Goal: Task Accomplishment & Management: Complete application form

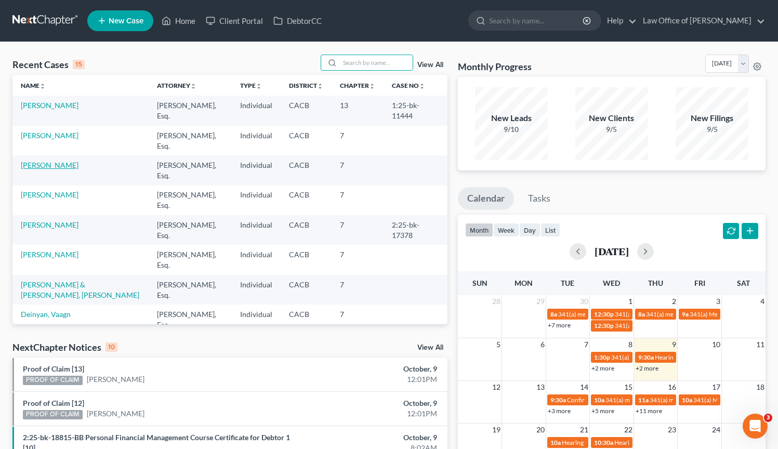
click at [56, 164] on link "Escobar, Daniel" at bounding box center [50, 165] width 58 height 9
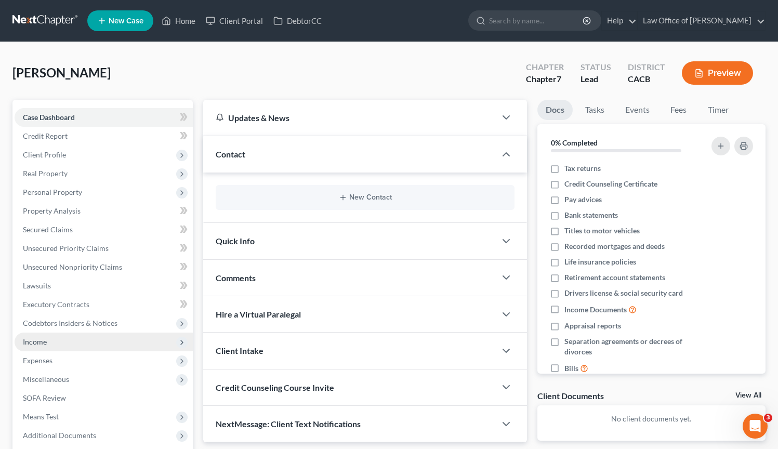
click at [51, 340] on span "Income" at bounding box center [104, 341] width 178 height 19
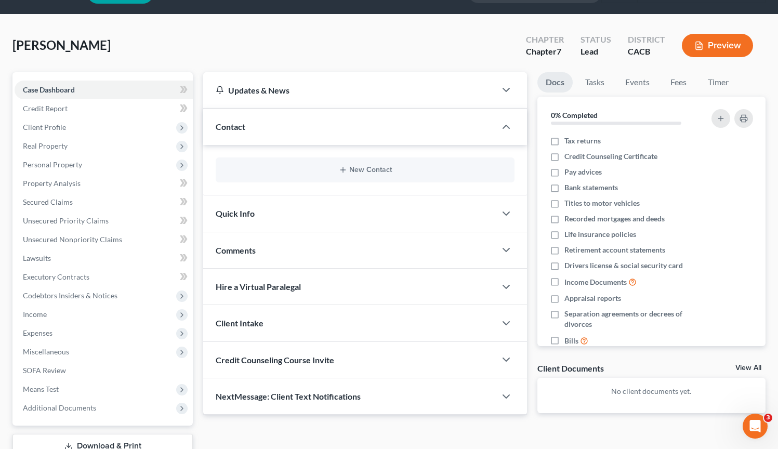
scroll to position [89, 0]
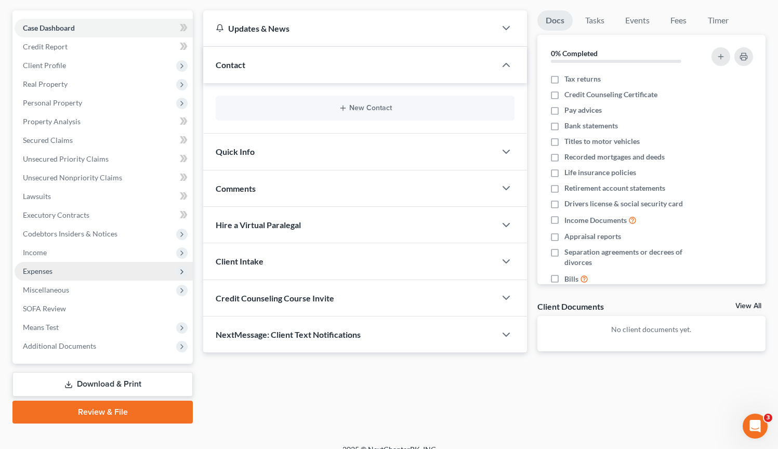
click at [85, 265] on span "Expenses" at bounding box center [104, 271] width 178 height 19
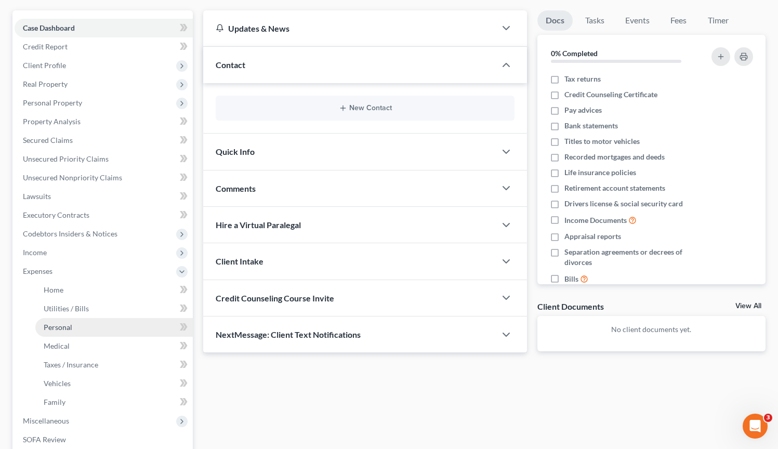
click at [92, 328] on link "Personal" at bounding box center [113, 327] width 157 height 19
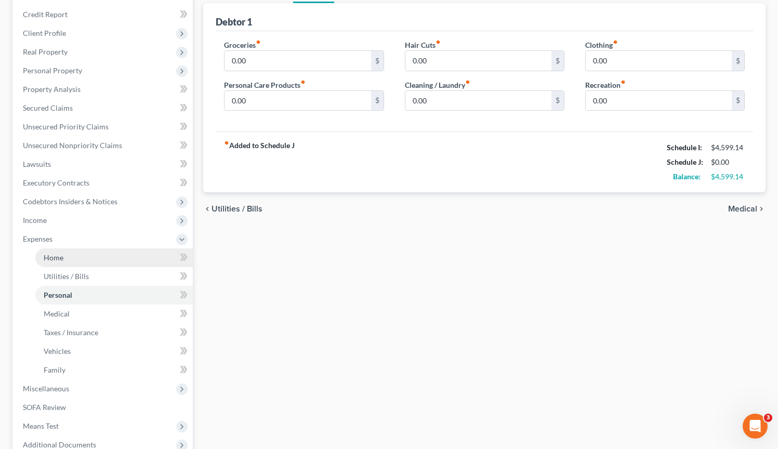
scroll to position [157, 0]
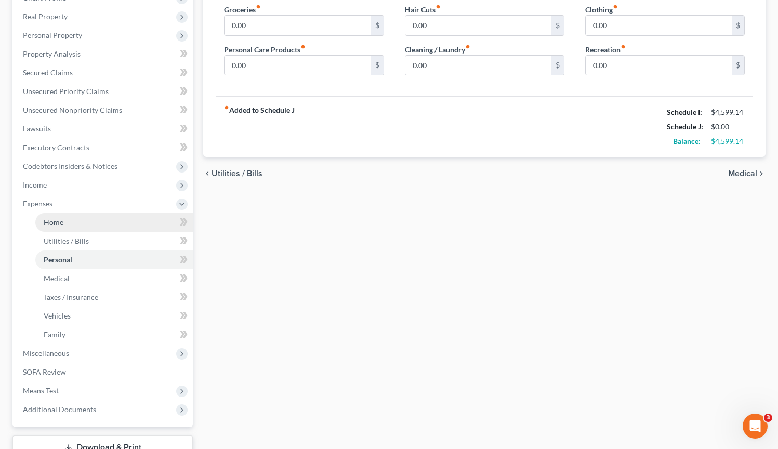
click at [98, 217] on link "Home" at bounding box center [113, 222] width 157 height 19
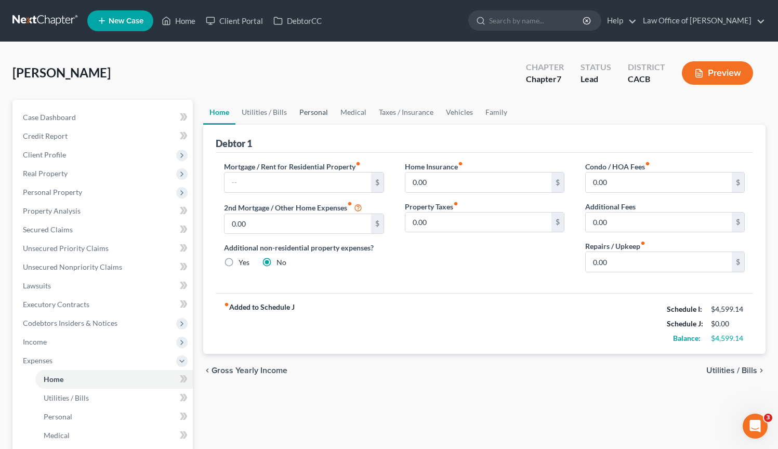
click at [309, 114] on link "Personal" at bounding box center [313, 112] width 41 height 25
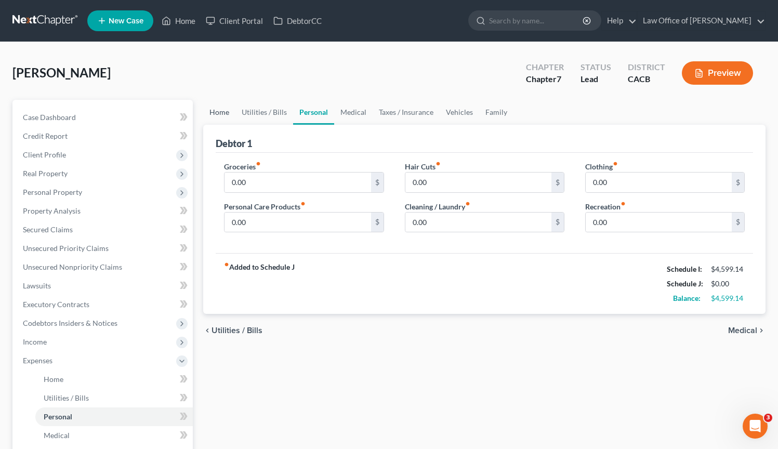
click at [220, 110] on link "Home" at bounding box center [219, 112] width 32 height 25
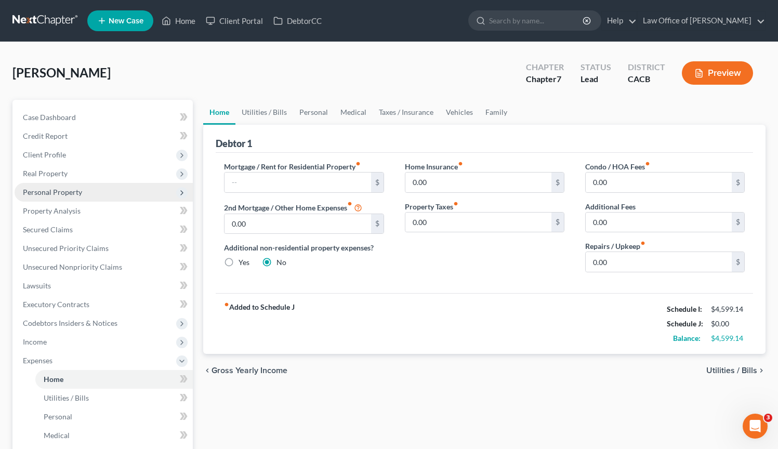
click at [119, 196] on span "Personal Property" at bounding box center [104, 192] width 178 height 19
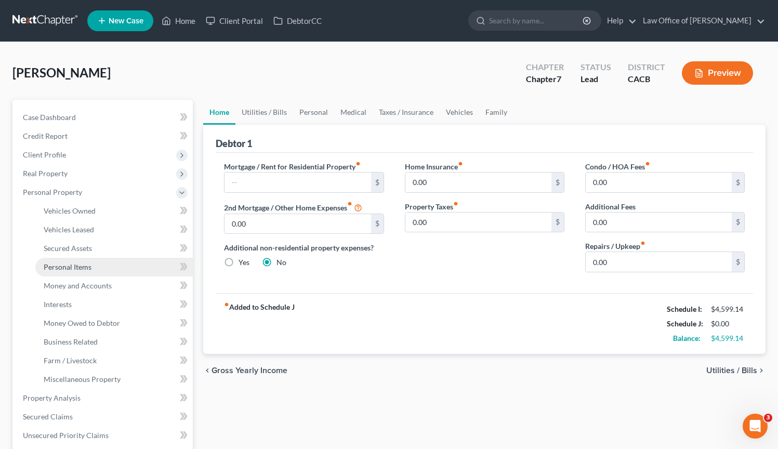
click at [99, 266] on link "Personal Items" at bounding box center [113, 267] width 157 height 19
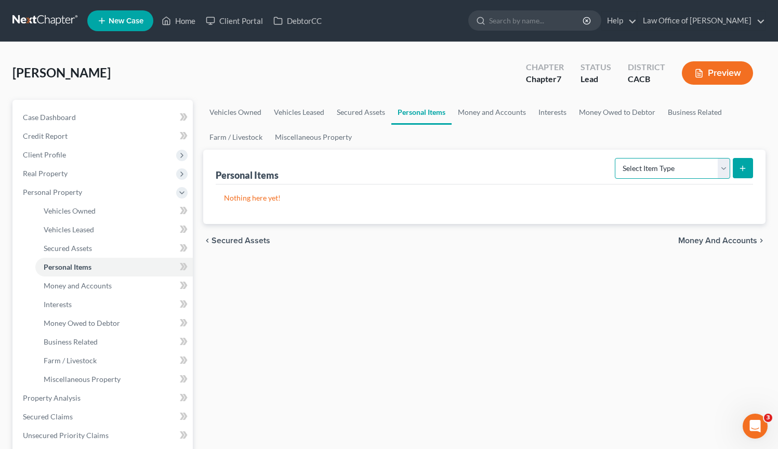
click at [722, 170] on select "Select Item Type Clothing Collectibles Of Value Electronics Firearms Household …" at bounding box center [672, 168] width 115 height 21
select select "clothing"
click at [616, 158] on select "Select Item Type Clothing Collectibles Of Value Electronics Firearms Household …" at bounding box center [672, 168] width 115 height 21
click at [739, 166] on icon "submit" at bounding box center [742, 168] width 8 height 8
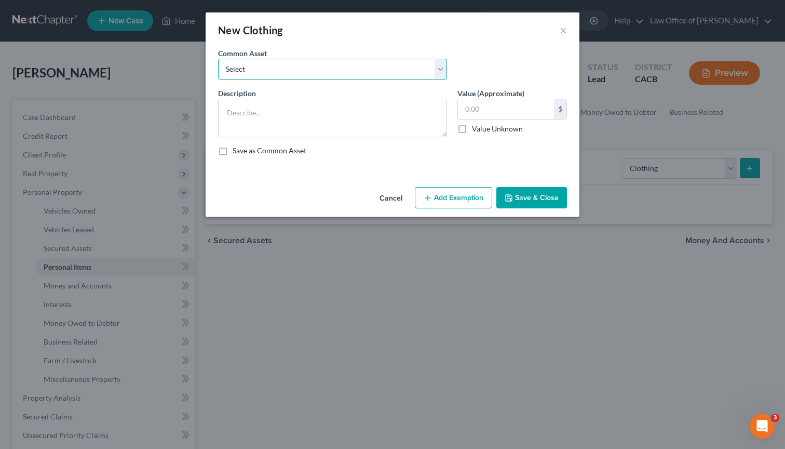
click at [437, 65] on select "Select Wardrobe and clothing" at bounding box center [332, 69] width 229 height 21
select select "0"
click at [218, 59] on select "Select Wardrobe and clothing" at bounding box center [332, 69] width 229 height 21
type textarea "Wardrobe and clothing"
type input "2,000.00"
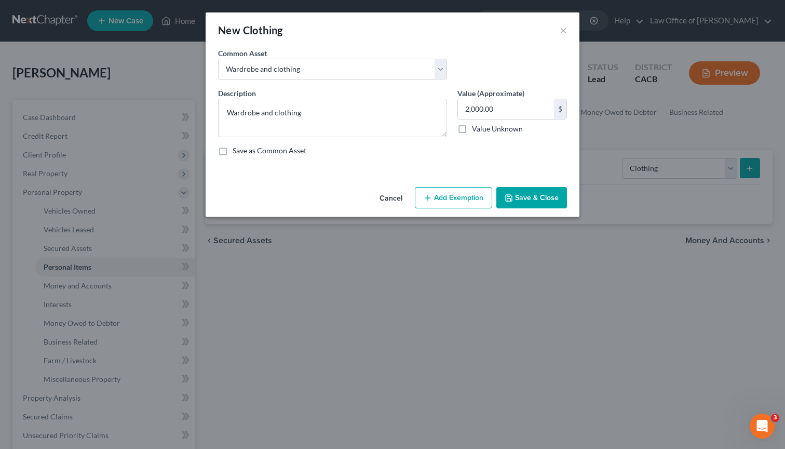
click at [463, 202] on button "Add Exemption" at bounding box center [453, 198] width 77 height 22
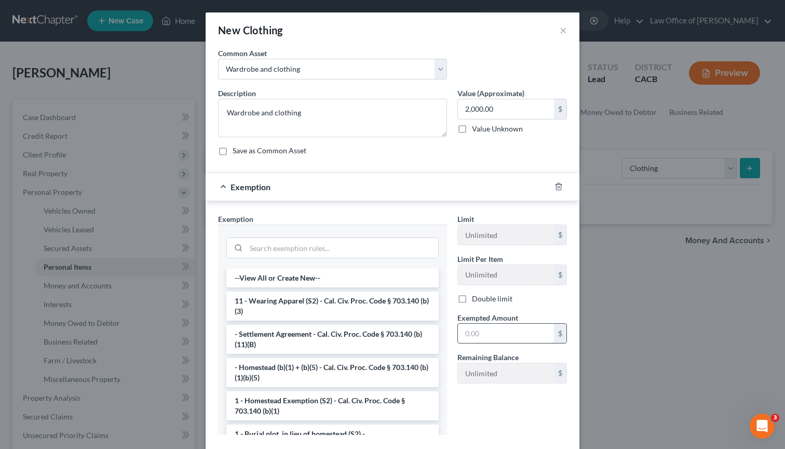
click at [508, 340] on input "text" at bounding box center [506, 334] width 96 height 20
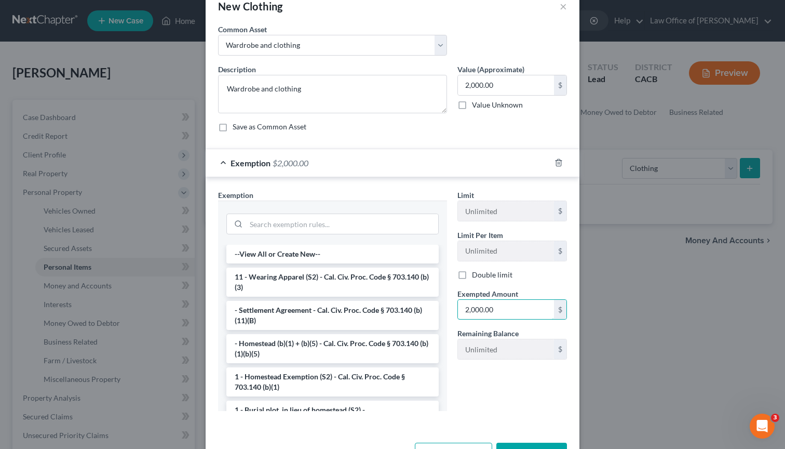
scroll to position [60, 0]
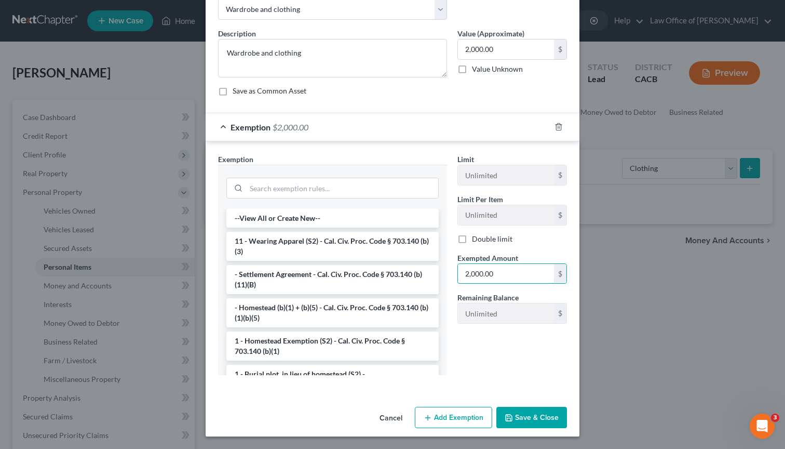
type input "2,000.00"
click at [505, 409] on button "Save & Close" at bounding box center [532, 418] width 71 height 22
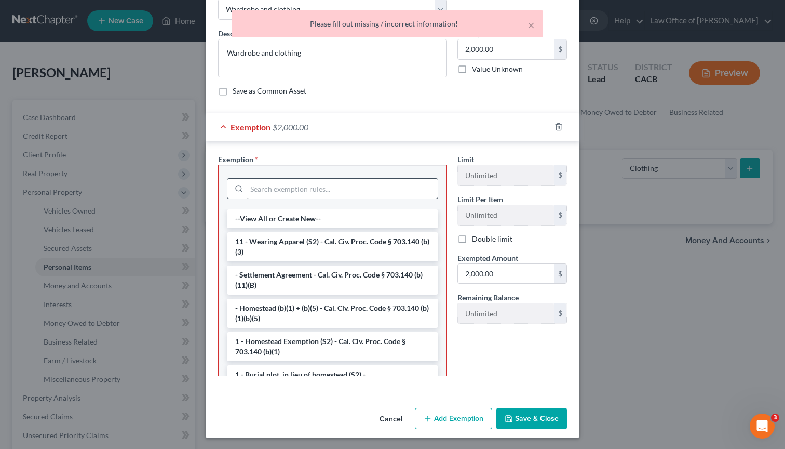
click at [350, 246] on li "11 - Wearing Apparel (S2) - Cal. Civ. Proc. Code § 703.140 (b)(3)" at bounding box center [332, 246] width 211 height 29
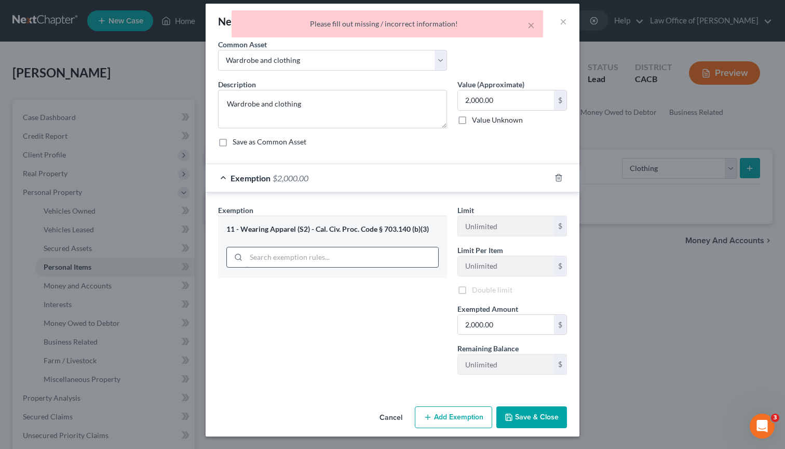
scroll to position [9, 0]
click at [536, 415] on button "Save & Close" at bounding box center [532, 417] width 71 height 22
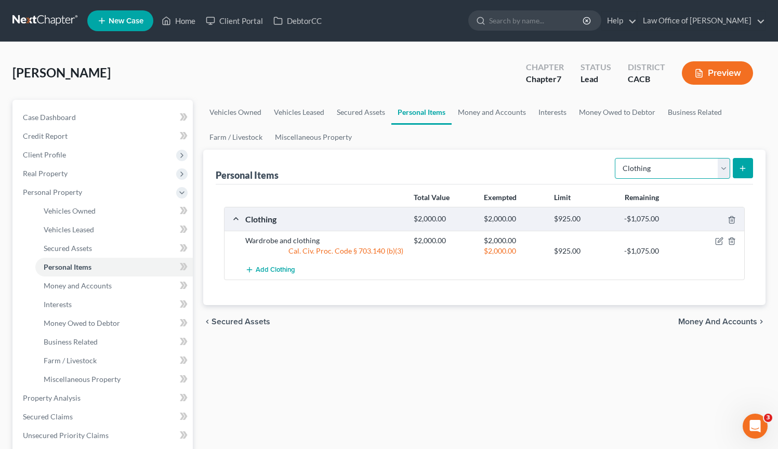
click at [728, 167] on select "Select Item Type Clothing Collectibles Of Value Electronics Firearms Household …" at bounding box center [672, 168] width 115 height 21
select select "electronics"
click at [616, 158] on select "Select Item Type Clothing Collectibles Of Value Electronics Firearms Household …" at bounding box center [672, 168] width 115 height 21
click at [746, 168] on icon "submit" at bounding box center [742, 168] width 8 height 8
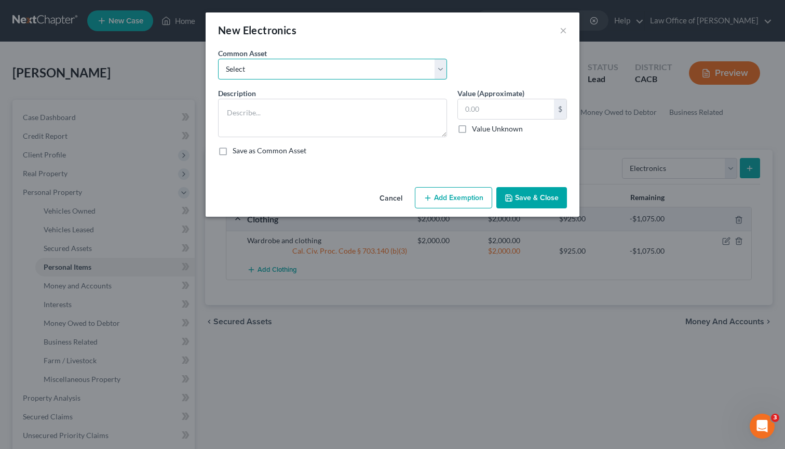
click at [445, 72] on select "Select General electronics, equipment and recreational personal property." at bounding box center [332, 69] width 229 height 21
select select "0"
click at [218, 59] on select "Select General electronics, equipment and recreational personal property." at bounding box center [332, 69] width 229 height 21
type textarea "General electronics, equipment and recreational personal property."
type input "2,000.00"
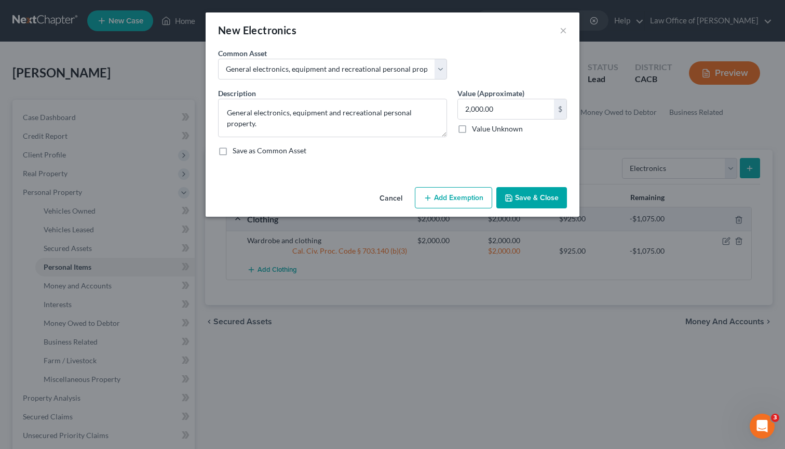
click at [482, 199] on button "Add Exemption" at bounding box center [453, 198] width 77 height 22
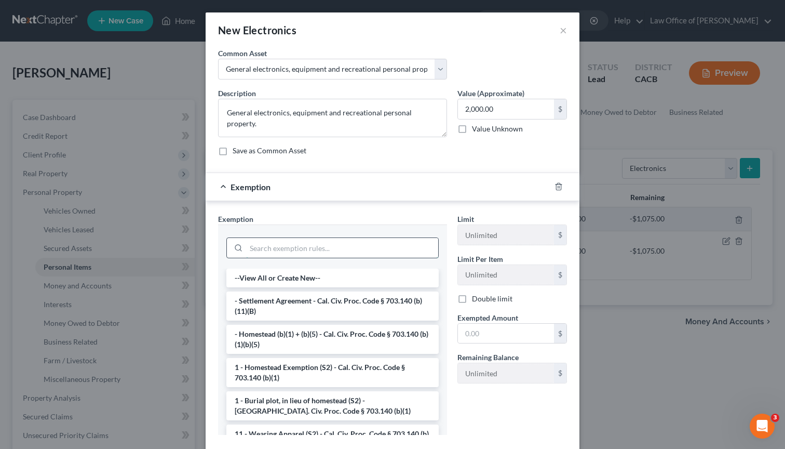
click at [300, 250] on input "search" at bounding box center [342, 248] width 192 height 20
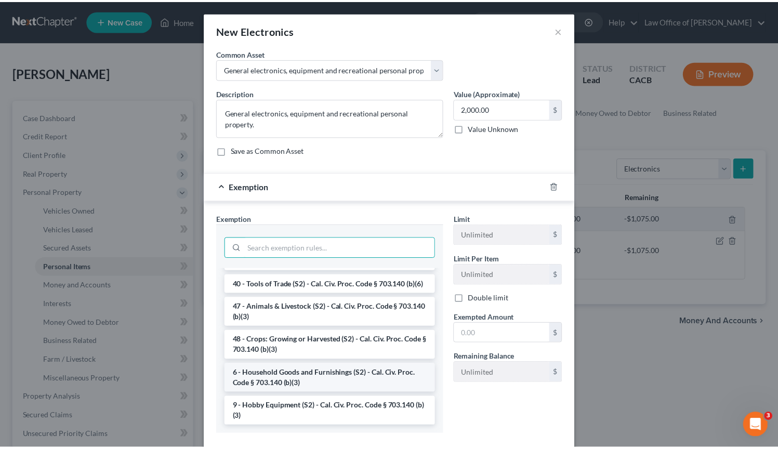
scroll to position [848, 0]
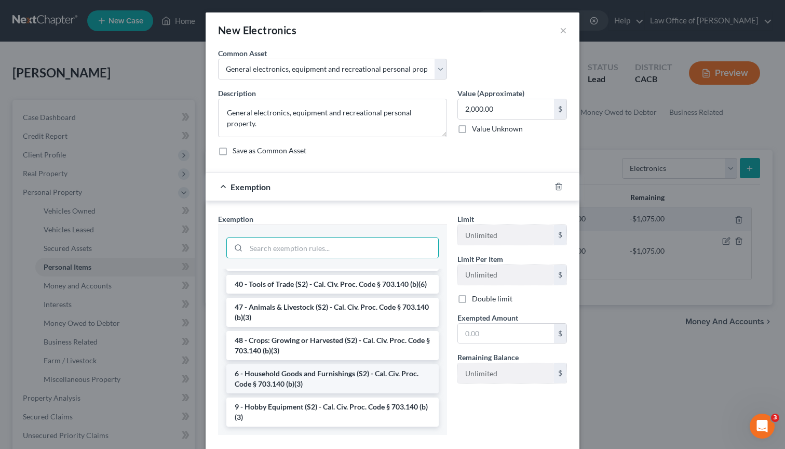
click at [335, 382] on li "6 - Household Goods and Furnishings (S2) - Cal. Civ. Proc. Code § 703.140 (b)(3)" at bounding box center [332, 378] width 212 height 29
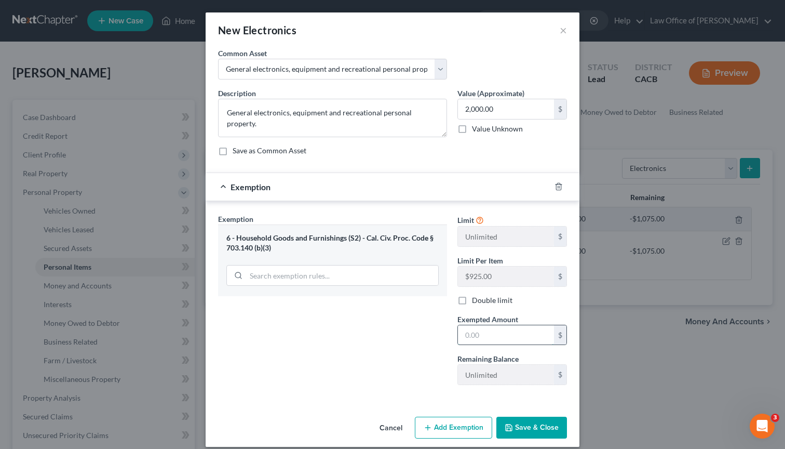
click at [500, 331] on input "text" at bounding box center [506, 335] width 96 height 20
type input "2,000.00"
click at [542, 426] on button "Save & Close" at bounding box center [532, 428] width 71 height 22
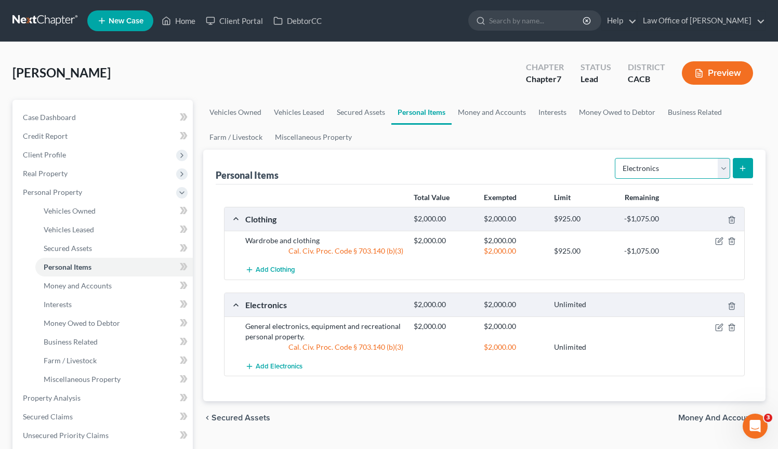
click at [725, 170] on select "Select Item Type Clothing Collectibles Of Value Electronics Firearms Household …" at bounding box center [672, 168] width 115 height 21
select select "household_goods"
click at [616, 158] on select "Select Item Type Clothing Collectibles Of Value Electronics Firearms Household …" at bounding box center [672, 168] width 115 height 21
click at [737, 169] on button "submit" at bounding box center [742, 168] width 20 height 20
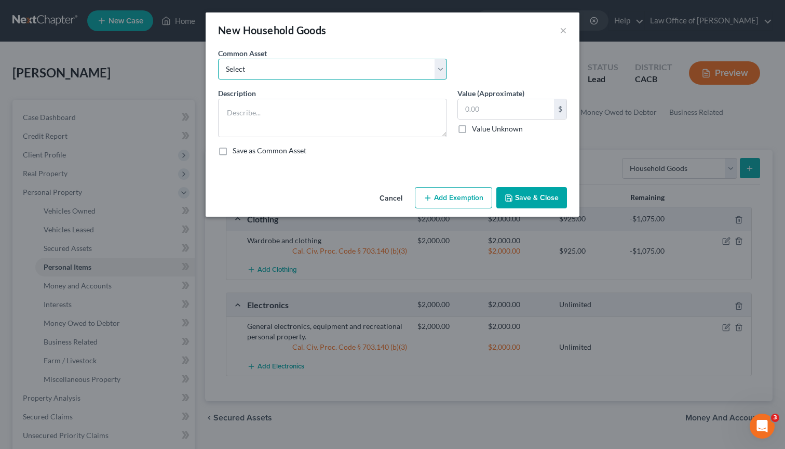
click at [439, 72] on select "Select Household Goods, Furnishings and Appliances." at bounding box center [332, 69] width 229 height 21
select select "0"
click at [218, 59] on select "Select Household Goods, Furnishings and Appliances." at bounding box center [332, 69] width 229 height 21
type textarea "Household Goods, Furnishings and Appliances."
type input "3,000.00"
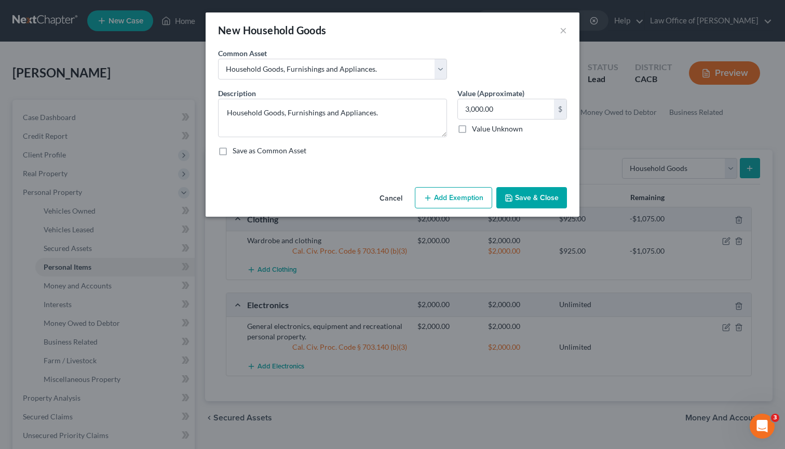
click at [462, 195] on button "Add Exemption" at bounding box center [453, 198] width 77 height 22
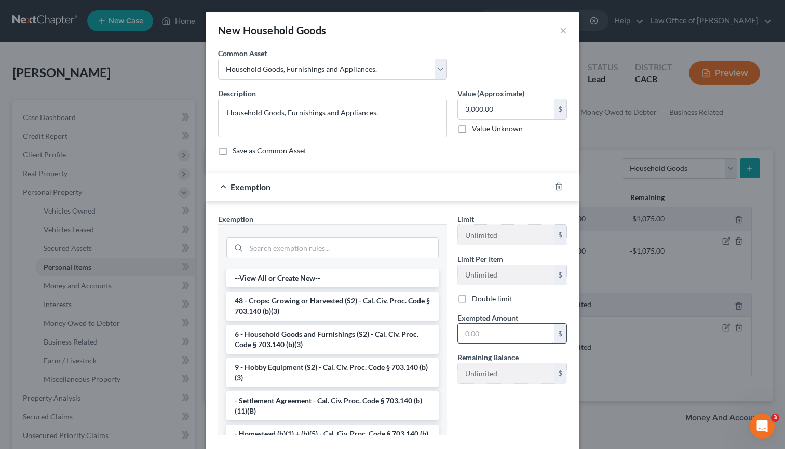
click at [487, 335] on input "text" at bounding box center [506, 334] width 96 height 20
type input "3,000.00"
click at [311, 251] on input "search" at bounding box center [342, 248] width 192 height 20
click at [285, 336] on li "6 - Household Goods and Furnishings (S2) - Cal. Civ. Proc. Code § 703.140 (b)(3)" at bounding box center [332, 339] width 212 height 29
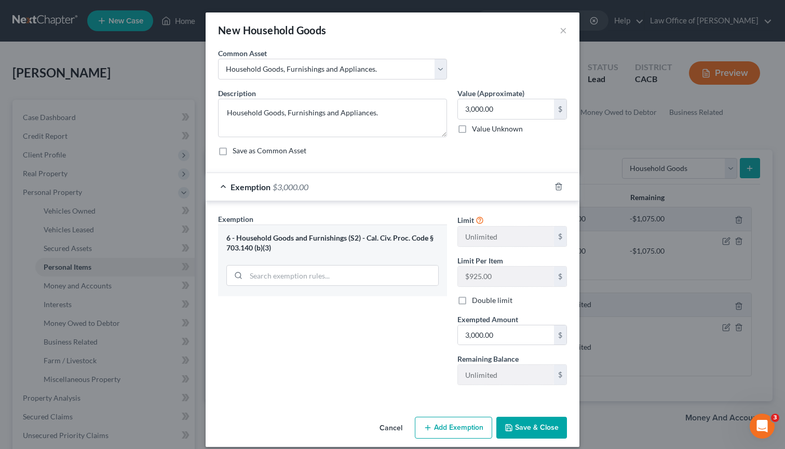
click at [535, 441] on div "Cancel Add Exemption Save & Close" at bounding box center [393, 429] width 374 height 34
click at [529, 431] on button "Save & Close" at bounding box center [532, 428] width 71 height 22
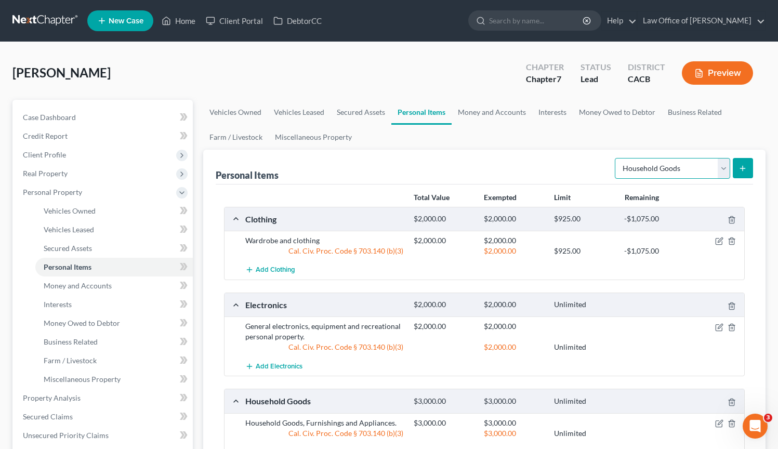
click at [723, 173] on select "Select Item Type Clothing Collectibles Of Value Electronics Firearms Household …" at bounding box center [672, 168] width 115 height 21
select select "jewelry"
click at [616, 158] on select "Select Item Type Clothing Collectibles Of Value Electronics Firearms Household …" at bounding box center [672, 168] width 115 height 21
click at [744, 168] on line "submit" at bounding box center [742, 168] width 5 height 0
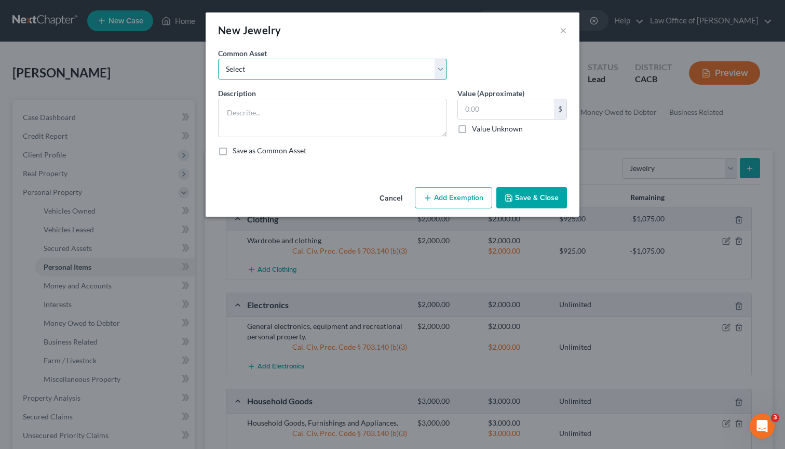
click at [438, 70] on select "Select Jewelry and personal valuable items (i.e. costume jewelry), includes non…" at bounding box center [332, 69] width 229 height 21
select select "0"
click at [218, 59] on select "Select Jewelry and personal valuable items (i.e. costume jewelry), includes non…" at bounding box center [332, 69] width 229 height 21
type textarea "Jewelry and personal valuable items (i.e. costume jewelry), includes non-debtor…"
type input "1,500.00"
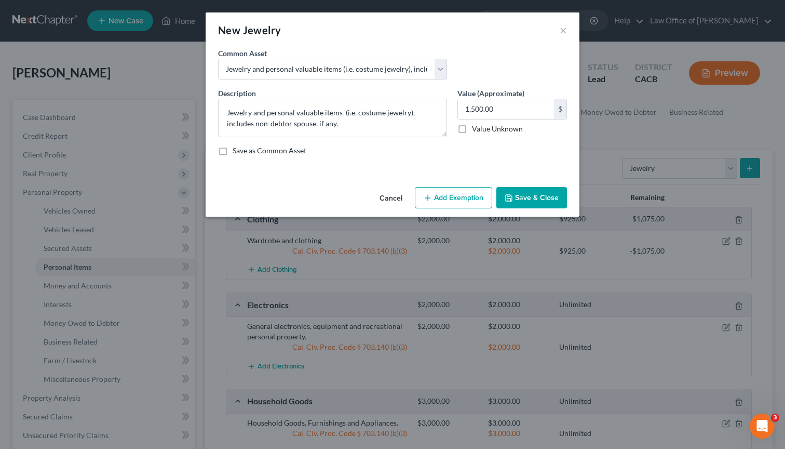
click at [531, 199] on button "Save & Close" at bounding box center [532, 198] width 71 height 22
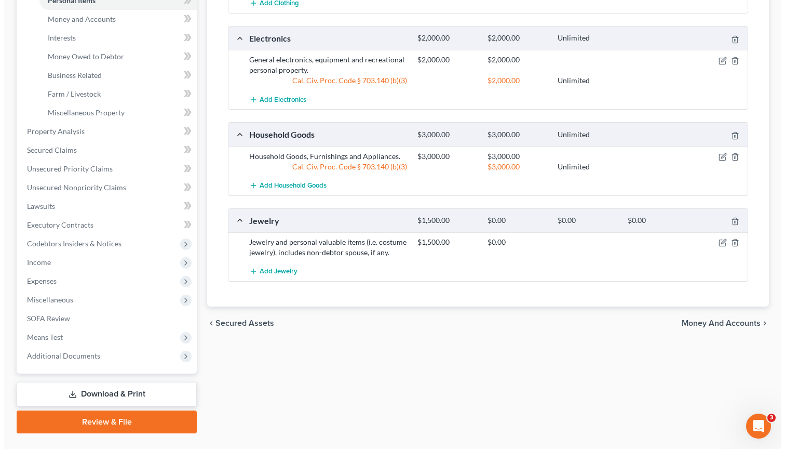
scroll to position [289, 0]
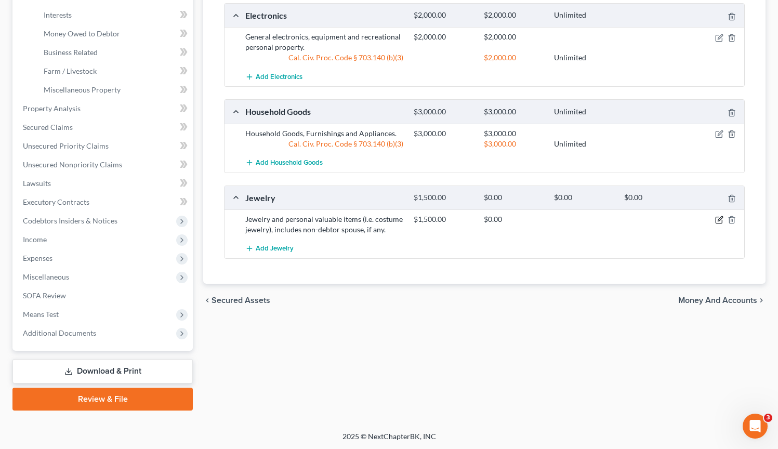
click at [718, 220] on icon "button" at bounding box center [719, 219] width 5 height 5
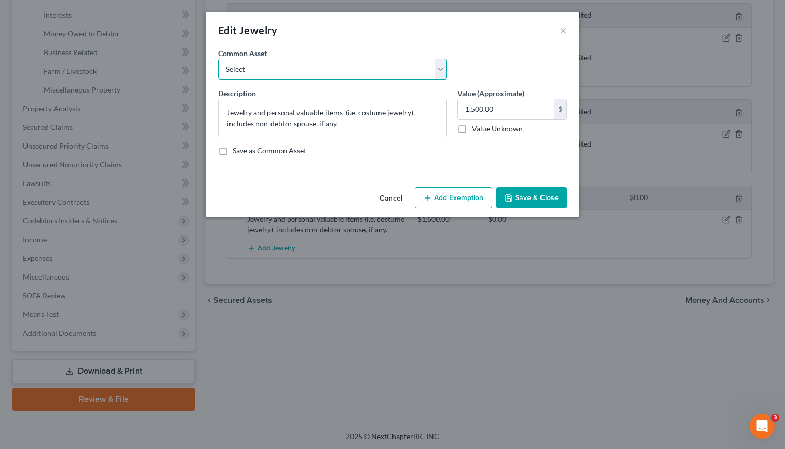
click at [437, 68] on select "Select Jewelry and personal valuable items (i.e. costume jewelry), includes non…" at bounding box center [332, 69] width 229 height 21
select select "0"
click at [218, 59] on select "Select Jewelry and personal valuable items (i.e. costume jewelry), includes non…" at bounding box center [332, 69] width 229 height 21
click at [475, 201] on button "Add Exemption" at bounding box center [453, 198] width 77 height 22
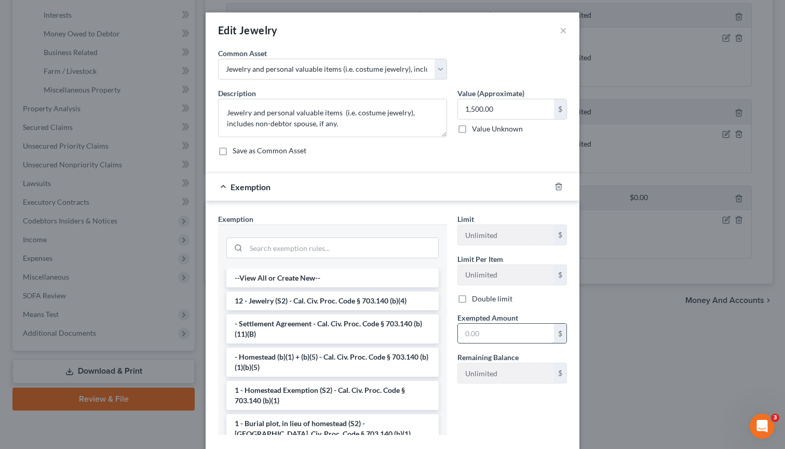
click at [481, 332] on input "text" at bounding box center [506, 334] width 96 height 20
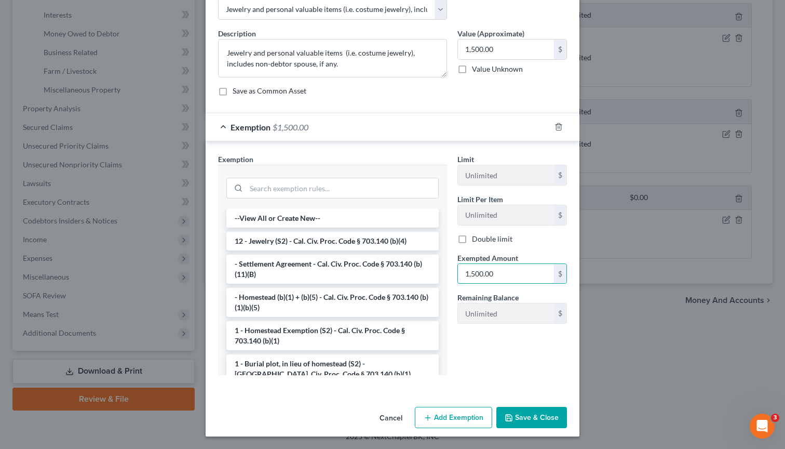
type input "1,500.00"
click at [529, 418] on button "Save & Close" at bounding box center [532, 418] width 71 height 22
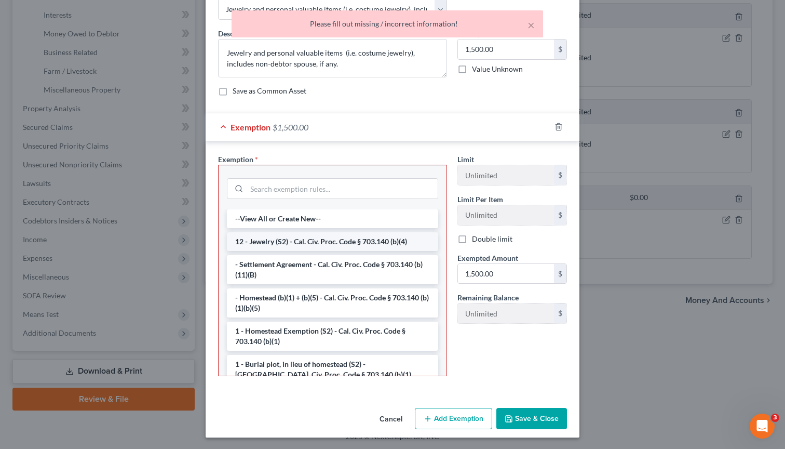
click at [317, 245] on li "12 - Jewelry (S2) - Cal. Civ. Proc. Code § 703.140 (b)(4)" at bounding box center [332, 241] width 211 height 19
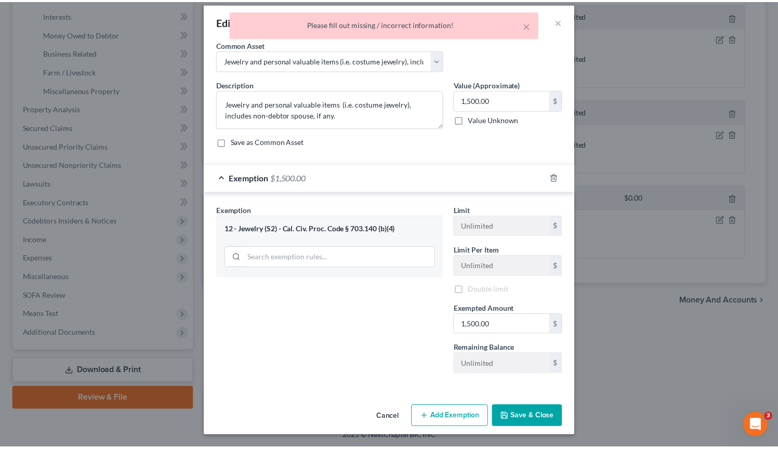
scroll to position [10, 0]
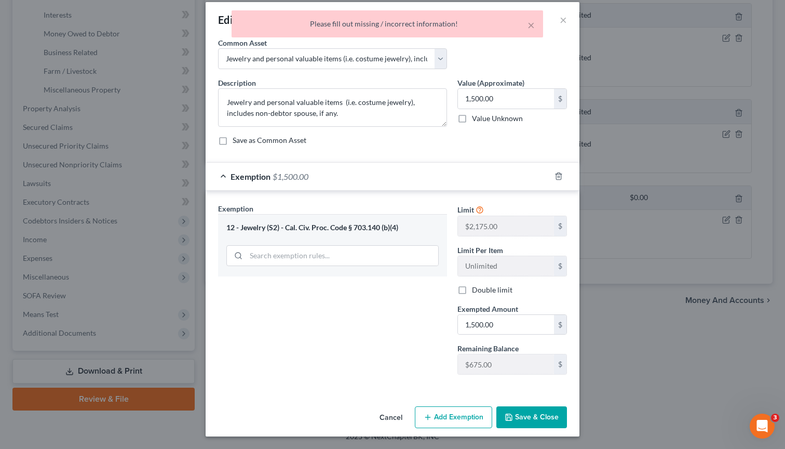
click at [531, 407] on button "Save & Close" at bounding box center [532, 417] width 71 height 22
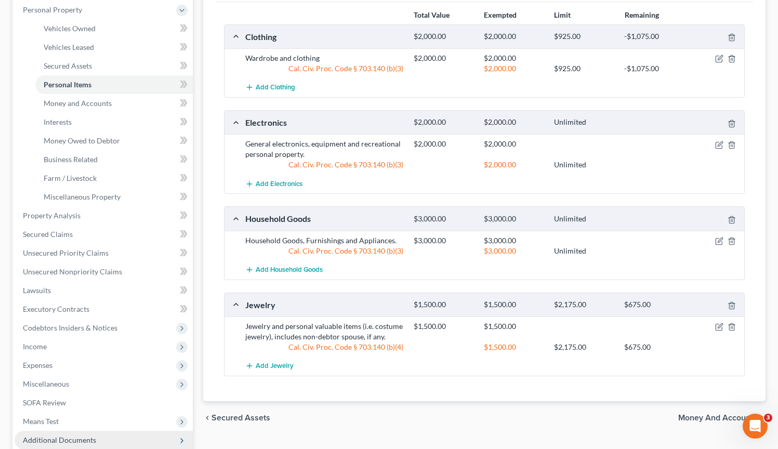
scroll to position [289, 0]
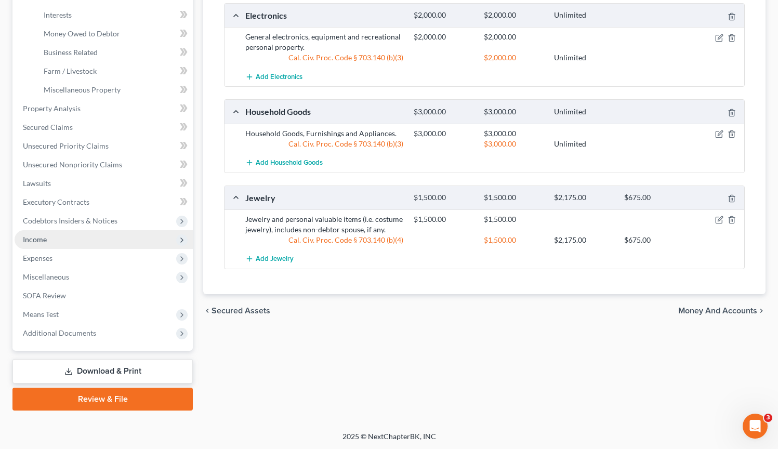
click at [51, 240] on span "Income" at bounding box center [104, 239] width 178 height 19
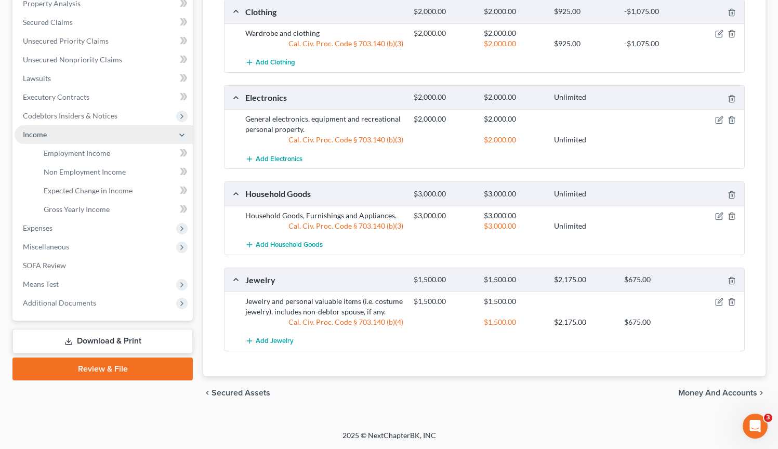
click at [51, 219] on li "Income Employment Income Non Employment Income Expected Change in Income Gross …" at bounding box center [104, 172] width 178 height 94
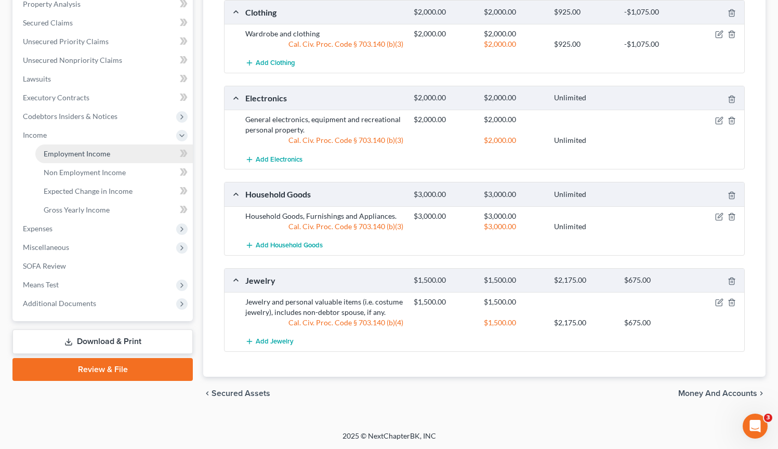
click at [104, 153] on span "Employment Income" at bounding box center [77, 153] width 66 height 9
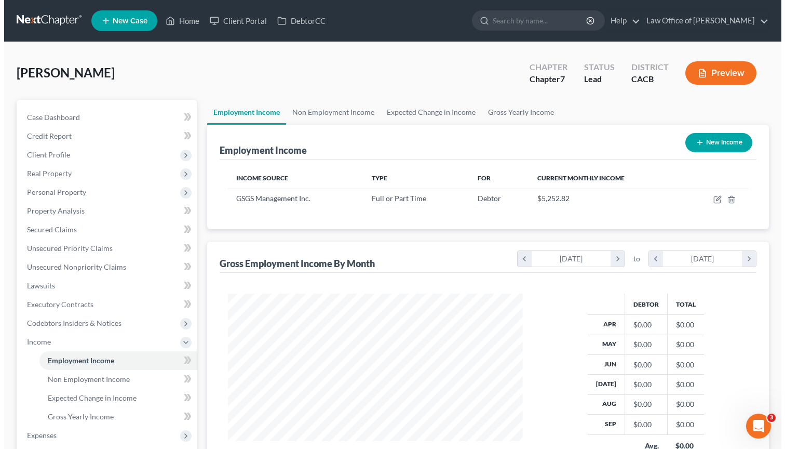
scroll to position [186, 316]
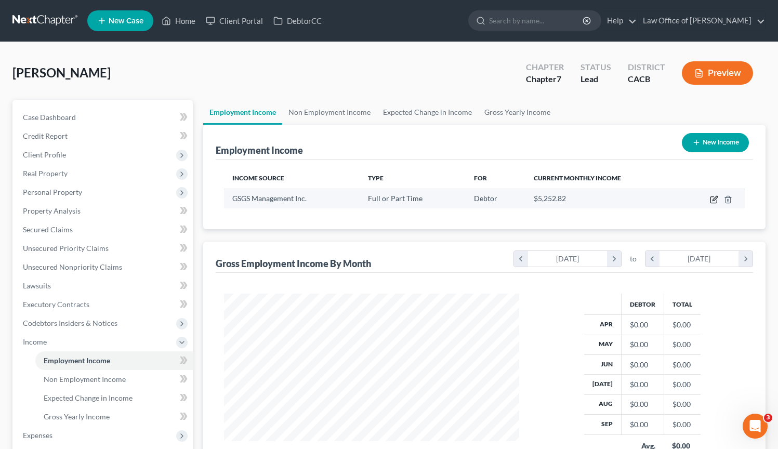
click at [713, 197] on icon "button" at bounding box center [714, 199] width 8 height 8
select select "0"
select select "4"
select select "3"
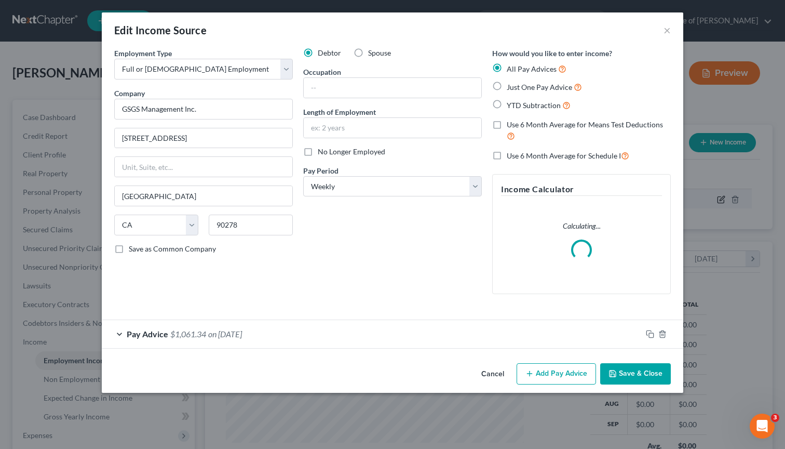
scroll to position [186, 319]
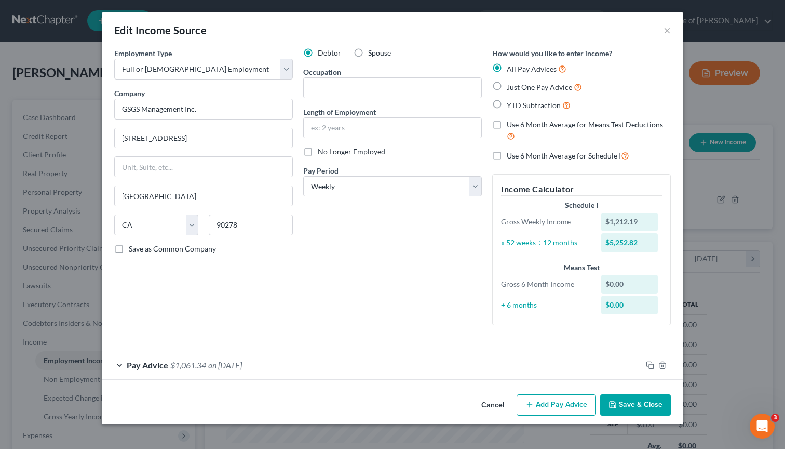
click at [146, 366] on span "Pay Advice" at bounding box center [148, 365] width 42 height 10
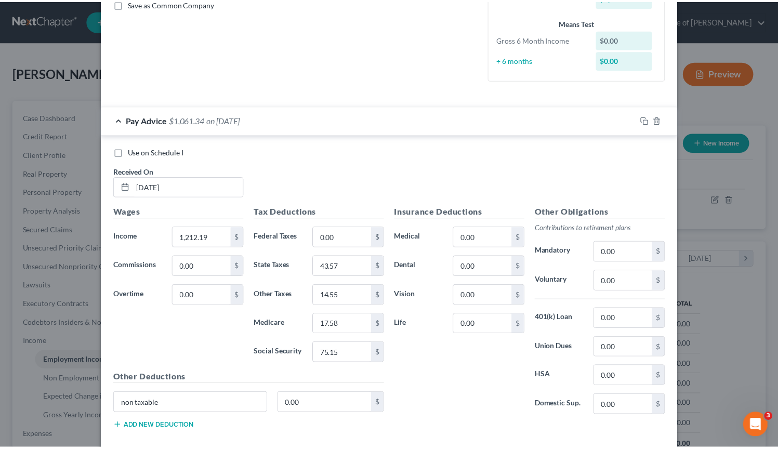
scroll to position [300, 0]
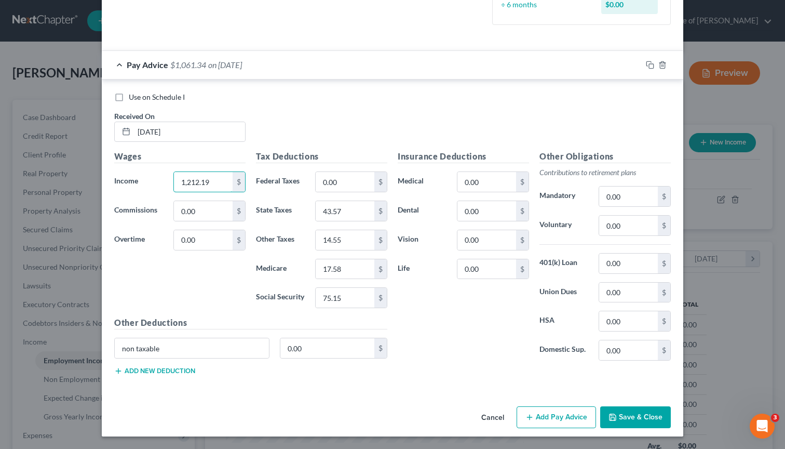
drag, startPoint x: 216, startPoint y: 188, endPoint x: 244, endPoint y: 184, distance: 28.4
click at [245, 185] on div "1,212.19 $" at bounding box center [209, 181] width 83 height 21
type input "1,358.30"
click at [357, 268] on input "17.58" at bounding box center [345, 269] width 59 height 20
type input "19.69"
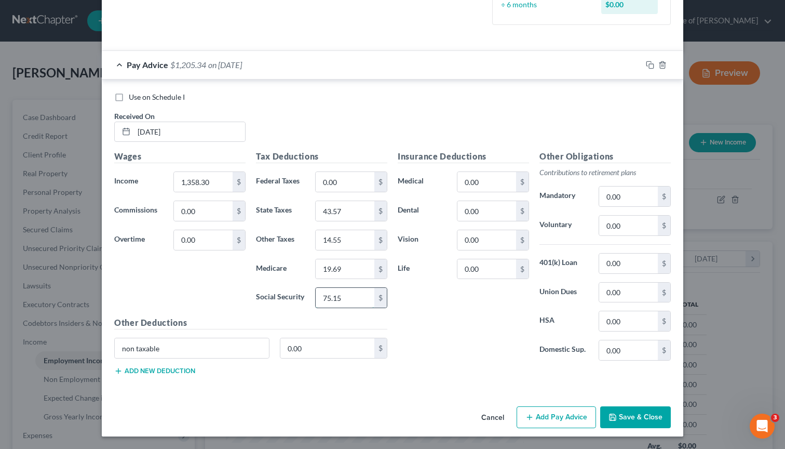
click at [357, 297] on input "75.15" at bounding box center [345, 298] width 59 height 20
click at [355, 217] on input "43.57" at bounding box center [345, 211] width 59 height 20
type input "56.40"
click at [345, 292] on input "75.15" at bounding box center [345, 298] width 59 height 20
type input "5"
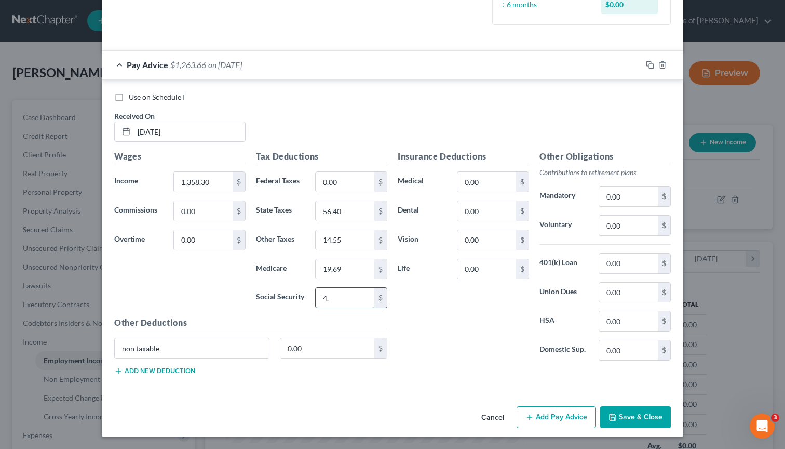
type input "4"
type input "84.20"
click at [327, 238] on input "14.55" at bounding box center [345, 240] width 59 height 20
click at [437, 318] on div "Insurance Deductions Medical 0.00 $ Dental 0.00 $ Vision 0.00 $ Life 0.00 $" at bounding box center [464, 259] width 142 height 219
click at [331, 237] on input "text" at bounding box center [345, 240] width 59 height 20
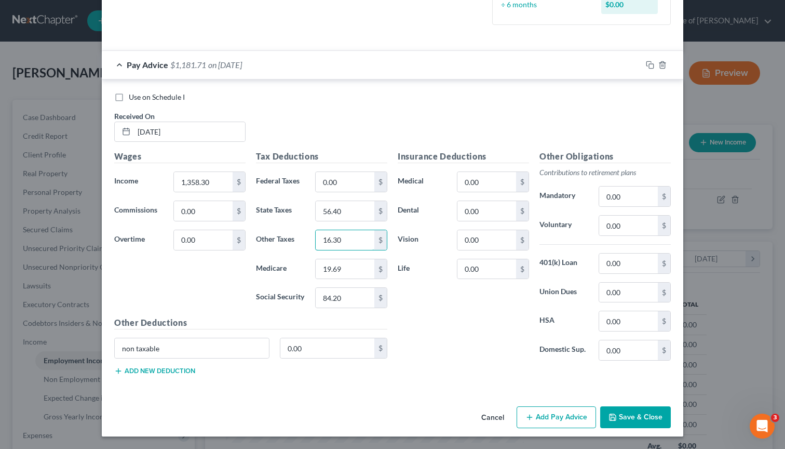
type input "16.30"
click at [472, 345] on div "Insurance Deductions Medical 0.00 $ Dental 0.00 $ Vision 0.00 $ Life 0.00 $" at bounding box center [464, 259] width 142 height 219
click at [209, 183] on input "1,358.30" at bounding box center [203, 182] width 59 height 20
type input "1,359.13"
click at [468, 342] on div "Insurance Deductions Medical 0.00 $ Dental 0.00 $ Vision 0.00 $ Life 0.00 $" at bounding box center [464, 259] width 142 height 219
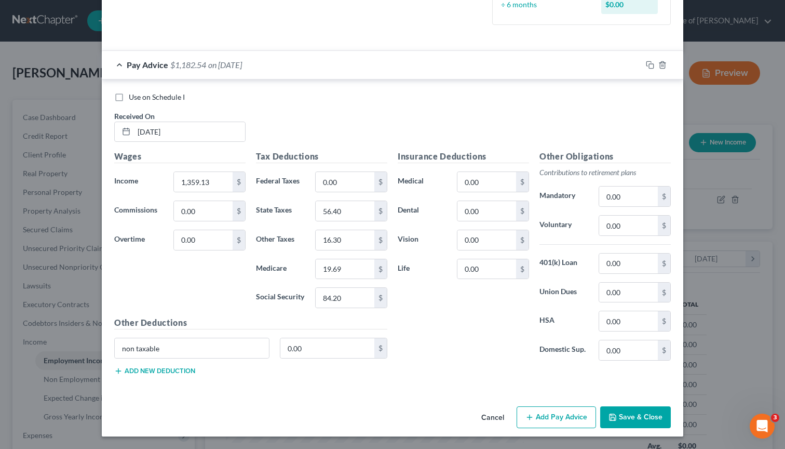
click at [631, 412] on button "Save & Close" at bounding box center [635, 417] width 71 height 22
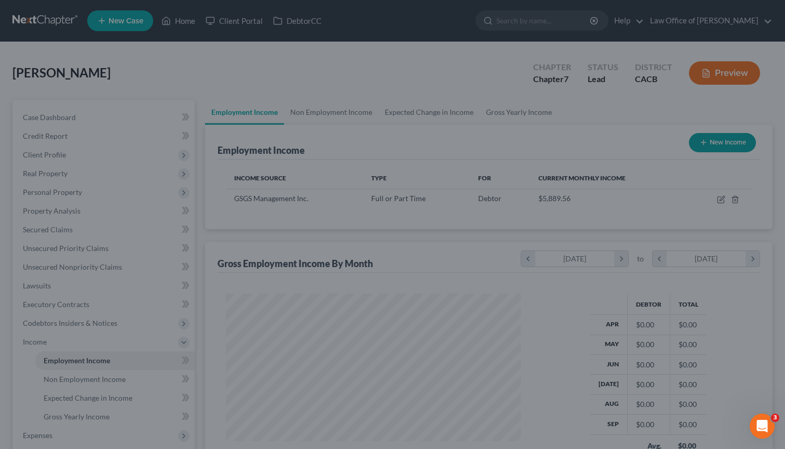
scroll to position [519272, 519143]
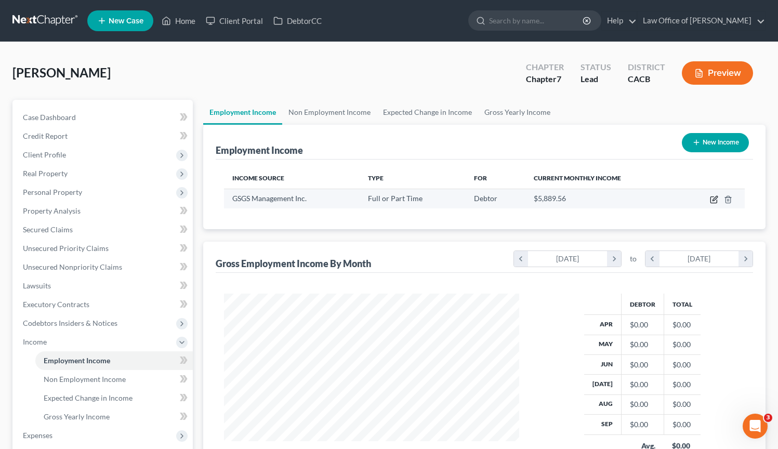
click at [712, 198] on icon "button" at bounding box center [714, 199] width 8 height 8
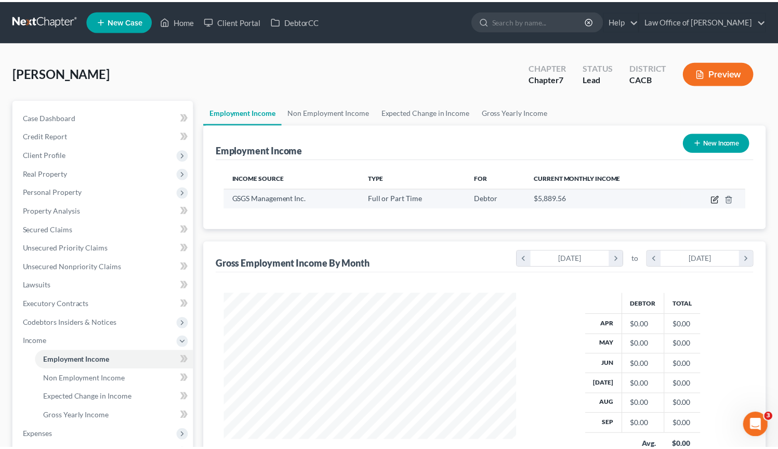
scroll to position [186, 319]
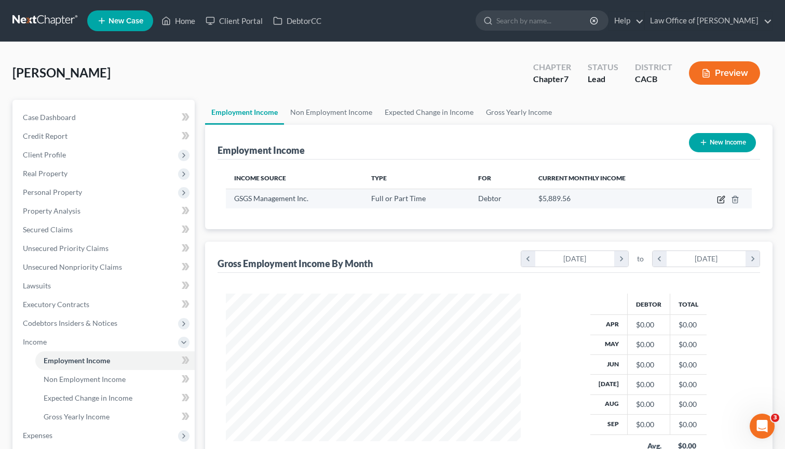
select select "0"
select select "4"
select select "3"
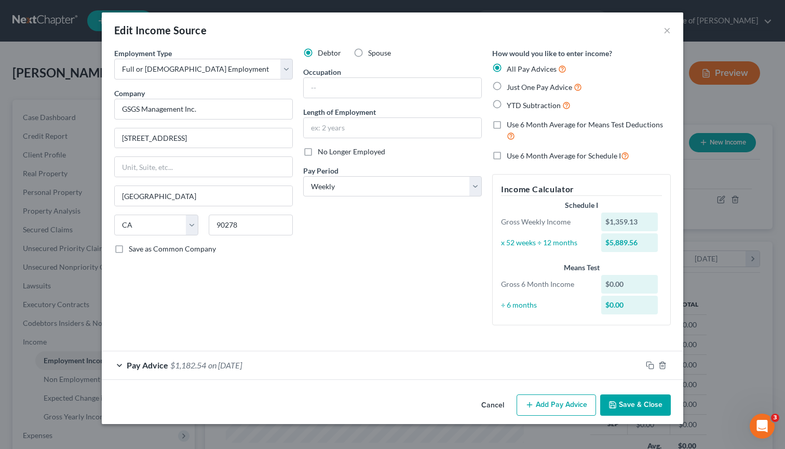
click at [650, 407] on button "Save & Close" at bounding box center [635, 405] width 71 height 22
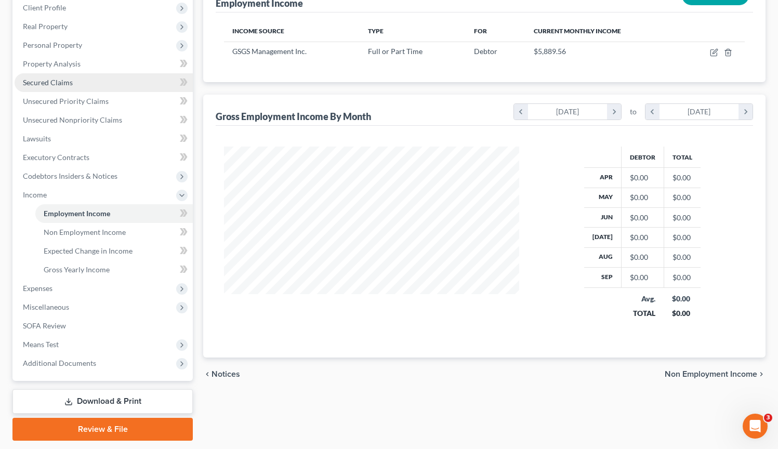
scroll to position [54, 0]
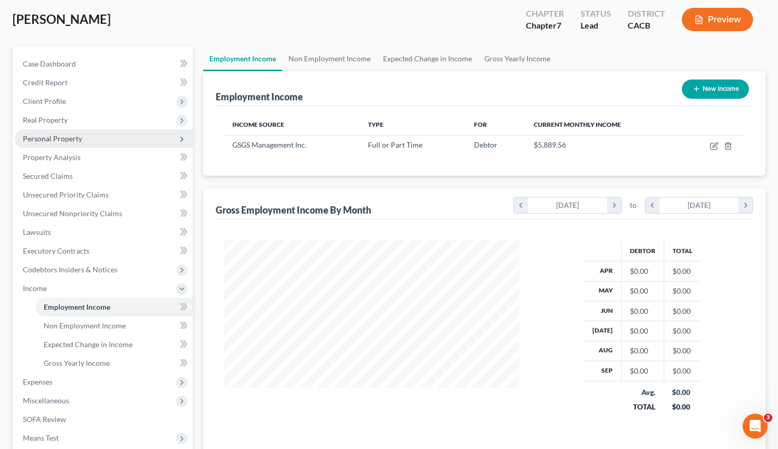
click at [87, 144] on span "Personal Property" at bounding box center [104, 138] width 178 height 19
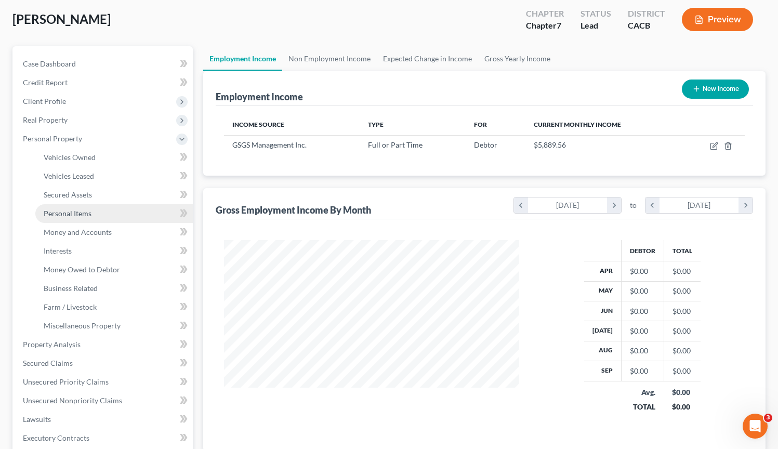
click at [100, 215] on link "Personal Items" at bounding box center [113, 213] width 157 height 19
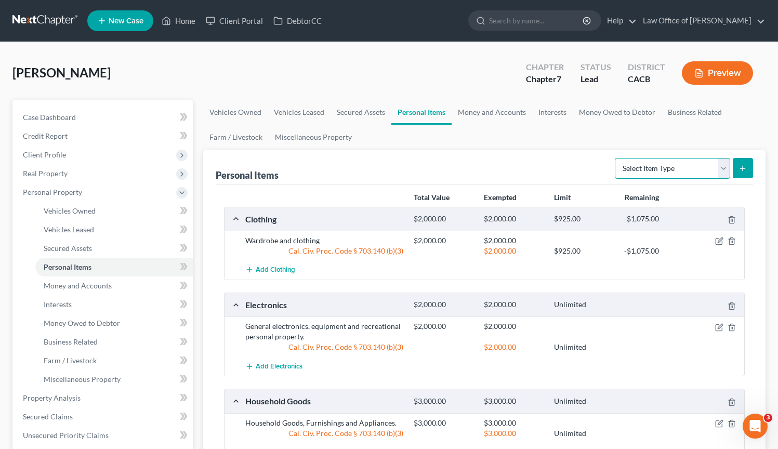
click at [725, 170] on select "Select Item Type Clothing Collectibles Of Value Electronics Firearms Household …" at bounding box center [672, 168] width 115 height 21
select select "sports_and_hobby_equipment"
click at [616, 158] on select "Select Item Type Clothing Collectibles Of Value Electronics Firearms Household …" at bounding box center [672, 168] width 115 height 21
click at [739, 172] on button "submit" at bounding box center [742, 168] width 20 height 20
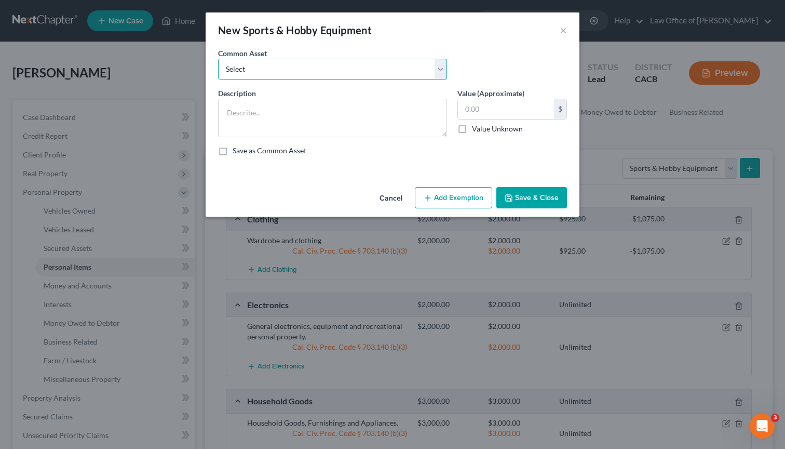
click at [436, 68] on select "Select Sports and hobby equipment" at bounding box center [332, 69] width 229 height 21
select select "0"
click at [218, 59] on select "Select Sports and hobby equipment" at bounding box center [332, 69] width 229 height 21
type textarea "Sports and hobby equipment"
type input "500.00"
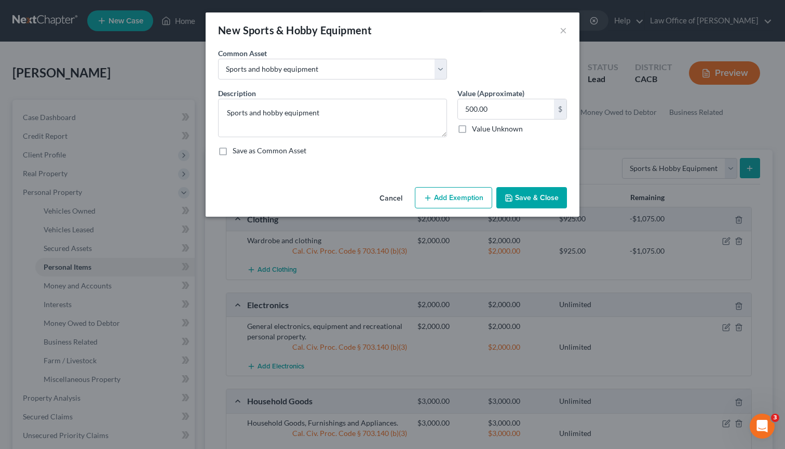
click at [459, 200] on button "Add Exemption" at bounding box center [453, 198] width 77 height 22
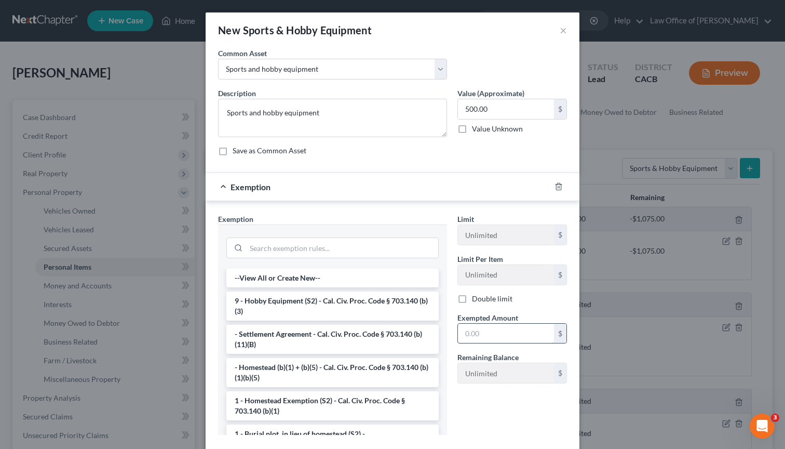
click at [486, 338] on input "text" at bounding box center [506, 334] width 96 height 20
type input "500.00"
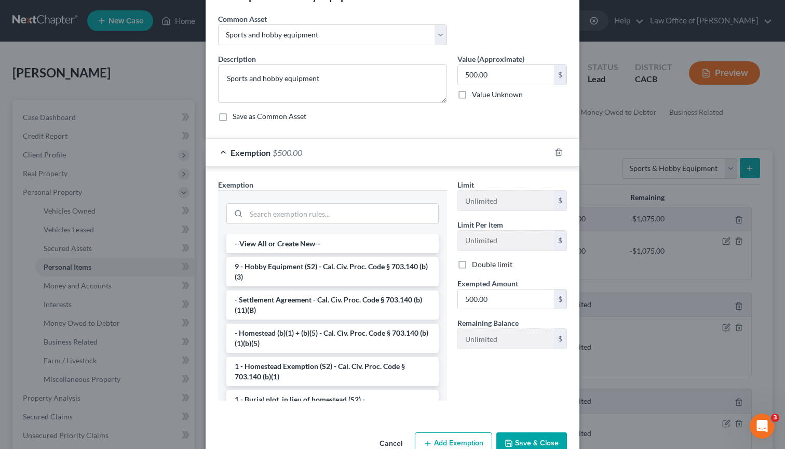
scroll to position [60, 0]
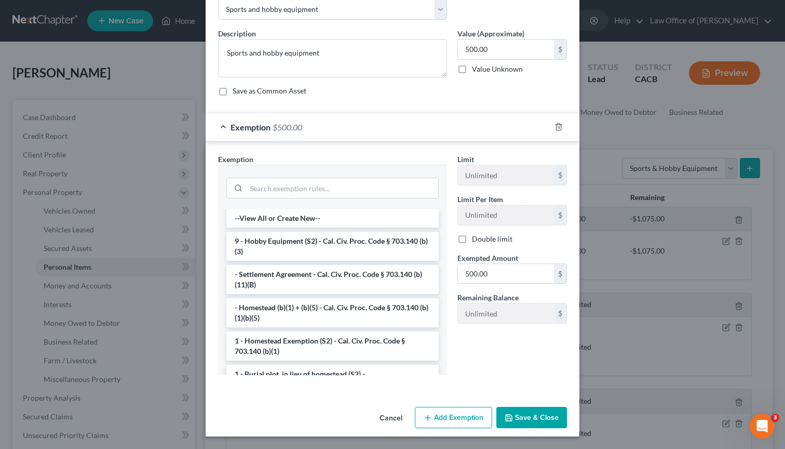
click at [523, 413] on button "Save & Close" at bounding box center [532, 418] width 71 height 22
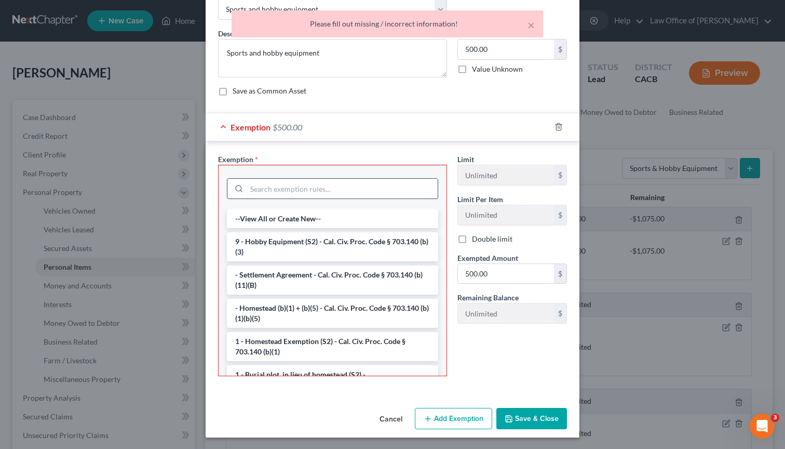
click at [305, 254] on li "9 - Hobby Equipment (S2) - Cal. Civ. Proc. Code § 703.140 (b)(3)" at bounding box center [332, 246] width 211 height 29
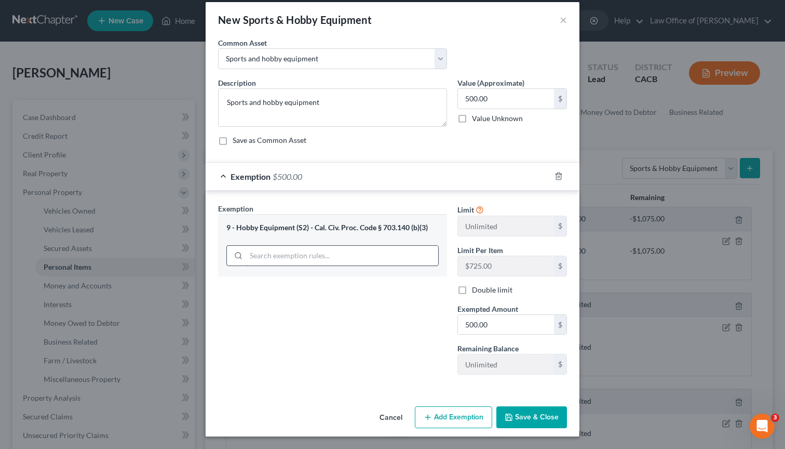
click at [306, 248] on div "9 - Hobby Equipment (S2) - Cal. Civ. Proc. Code § 703.140 (b)(3)" at bounding box center [332, 245] width 229 height 62
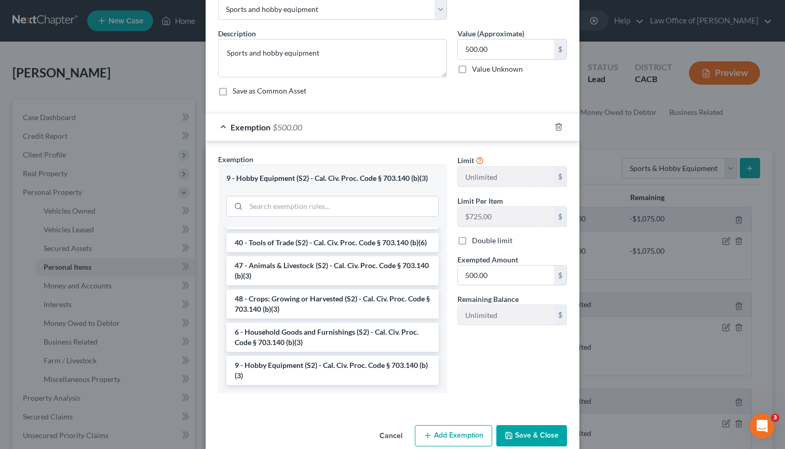
scroll to position [881, 0]
click at [350, 372] on li "9 - Hobby Equipment (S2) - Cal. Civ. Proc. Code § 703.140 (b)(3)" at bounding box center [332, 370] width 212 height 29
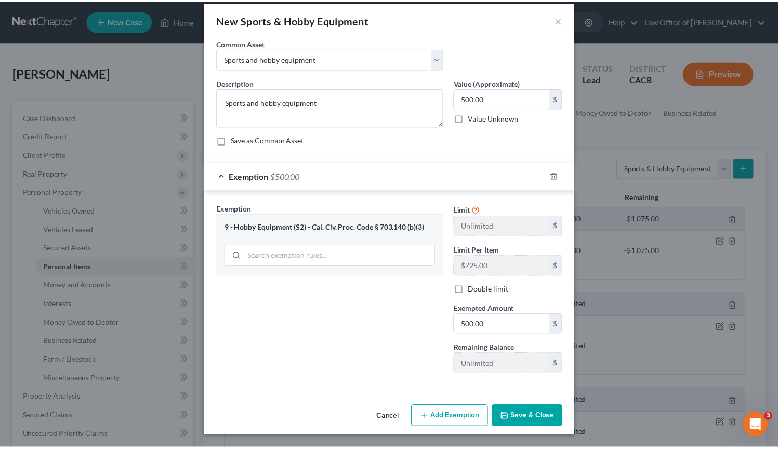
scroll to position [10, 0]
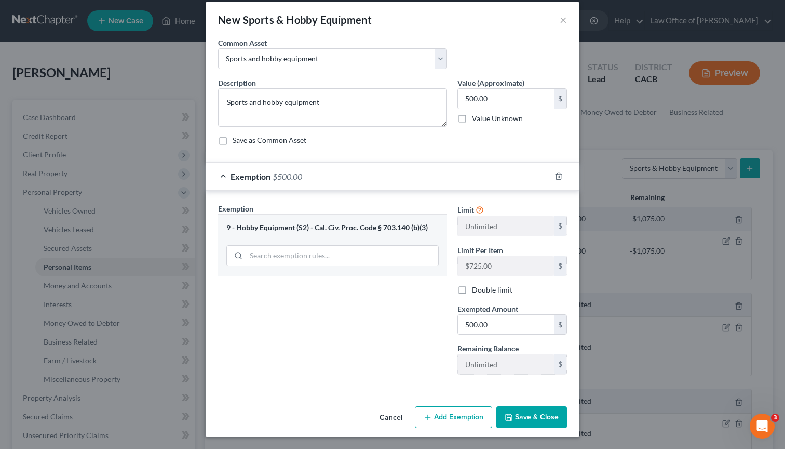
click at [530, 418] on button "Save & Close" at bounding box center [532, 417] width 71 height 22
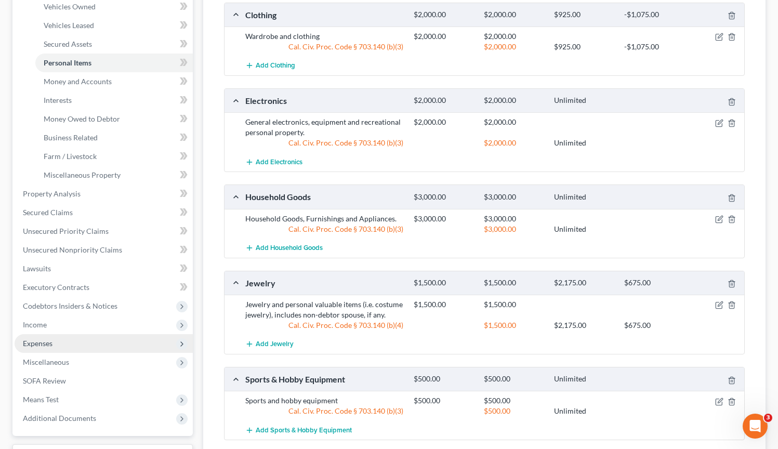
scroll to position [292, 0]
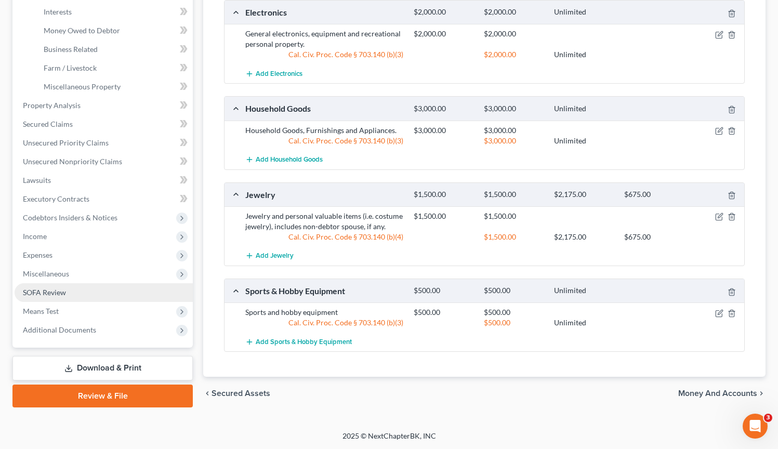
click at [68, 293] on link "SOFA Review" at bounding box center [104, 292] width 178 height 19
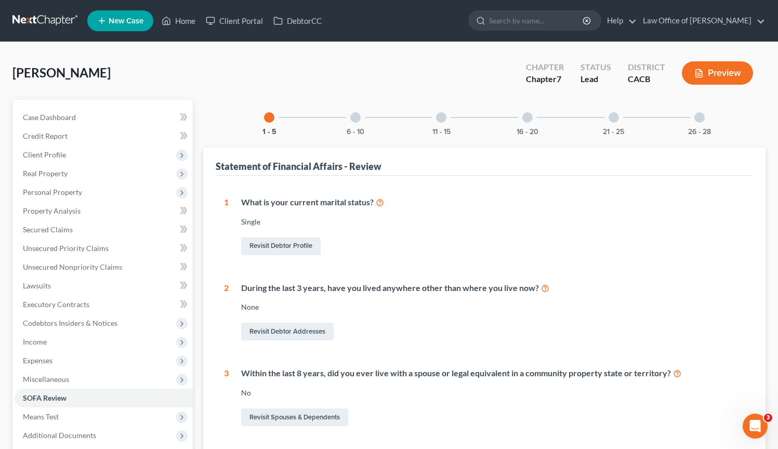
click at [185, 89] on div "Escobar, Daniel Upgraded Chapter Chapter 7 Status Lead District CACB Preview" at bounding box center [388, 77] width 753 height 45
drag, startPoint x: 184, startPoint y: 84, endPoint x: 48, endPoint y: 82, distance: 136.1
click at [48, 82] on div "Escobar, Daniel Upgraded Chapter Chapter 7 Status Lead District CACB Preview" at bounding box center [388, 77] width 753 height 45
click at [285, 96] on div "Escobar, Daniel Upgraded Chapter Chapter 7 Status Lead District CACB Preview" at bounding box center [388, 77] width 753 height 45
click at [244, 89] on div "Escobar, Daniel Upgraded Chapter Chapter 7 Status Lead District CACB Preview" at bounding box center [388, 77] width 753 height 45
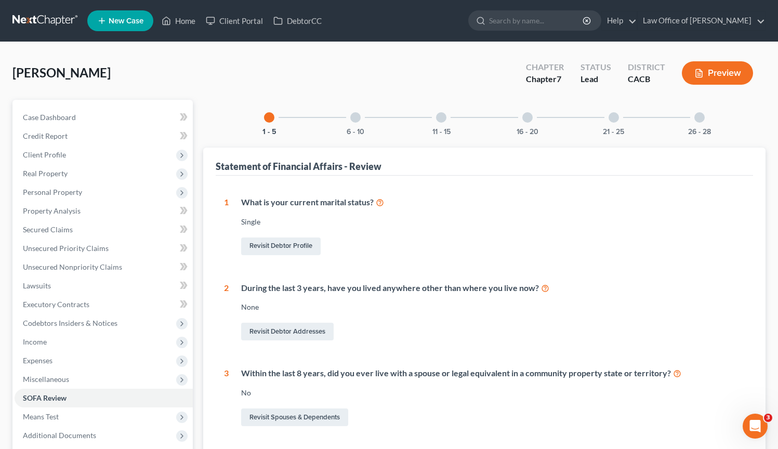
click at [243, 89] on div "Escobar, Daniel Upgraded Chapter Chapter 7 Status Lead District CACB Preview" at bounding box center [388, 77] width 753 height 45
click at [4, 27] on nav "Home New Case Client Portal DebtorCC Law Office of Sevan Gorginian jasmine@gorg…" at bounding box center [389, 21] width 778 height 42
click at [5, 28] on nav "Home New Case Client Portal DebtorCC Law Office of Sevan Gorginian jasmine@gorg…" at bounding box center [389, 21] width 778 height 42
click at [271, 71] on div "Escobar, Daniel Upgraded Chapter Chapter 7 Status Lead District CACB Preview" at bounding box center [388, 77] width 753 height 45
click at [219, 88] on div "Escobar, Daniel Upgraded Chapter Chapter 7 Status Lead District CACB Preview" at bounding box center [388, 77] width 753 height 45
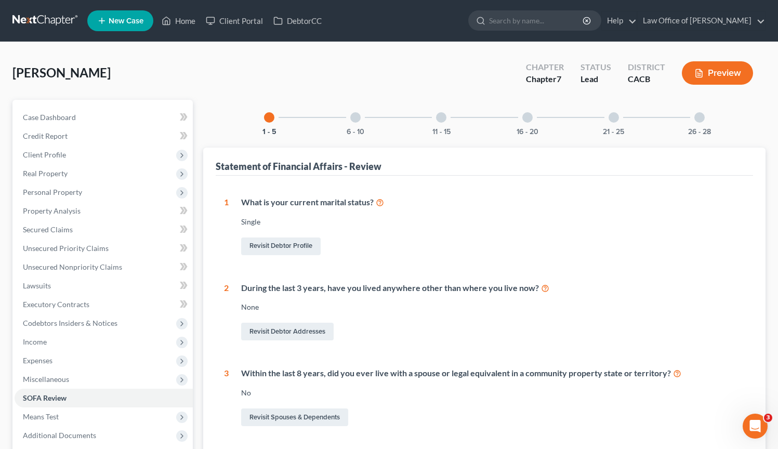
click at [221, 88] on div "Escobar, Daniel Upgraded Chapter Chapter 7 Status Lead District CACB Preview" at bounding box center [388, 77] width 753 height 45
click at [216, 88] on div "Escobar, Daniel Upgraded Chapter Chapter 7 Status Lead District CACB Preview" at bounding box center [388, 77] width 753 height 45
click at [156, 73] on div "Escobar, Daniel Upgraded Chapter Chapter 7 Status Lead District CACB Preview" at bounding box center [388, 77] width 753 height 45
click at [113, 66] on div "Escobar, Daniel Upgraded Chapter Chapter 7 Status Lead District CACB Preview" at bounding box center [388, 77] width 753 height 45
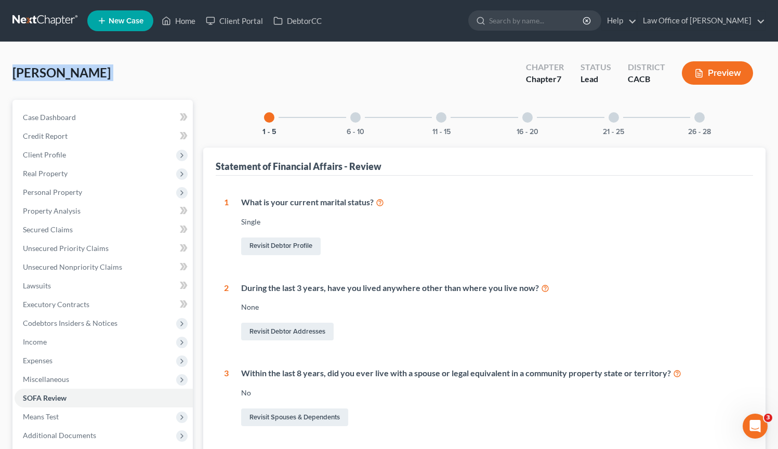
click at [115, 68] on div "Escobar, Daniel Upgraded Chapter Chapter 7 Status Lead District CACB Preview" at bounding box center [388, 77] width 753 height 45
click at [337, 18] on ul "New Case Home Client Portal DebtorCC - No Result - See all results Or Press Ent…" at bounding box center [426, 20] width 678 height 27
click at [281, 97] on div "Escobar, Daniel Upgraded Chapter Chapter 7 Status Lead District CACB Preview" at bounding box center [388, 77] width 753 height 45
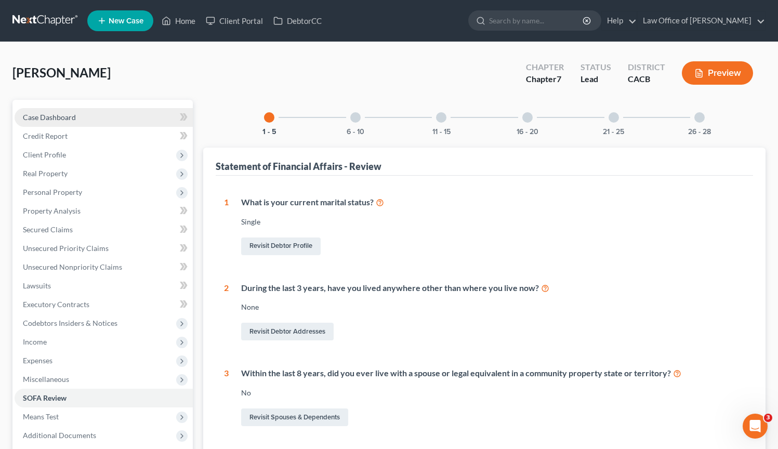
click at [87, 121] on link "Case Dashboard" at bounding box center [104, 117] width 178 height 19
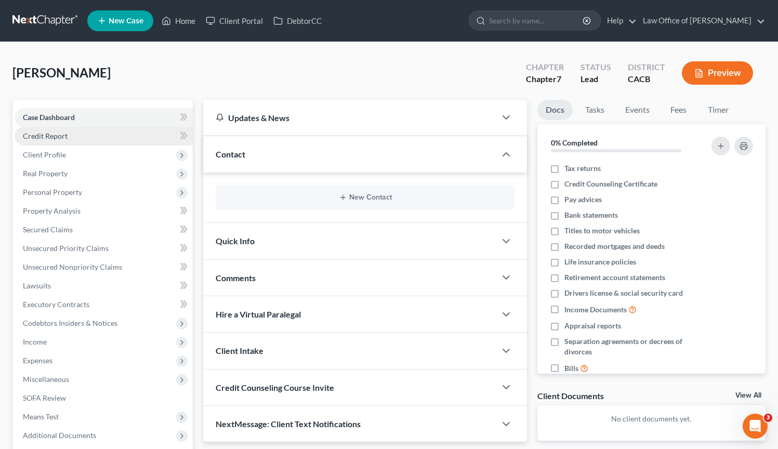
click at [86, 137] on link "Credit Report" at bounding box center [104, 136] width 178 height 19
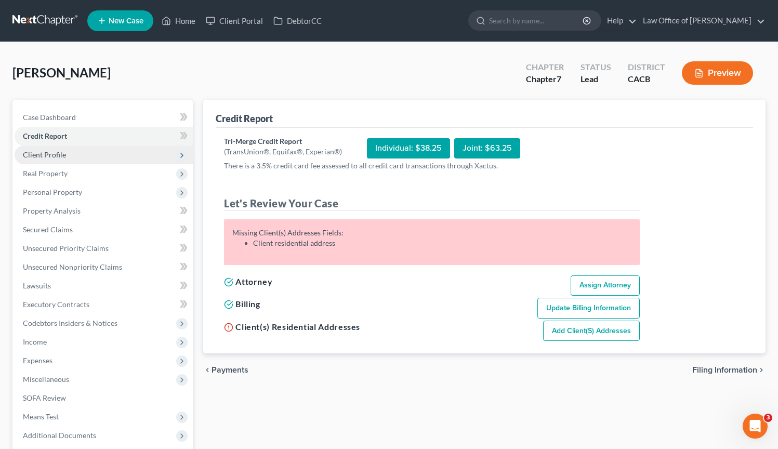
click at [90, 153] on span "Client Profile" at bounding box center [104, 154] width 178 height 19
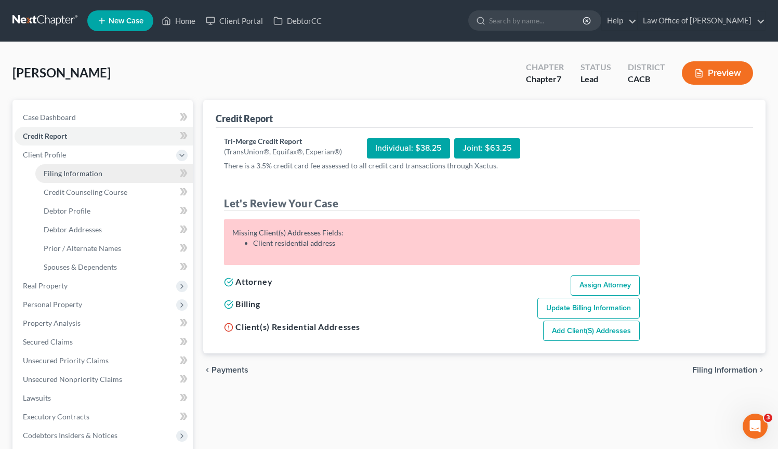
click at [97, 172] on span "Filing Information" at bounding box center [73, 173] width 59 height 9
select select "1"
select select "0"
select select "4"
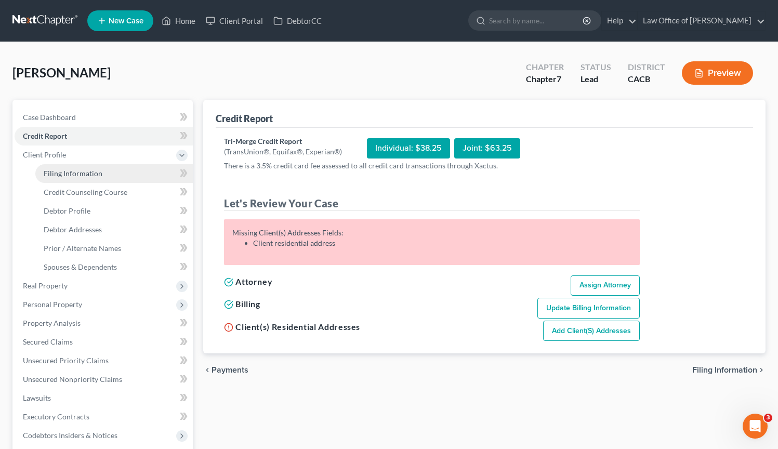
select select "0"
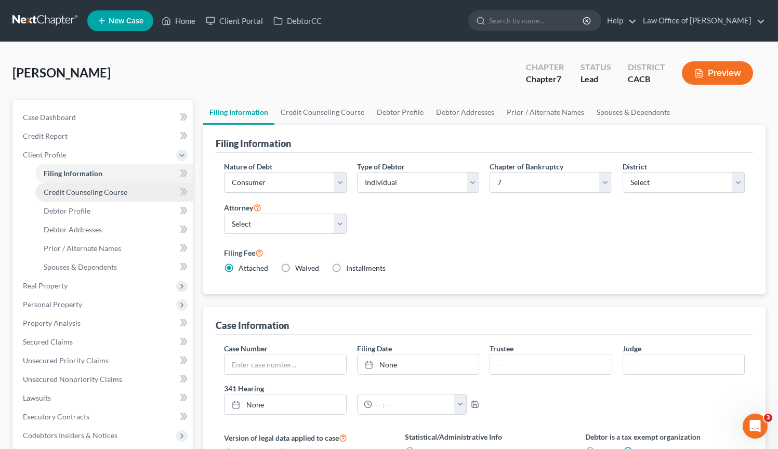
click at [102, 191] on span "Credit Counseling Course" at bounding box center [86, 192] width 84 height 9
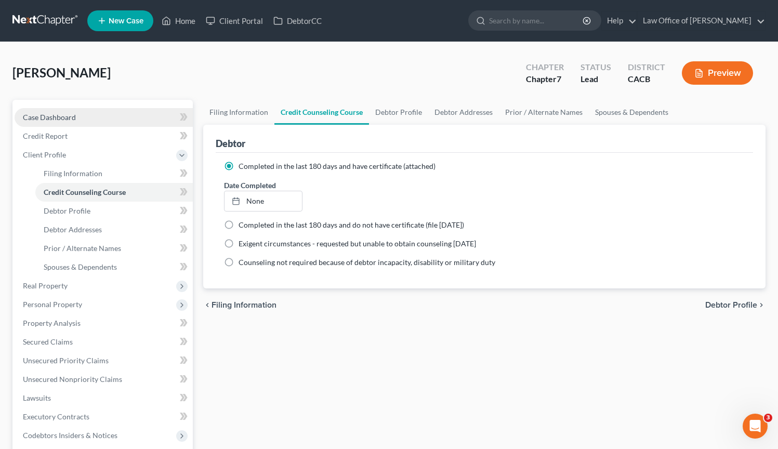
click at [90, 114] on link "Case Dashboard" at bounding box center [104, 117] width 178 height 19
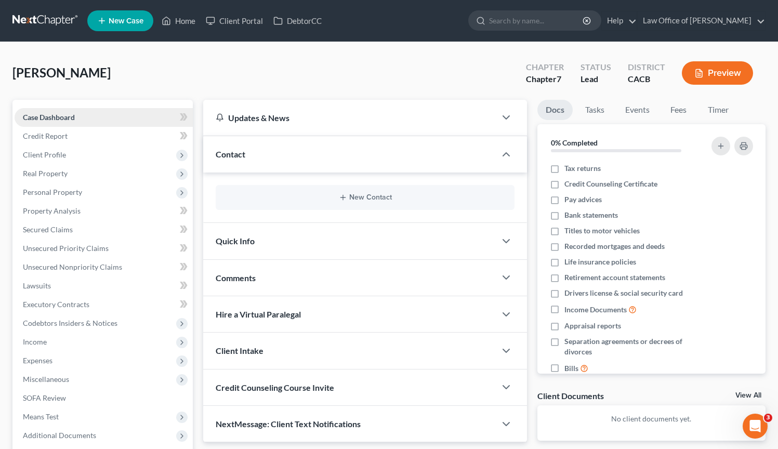
click at [102, 121] on link "Case Dashboard" at bounding box center [104, 117] width 178 height 19
click at [102, 119] on link "Case Dashboard" at bounding box center [104, 117] width 178 height 19
click at [99, 136] on link "Credit Report" at bounding box center [104, 136] width 178 height 19
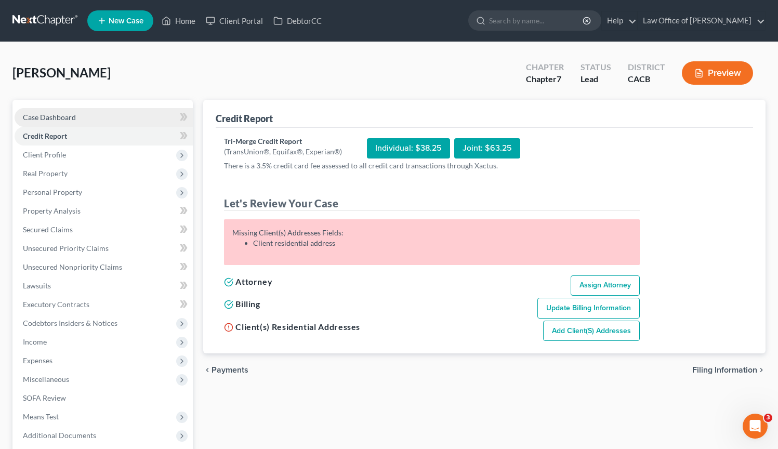
click at [105, 109] on link "Case Dashboard" at bounding box center [104, 117] width 178 height 19
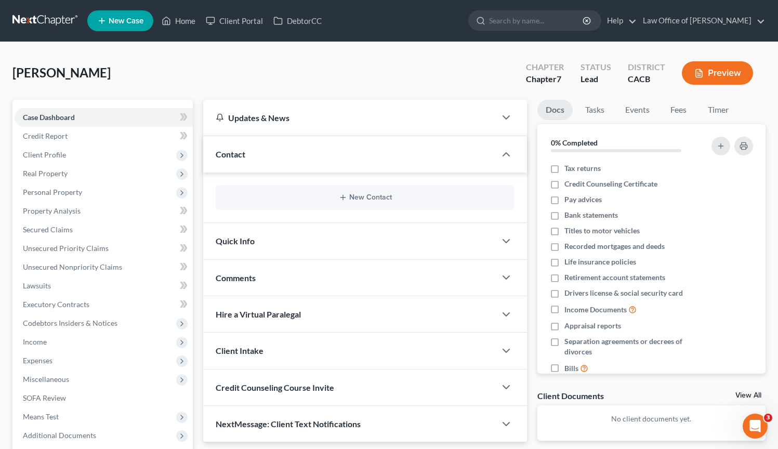
click at [261, 162] on div "Contact" at bounding box center [349, 154] width 292 height 36
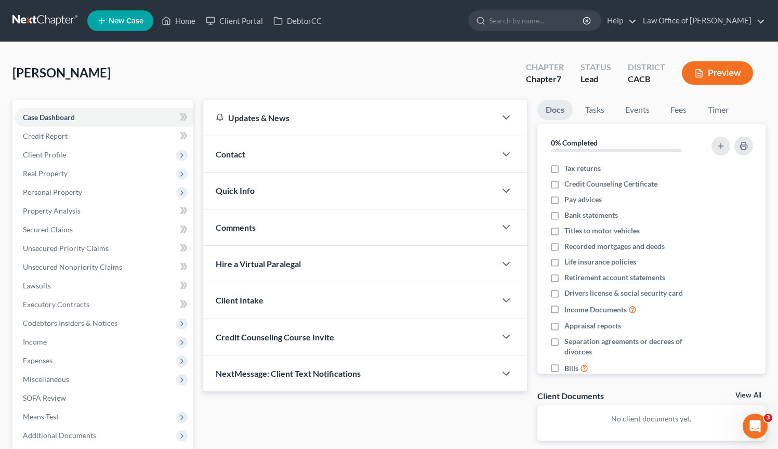
click at [261, 161] on div "Contact" at bounding box center [349, 154] width 292 height 36
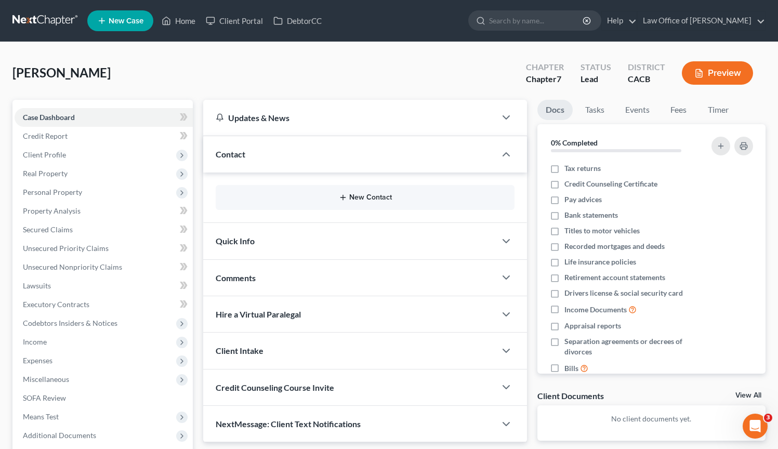
click at [322, 201] on button "New Contact" at bounding box center [365, 197] width 282 height 8
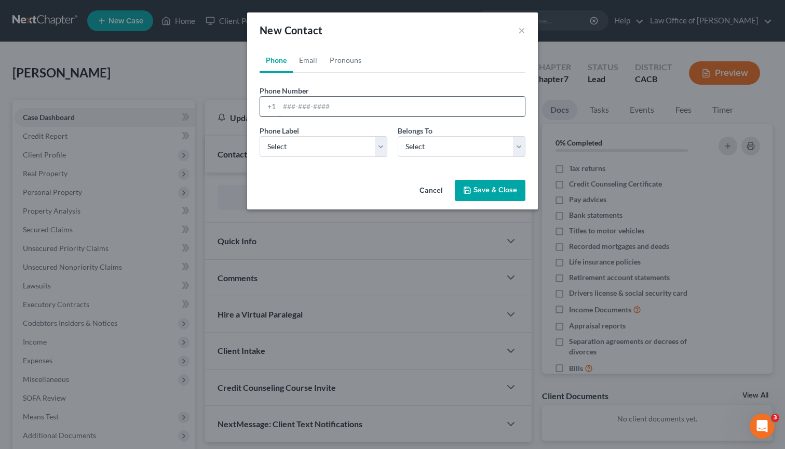
click at [313, 101] on input "tel" at bounding box center [402, 107] width 246 height 20
type input "(626) 768-8357"
click at [381, 149] on select "Select Mobile Home Work Other" at bounding box center [324, 146] width 128 height 21
select select "0"
click at [260, 136] on select "Select Mobile Home Work Other" at bounding box center [324, 146] width 128 height 21
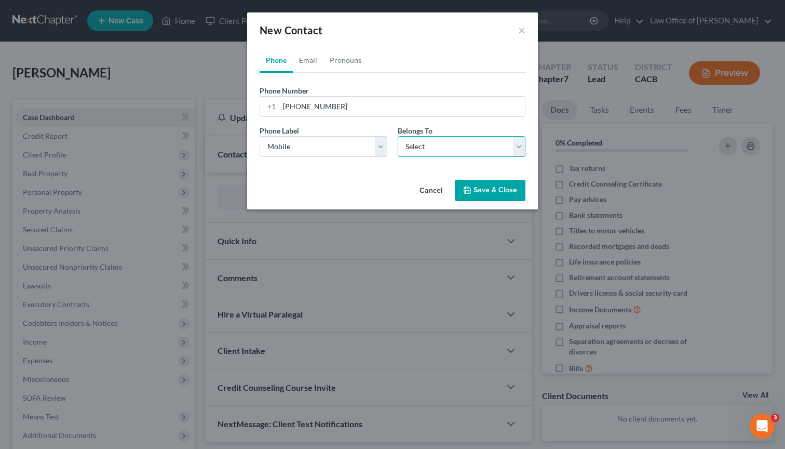
click at [515, 148] on select "Select Client Other" at bounding box center [462, 146] width 128 height 21
select select "0"
click at [398, 136] on select "Select Client Other" at bounding box center [462, 146] width 128 height 21
click at [493, 186] on button "Save & Close" at bounding box center [490, 191] width 71 height 22
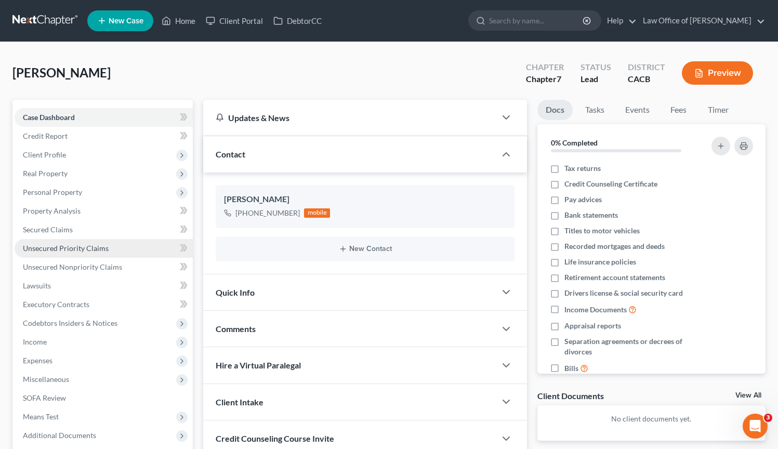
click at [91, 246] on span "Unsecured Priority Claims" at bounding box center [66, 248] width 86 height 9
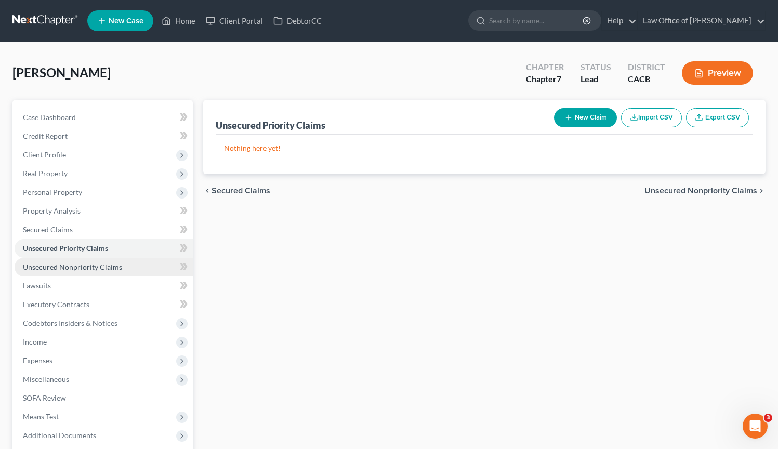
click at [93, 263] on span "Unsecured Nonpriority Claims" at bounding box center [72, 266] width 99 height 9
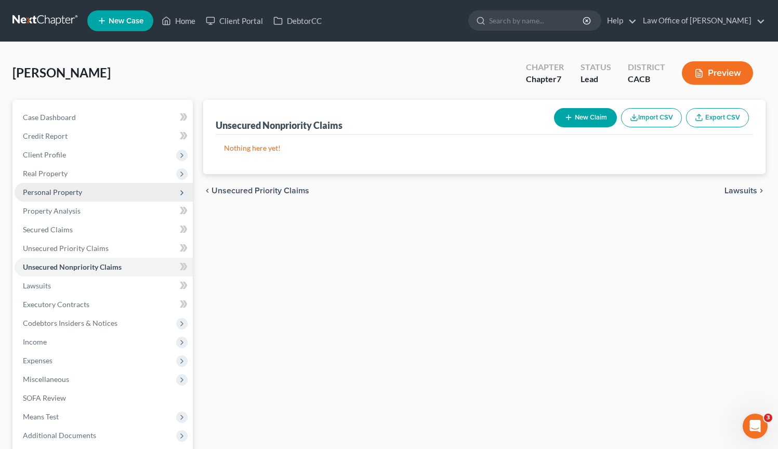
click at [84, 194] on span "Personal Property" at bounding box center [104, 192] width 178 height 19
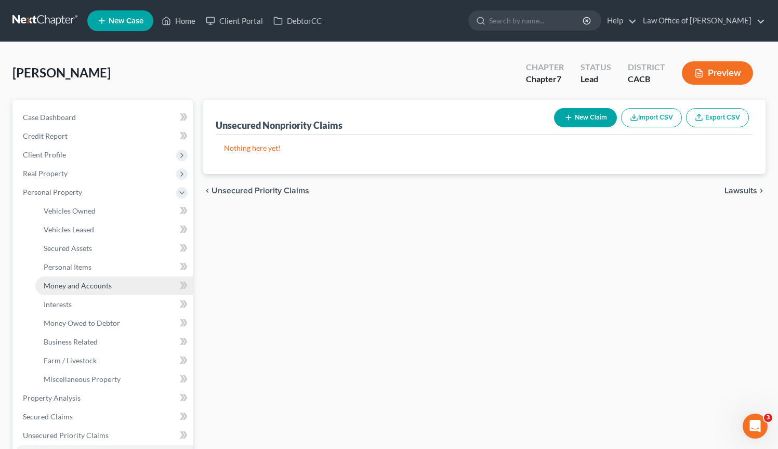
click at [90, 281] on span "Money and Accounts" at bounding box center [78, 285] width 68 height 9
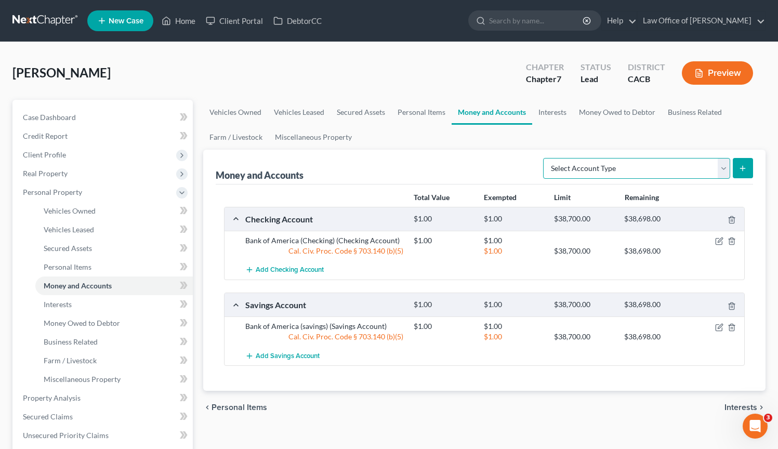
click at [722, 169] on select "Select Account Type Brokerage Cash on Hand Certificates of Deposit Checking Acc…" at bounding box center [636, 168] width 187 height 21
select select "cash_on_hand"
click at [545, 158] on select "Select Account Type Brokerage Cash on Hand Certificates of Deposit Checking Acc…" at bounding box center [636, 168] width 187 height 21
click at [745, 165] on icon "submit" at bounding box center [742, 168] width 8 height 8
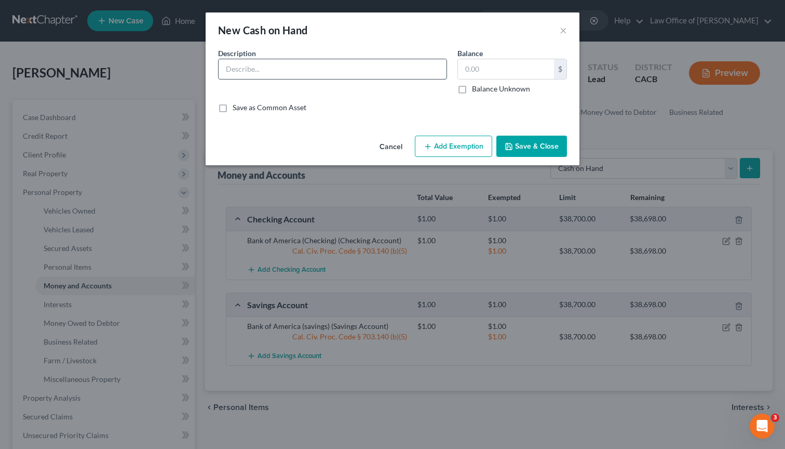
click at [369, 68] on input "text" at bounding box center [333, 69] width 228 height 20
type input "Cash"
click at [493, 62] on input "text" at bounding box center [506, 69] width 96 height 20
type input "100.00"
click at [557, 144] on button "Save & Close" at bounding box center [532, 147] width 71 height 22
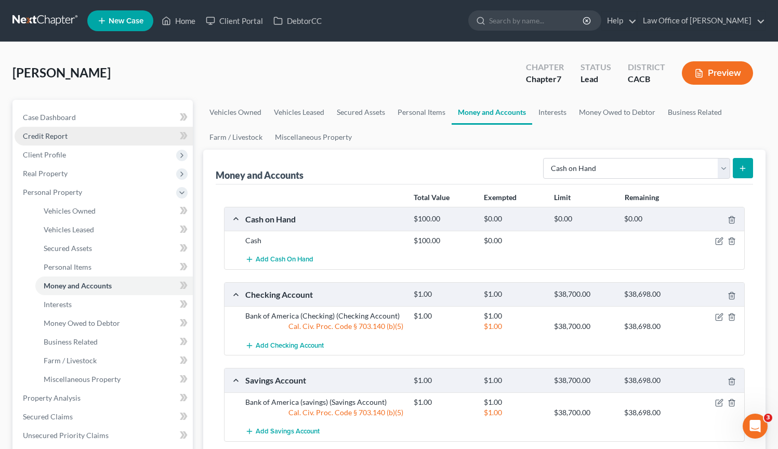
click at [75, 132] on link "Credit Report" at bounding box center [104, 136] width 178 height 19
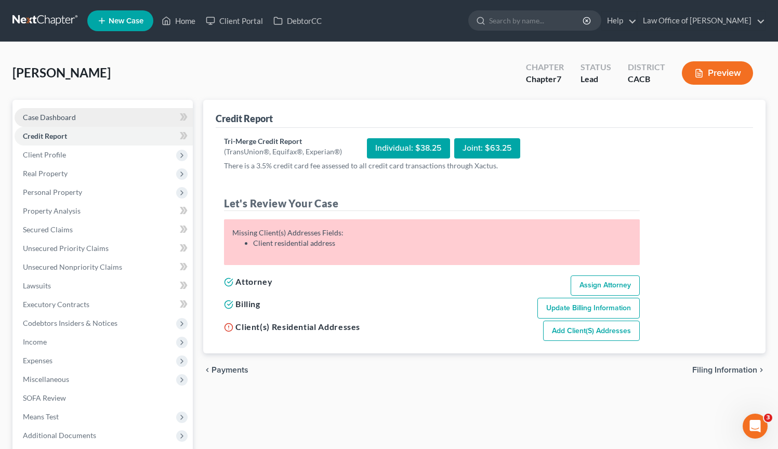
click at [73, 118] on span "Case Dashboard" at bounding box center [49, 117] width 53 height 9
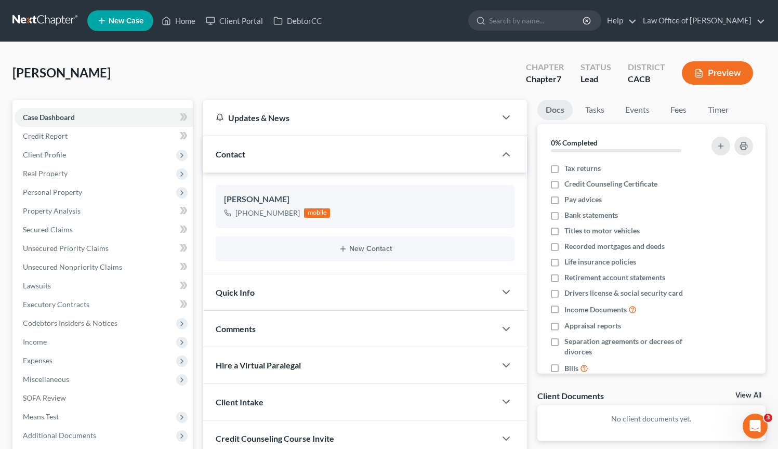
click at [216, 62] on div "Escobar, Daniel Upgraded Chapter Chapter 7 Status Lead District CACB Preview" at bounding box center [388, 77] width 753 height 45
click at [307, 74] on div "Escobar, Daniel Upgraded Chapter Chapter 7 Status Lead District CACB Preview" at bounding box center [388, 77] width 753 height 45
click at [61, 173] on span "Real Property" at bounding box center [45, 173] width 45 height 9
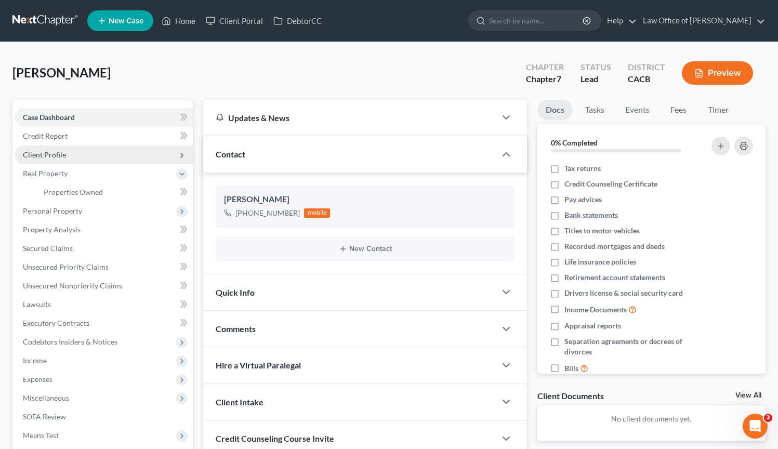
click at [60, 154] on span "Client Profile" at bounding box center [44, 154] width 43 height 9
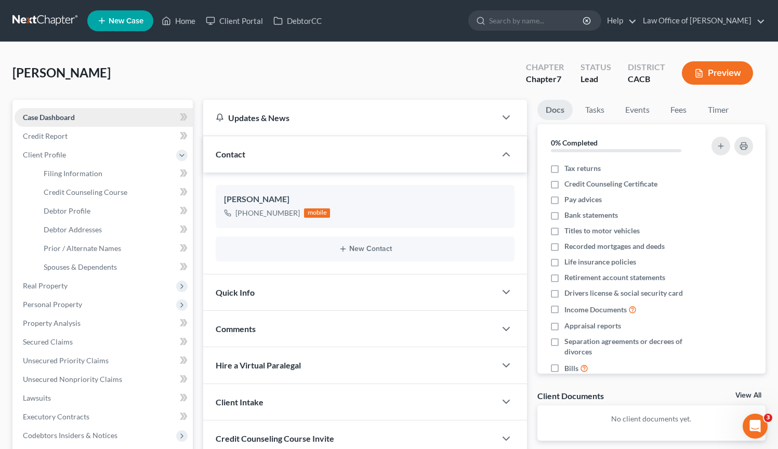
click at [81, 116] on link "Case Dashboard" at bounding box center [104, 117] width 178 height 19
click at [81, 136] on link "Credit Report" at bounding box center [104, 136] width 178 height 19
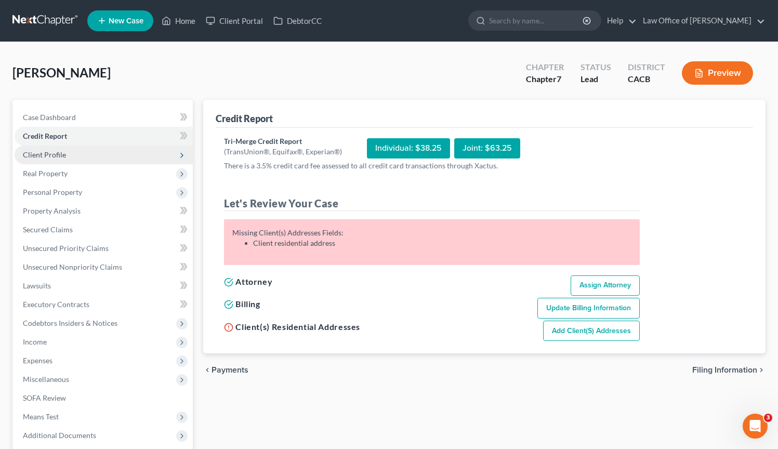
click at [83, 154] on span "Client Profile" at bounding box center [104, 154] width 178 height 19
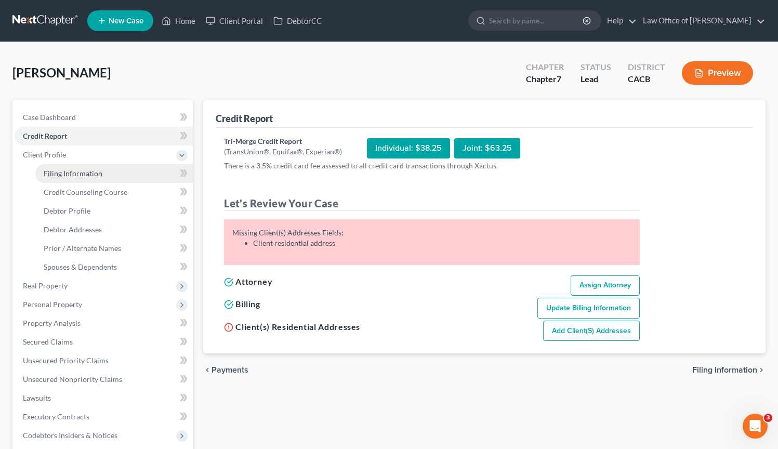
click at [86, 172] on span "Filing Information" at bounding box center [73, 173] width 59 height 9
select select "1"
select select "0"
select select "7"
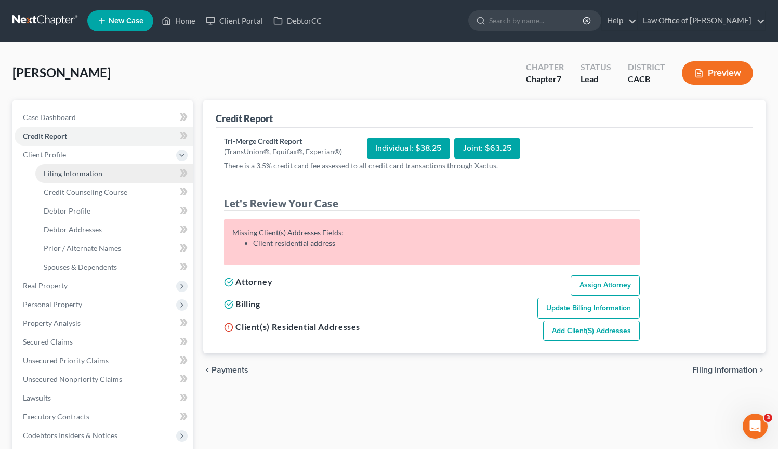
select select "0"
select select "4"
select select "0"
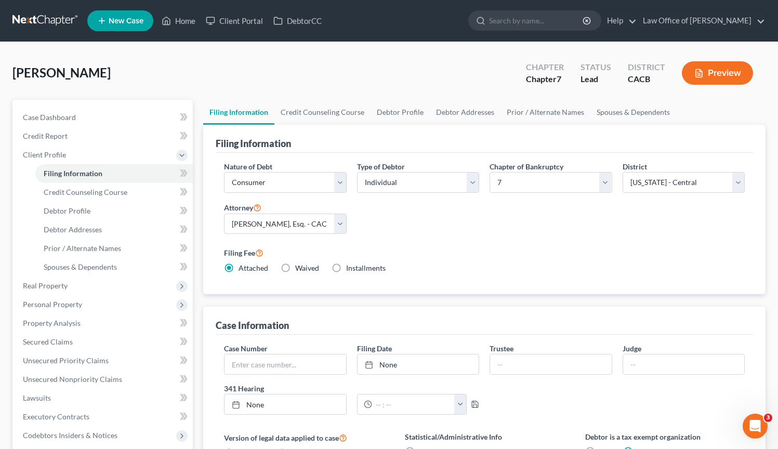
click at [426, 233] on div "Nature of Debt Select Business Consumer Other Nature of Business Select Clearin…" at bounding box center [484, 221] width 531 height 121
click at [111, 149] on span "Client Profile" at bounding box center [104, 154] width 178 height 19
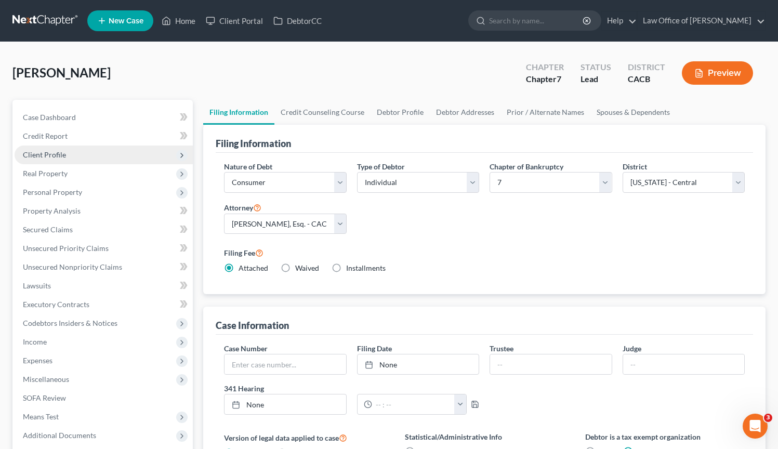
click at [110, 154] on span "Client Profile" at bounding box center [104, 154] width 178 height 19
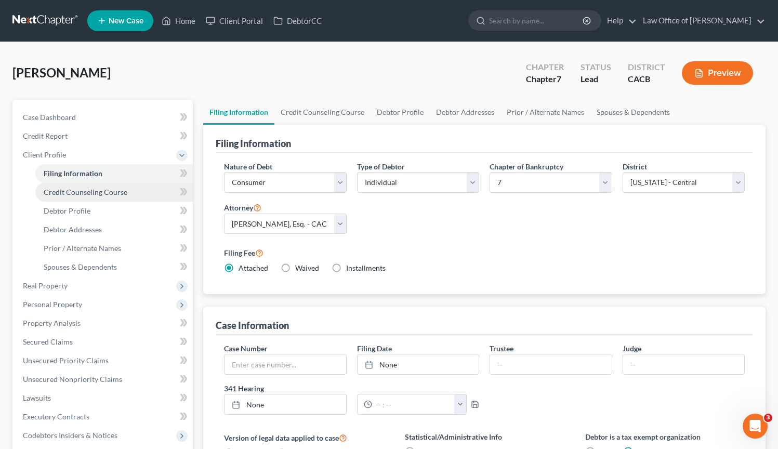
click at [117, 191] on span "Credit Counseling Course" at bounding box center [86, 192] width 84 height 9
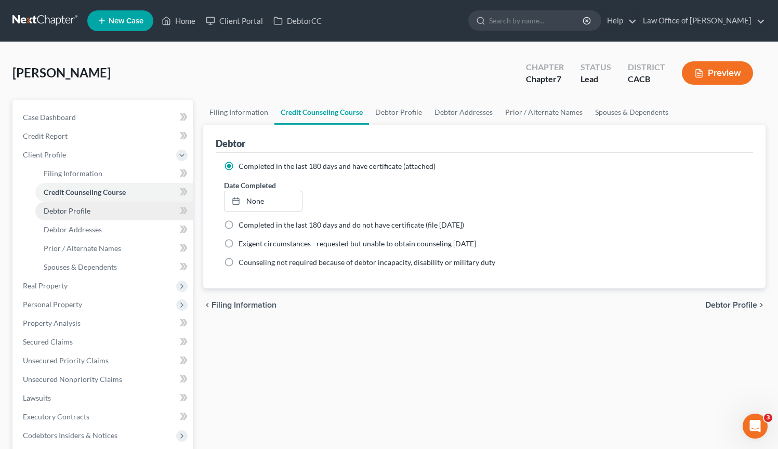
click at [114, 207] on link "Debtor Profile" at bounding box center [113, 211] width 157 height 19
select select "0"
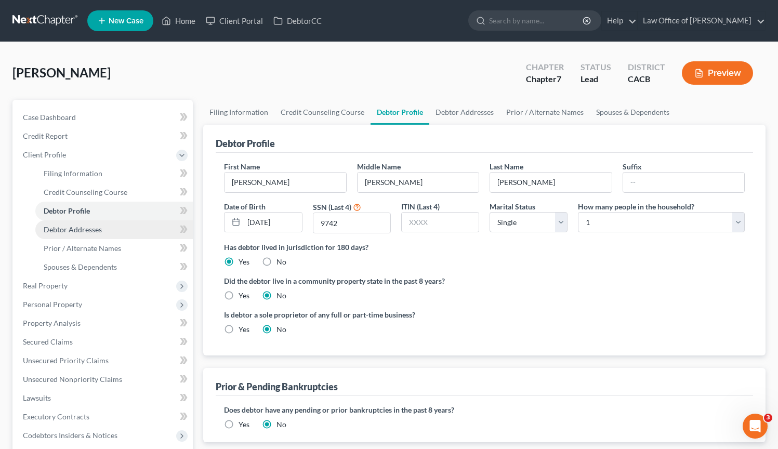
click at [98, 233] on link "Debtor Addresses" at bounding box center [113, 229] width 157 height 19
select select "0"
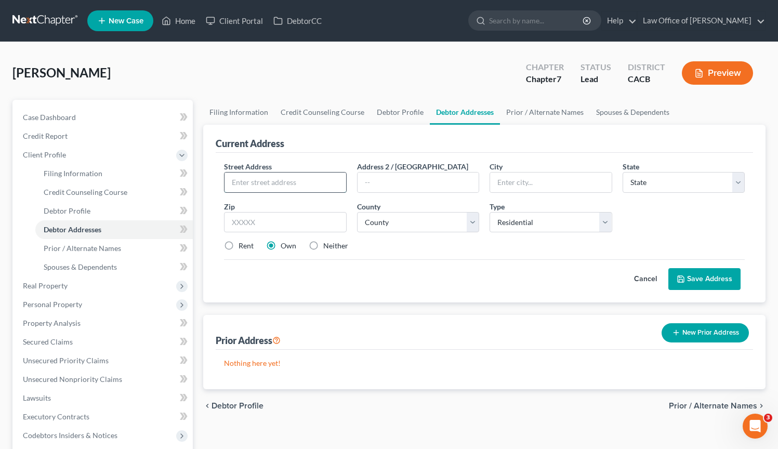
click at [318, 185] on input "text" at bounding box center [284, 182] width 121 height 20
click at [45, 156] on span "Client Profile" at bounding box center [44, 154] width 43 height 9
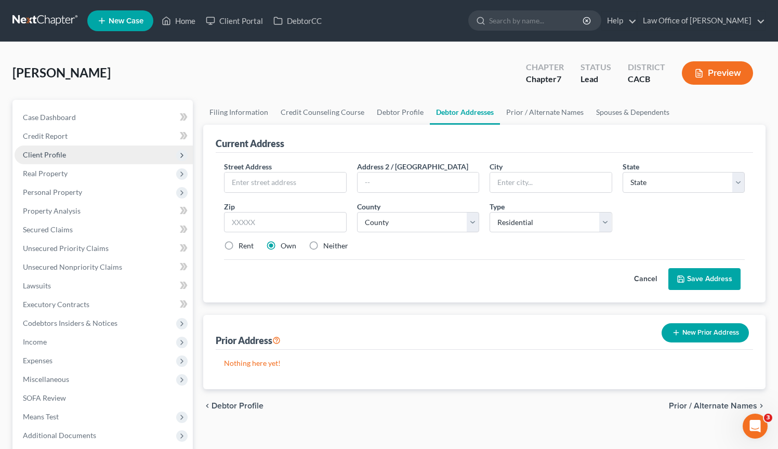
click at [45, 156] on span "Client Profile" at bounding box center [44, 154] width 43 height 9
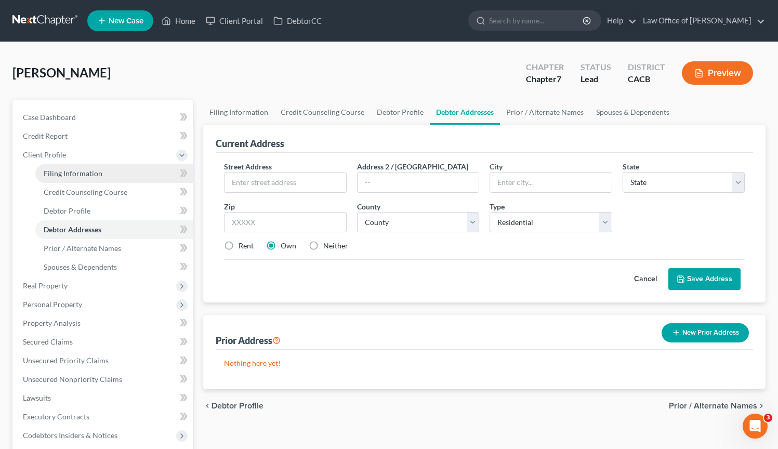
click at [59, 176] on span "Filing Information" at bounding box center [73, 173] width 59 height 9
select select "1"
select select "0"
select select "7"
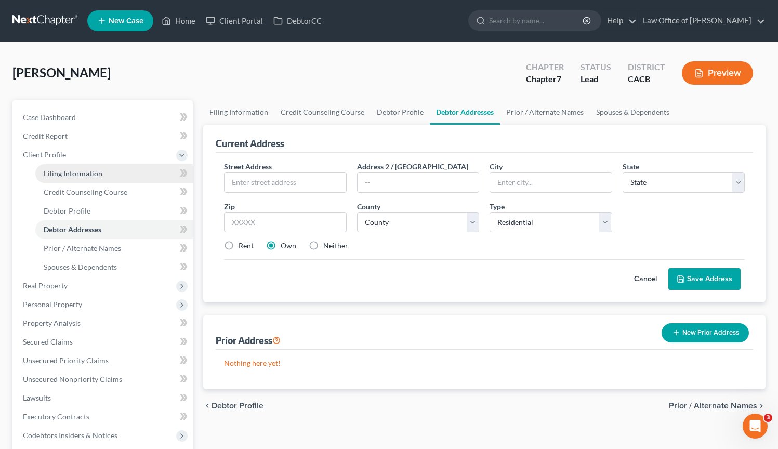
select select "0"
select select "4"
select select "0"
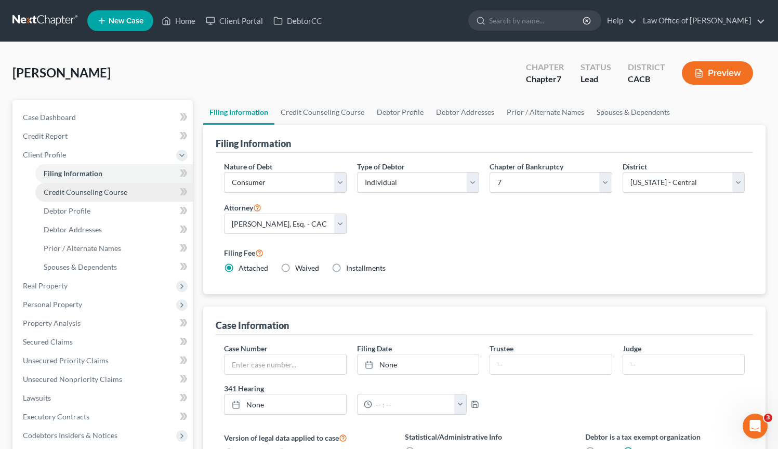
click at [78, 197] on link "Credit Counseling Course" at bounding box center [113, 192] width 157 height 19
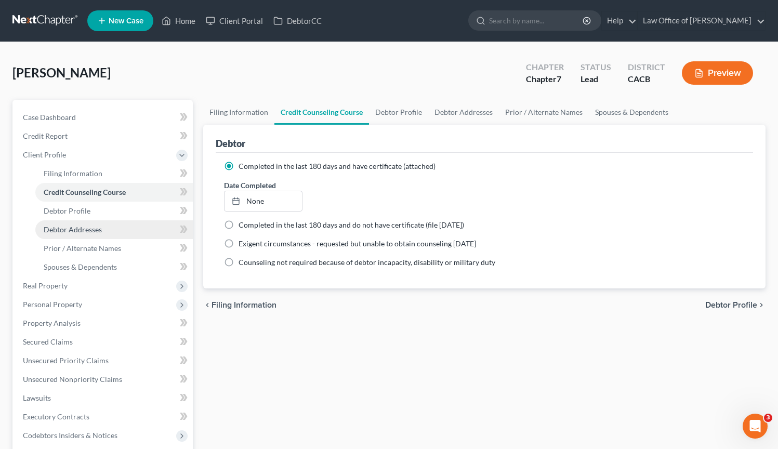
click at [95, 230] on span "Debtor Addresses" at bounding box center [73, 229] width 58 height 9
select select "0"
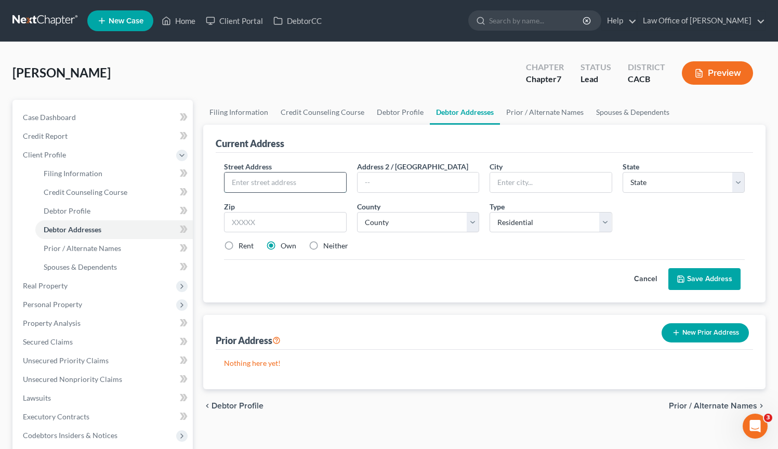
click at [266, 184] on input "text" at bounding box center [284, 182] width 121 height 20
type input "369 E Ashtabula St #4"
click at [524, 189] on input "text" at bounding box center [550, 182] width 121 height 20
type input "Pasadena"
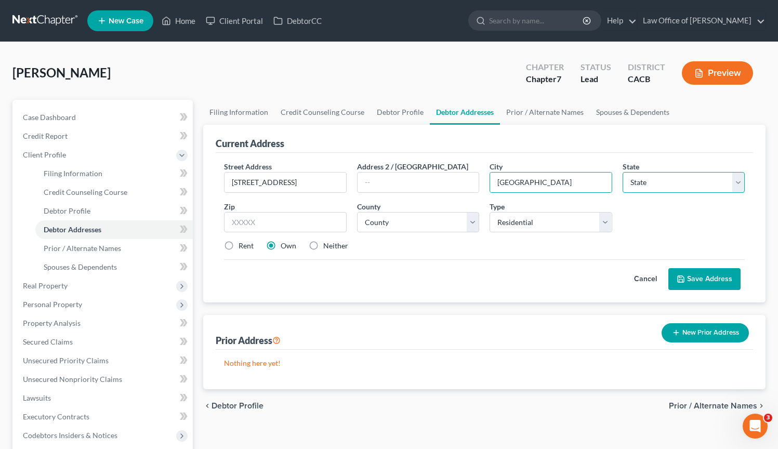
click at [666, 172] on select "State AL AK AR AZ CA CO CT DE DC FL GA GU HI ID IL IN IA KS KY LA ME MD MA MI M…" at bounding box center [683, 182] width 122 height 21
select select "4"
click at [622, 172] on select "State AL AK AR AZ CA CO CT DE DC FL GA GU HI ID IL IN IA KS KY LA ME MD MA MI M…" at bounding box center [683, 182] width 122 height 21
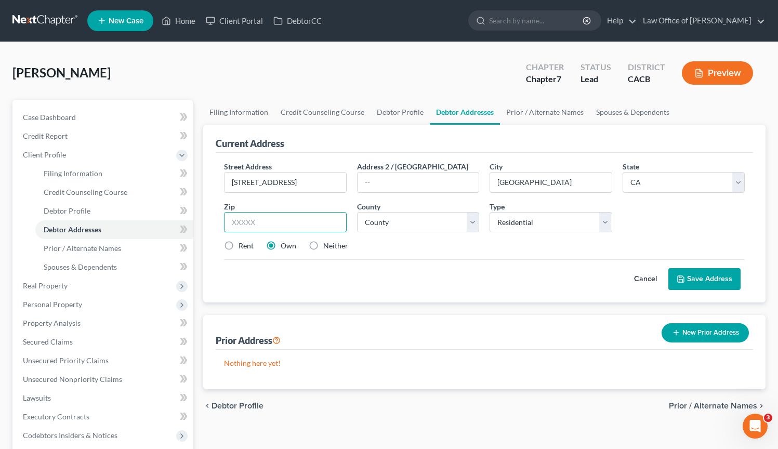
click at [316, 216] on input "text" at bounding box center [285, 222] width 122 height 21
type input "91104"
click at [473, 245] on div "Rent Own Neither" at bounding box center [484, 246] width 531 height 10
click at [238, 246] on label "Rent" at bounding box center [245, 246] width 15 height 10
click at [243, 246] on input "Rent" at bounding box center [246, 244] width 7 height 7
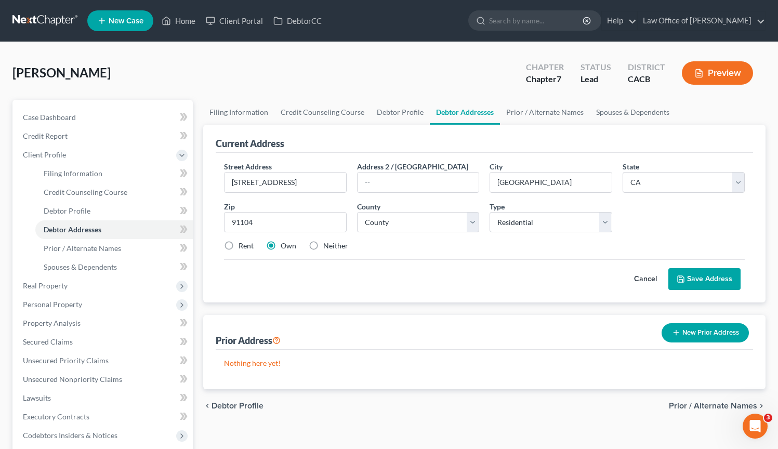
radio input "true"
click at [706, 275] on button "Save Address" at bounding box center [704, 279] width 72 height 22
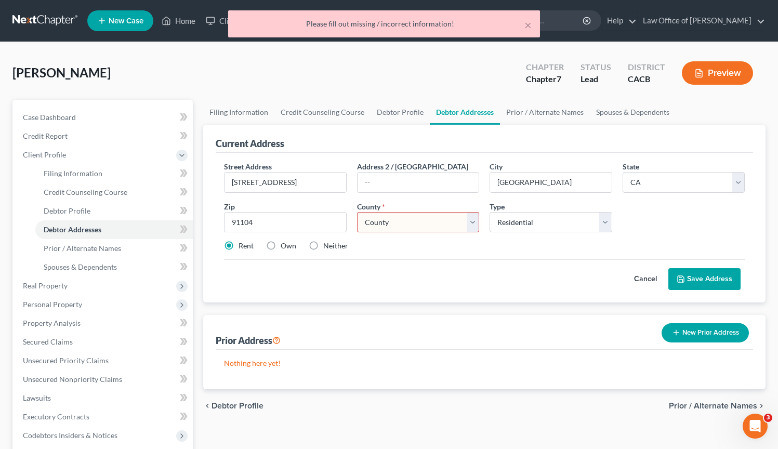
click at [438, 222] on select "County Alameda County Alpine County Amador County Butte County Calaveras County…" at bounding box center [418, 222] width 122 height 21
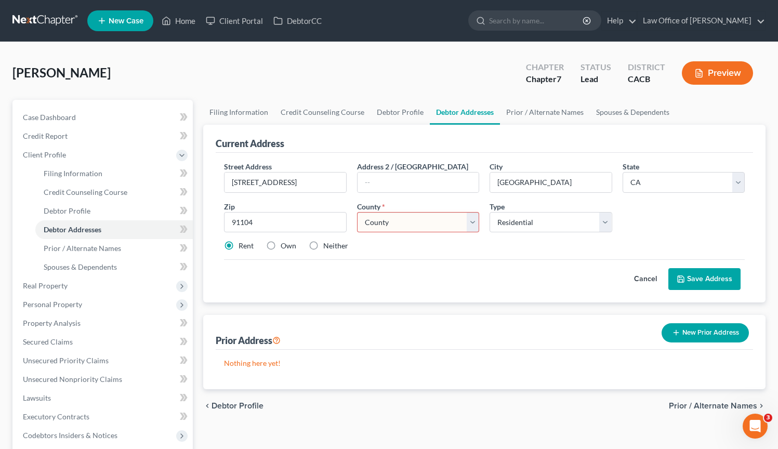
select select "18"
click at [357, 212] on select "County Alameda County Alpine County Amador County Butte County Calaveras County…" at bounding box center [418, 222] width 122 height 21
click at [689, 273] on button "Save Address" at bounding box center [704, 279] width 72 height 22
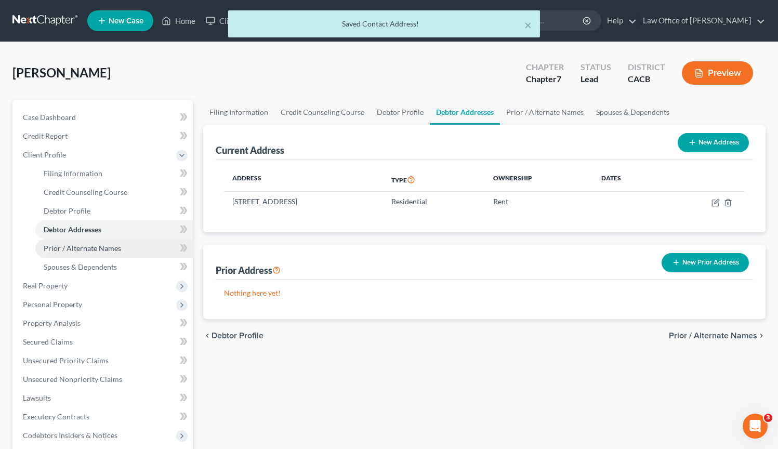
click at [129, 249] on link "Prior / Alternate Names" at bounding box center [113, 248] width 157 height 19
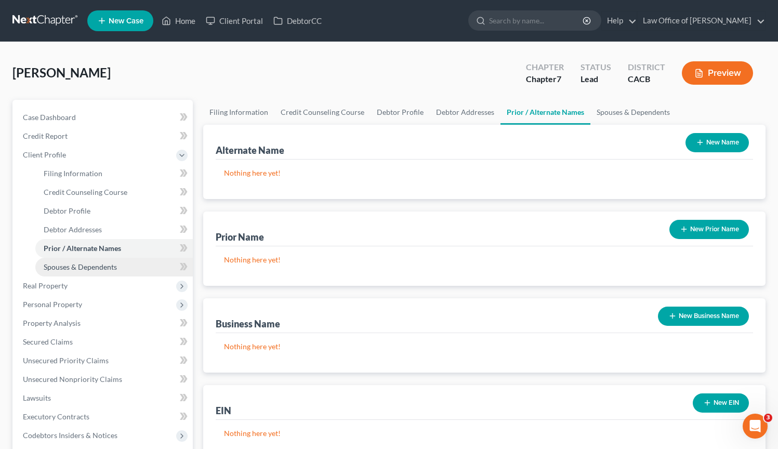
click at [94, 264] on span "Spouses & Dependents" at bounding box center [80, 266] width 73 height 9
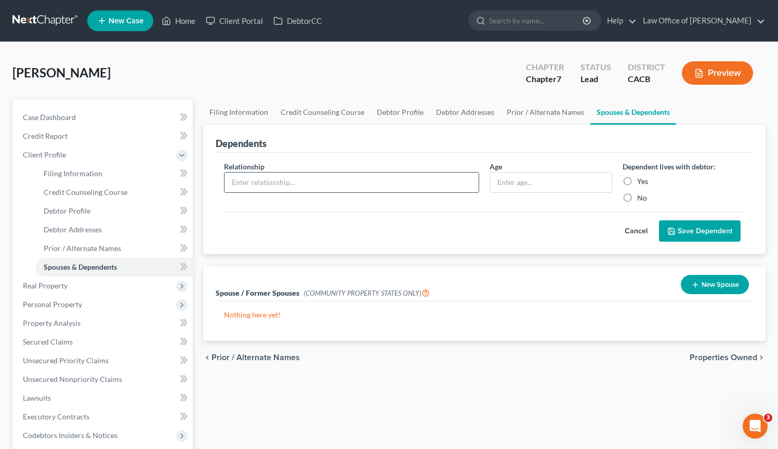
click at [316, 188] on input "text" at bounding box center [351, 182] width 254 height 20
click at [264, 180] on input "text" at bounding box center [351, 182] width 254 height 20
type input "mother"
click at [488, 181] on div "Age" at bounding box center [550, 182] width 132 height 42
click at [502, 182] on input "text" at bounding box center [550, 182] width 121 height 20
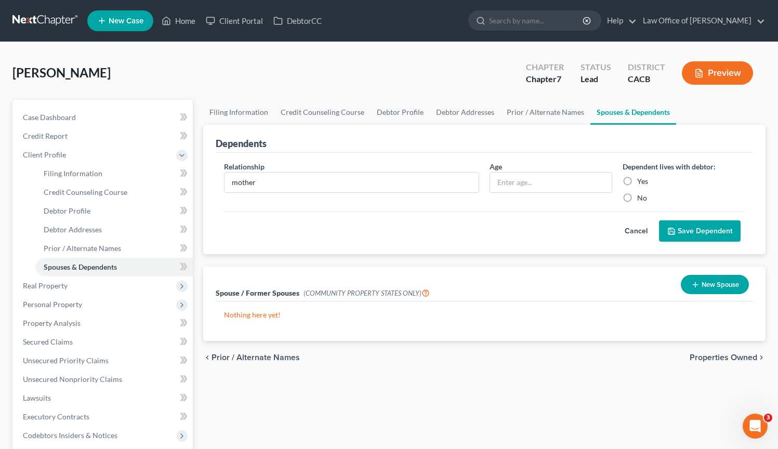
click at [637, 180] on label "Yes" at bounding box center [642, 181] width 11 height 10
click at [641, 180] on input "Yes" at bounding box center [644, 179] width 7 height 7
radio input "true"
click at [590, 186] on input "text" at bounding box center [550, 182] width 121 height 20
type input "68"
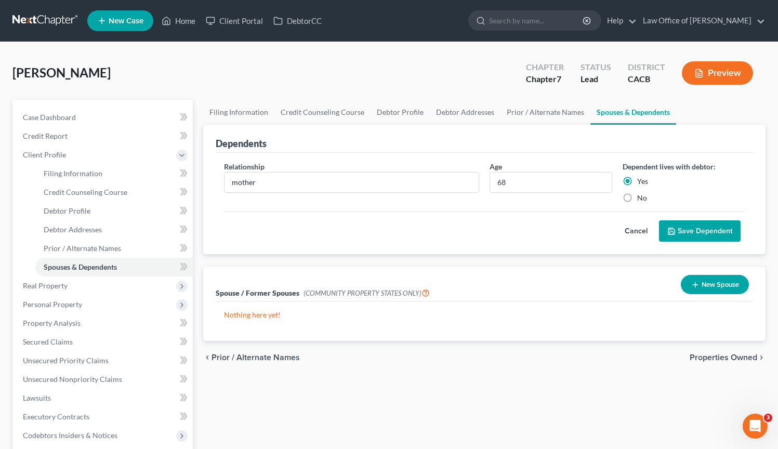
click at [726, 223] on button "Save Dependent" at bounding box center [700, 231] width 82 height 22
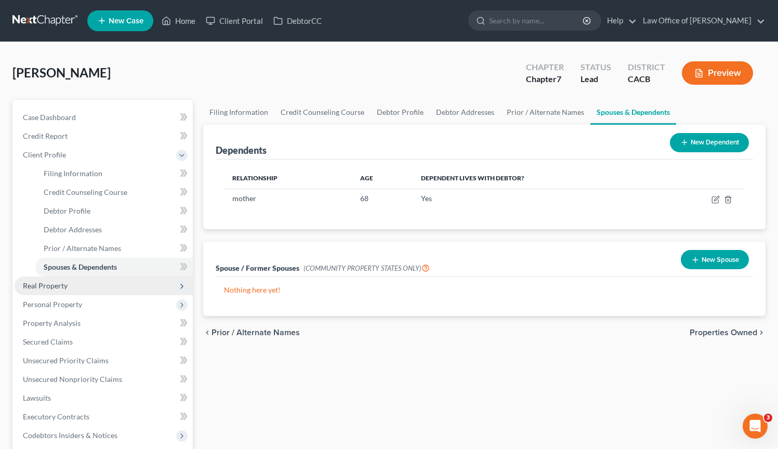
click at [98, 288] on span "Real Property" at bounding box center [104, 285] width 178 height 19
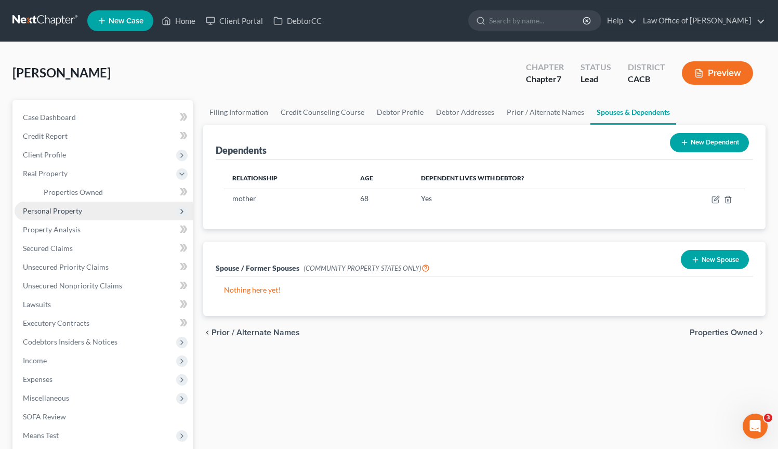
click at [69, 212] on span "Personal Property" at bounding box center [52, 210] width 59 height 9
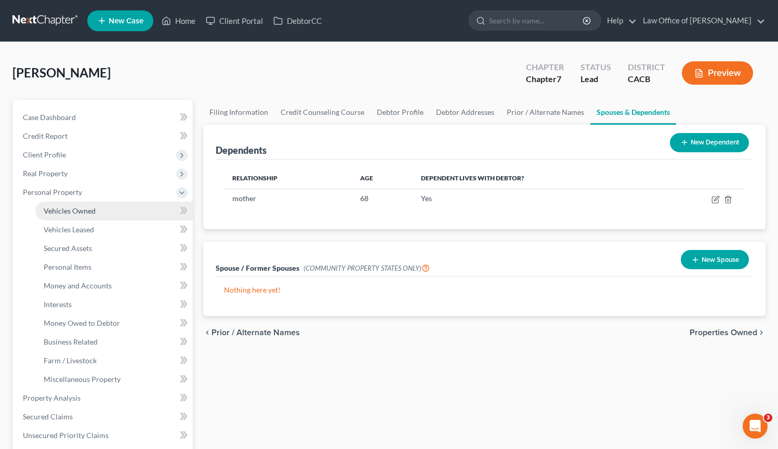
click at [90, 215] on link "Vehicles Owned" at bounding box center [113, 211] width 157 height 19
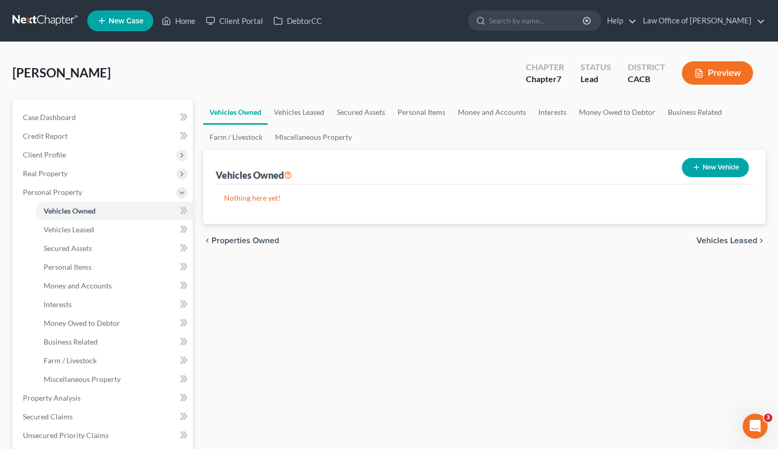
click at [723, 169] on button "New Vehicle" at bounding box center [715, 167] width 67 height 19
select select "0"
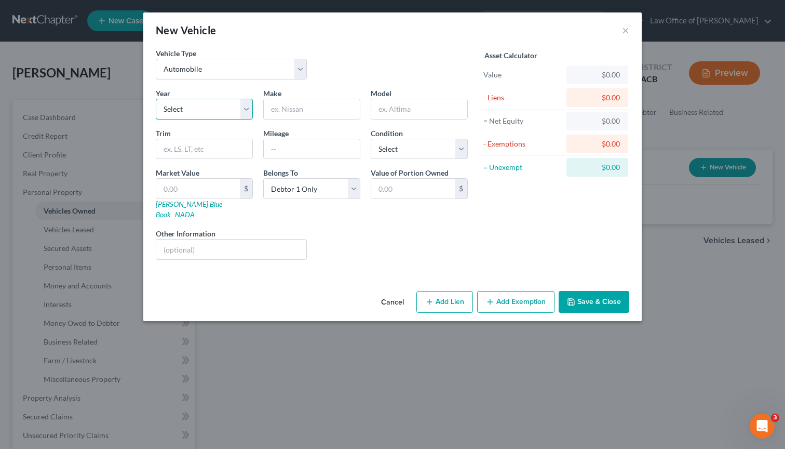
click at [209, 102] on select "Select 2026 2025 2024 2023 2022 2021 2020 2019 2018 2017 2016 2015 2014 2013 20…" at bounding box center [204, 109] width 97 height 21
select select "13"
click at [156, 99] on select "Select 2026 2025 2024 2023 2022 2021 2020 2019 2018 2017 2016 2015 2014 2013 20…" at bounding box center [204, 109] width 97 height 21
click at [316, 112] on input "text" at bounding box center [312, 109] width 96 height 20
type input "Honda"
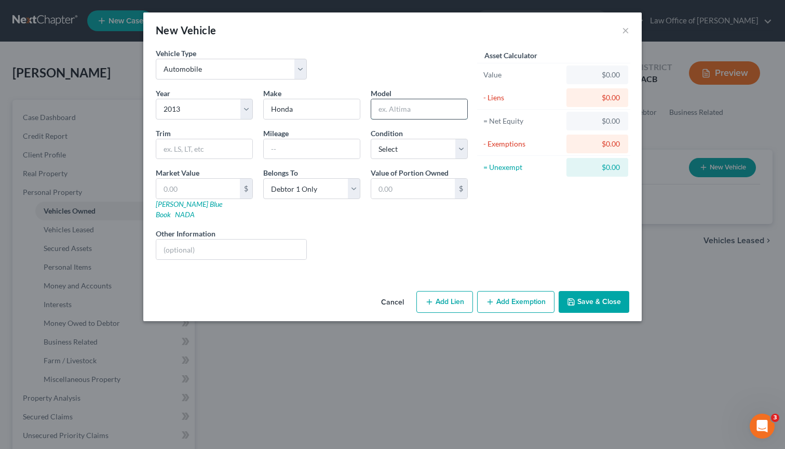
click at [383, 115] on input "text" at bounding box center [419, 109] width 96 height 20
type input "Accord"
click at [273, 146] on input "text" at bounding box center [312, 149] width 96 height 20
type input "270,000"
click at [458, 149] on select "Select Excellent Very Good Good Fair Poor" at bounding box center [419, 149] width 97 height 21
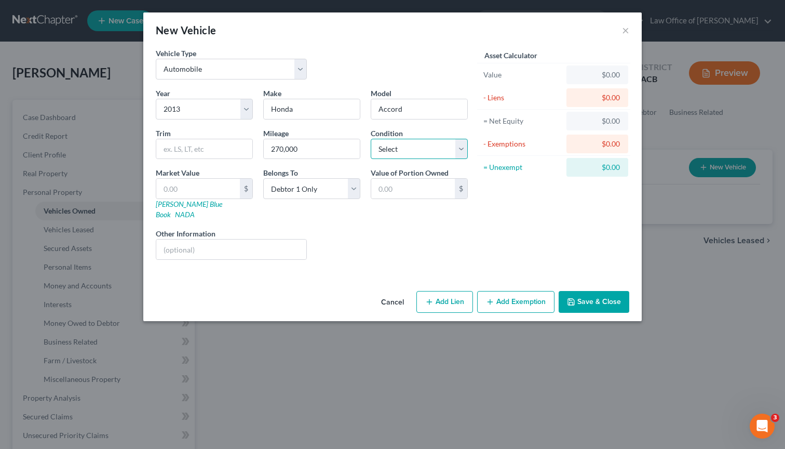
select select "2"
click at [371, 139] on select "Select Excellent Very Good Good Fair Poor" at bounding box center [419, 149] width 97 height 21
click at [594, 293] on button "Save & Close" at bounding box center [594, 302] width 71 height 22
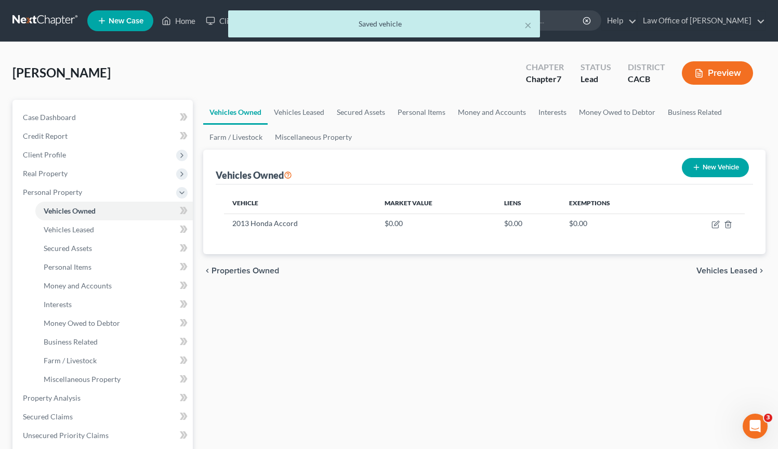
click at [727, 169] on button "New Vehicle" at bounding box center [715, 167] width 67 height 19
select select "0"
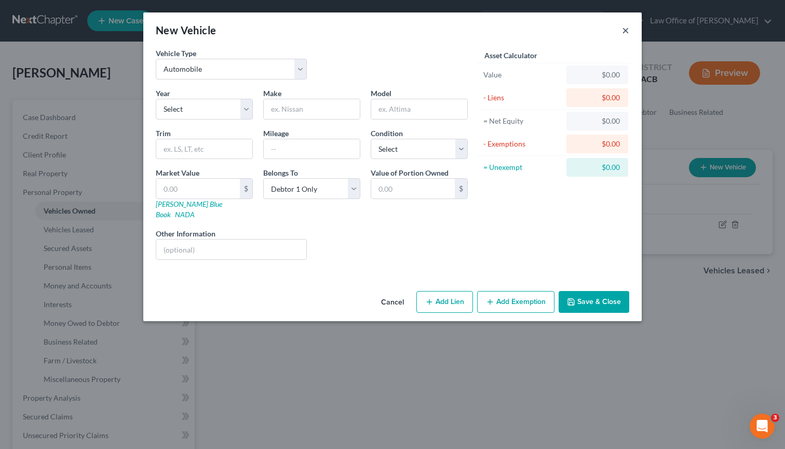
click at [628, 32] on button "×" at bounding box center [625, 30] width 7 height 12
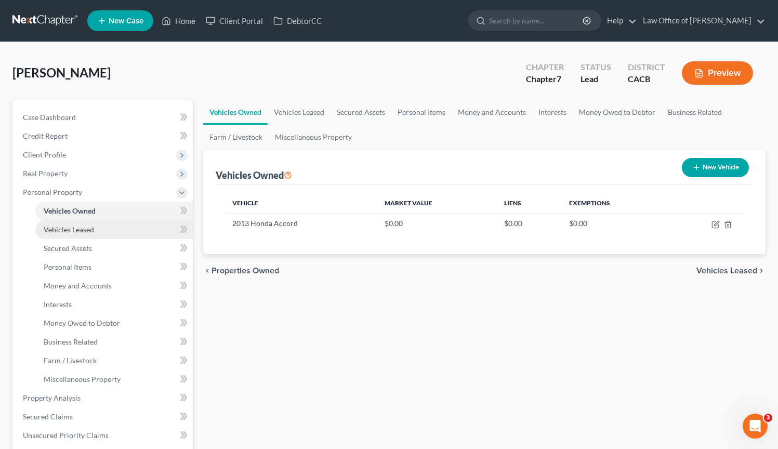
click at [100, 223] on link "Vehicles Leased" at bounding box center [113, 229] width 157 height 19
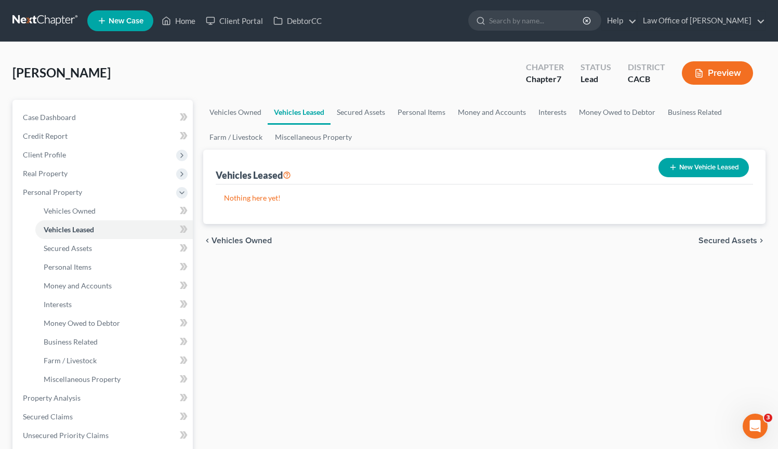
click at [680, 166] on button "New Vehicle Leased" at bounding box center [703, 167] width 90 height 19
select select "0"
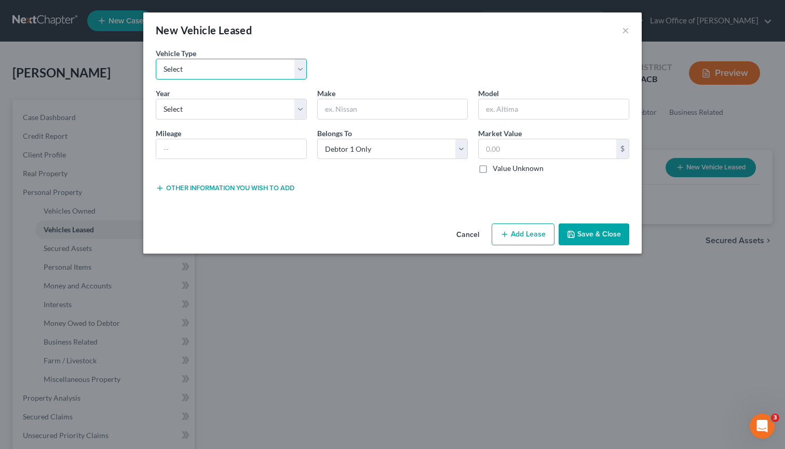
click at [282, 68] on select "Select Automobile Truck Trailer Watercraft Aircraft Motor Home Atv Other Vehicle" at bounding box center [231, 69] width 151 height 21
select select "0"
click at [156, 59] on select "Select Automobile Truck Trailer Watercraft Aircraft Motor Home Atv Other Vehicle" at bounding box center [231, 69] width 151 height 21
click at [255, 107] on select "Select 2026 2025 2024 2023 2022 2021 2020 2019 2018 2017 2016 2015 2014 2013 20…" at bounding box center [231, 109] width 151 height 21
select select "1"
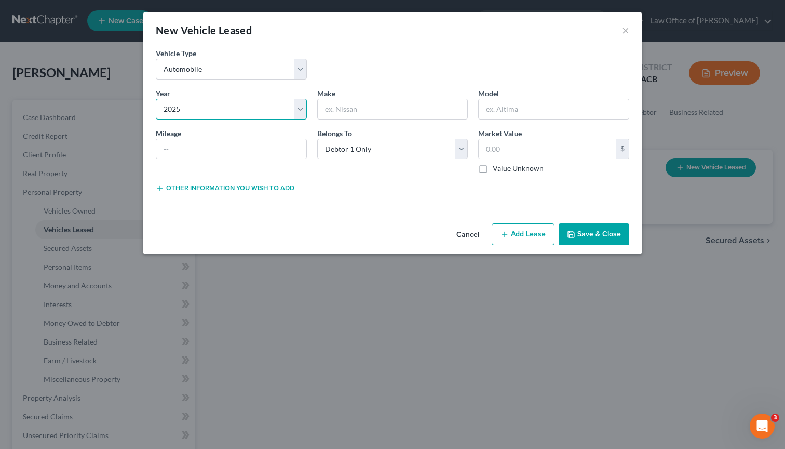
click at [156, 99] on select "Select 2026 2025 2024 2023 2022 2021 2020 2019 2018 2017 2016 2015 2014 2013 20…" at bounding box center [231, 109] width 151 height 21
click at [384, 113] on input "text" at bounding box center [393, 109] width 150 height 20
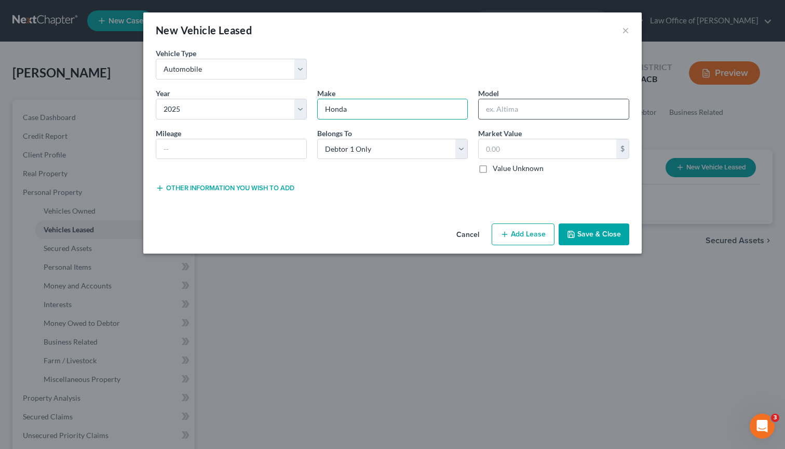
type input "Honda"
click at [550, 109] on input "text" at bounding box center [554, 109] width 150 height 20
click at [503, 114] on input "Prolougue" at bounding box center [554, 109] width 150 height 20
type input "Prologue"
click at [287, 154] on input "text" at bounding box center [231, 149] width 150 height 20
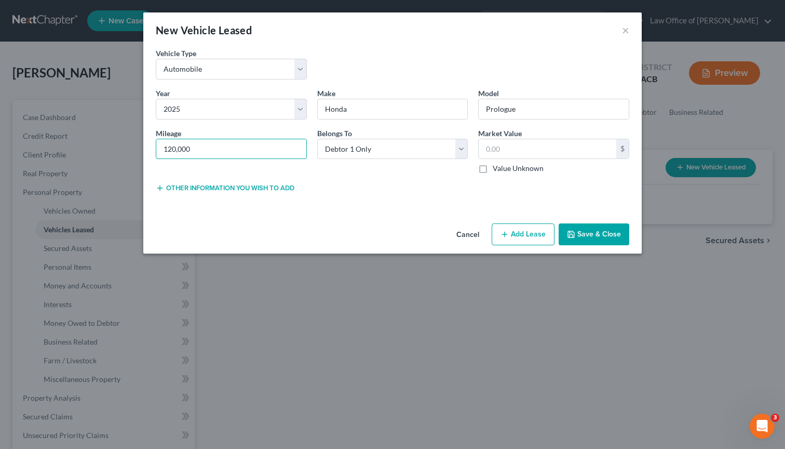
drag, startPoint x: 234, startPoint y: 156, endPoint x: 143, endPoint y: 156, distance: 90.4
click at [143, 156] on div "Vehicle Type * Select Automobile Truck Trailer Watercraft Aircraft Motor Home A…" at bounding box center [392, 133] width 499 height 171
drag, startPoint x: 165, startPoint y: 153, endPoint x: 229, endPoint y: 148, distance: 64.1
click at [229, 148] on input "120,000" at bounding box center [231, 149] width 150 height 20
type input "120"
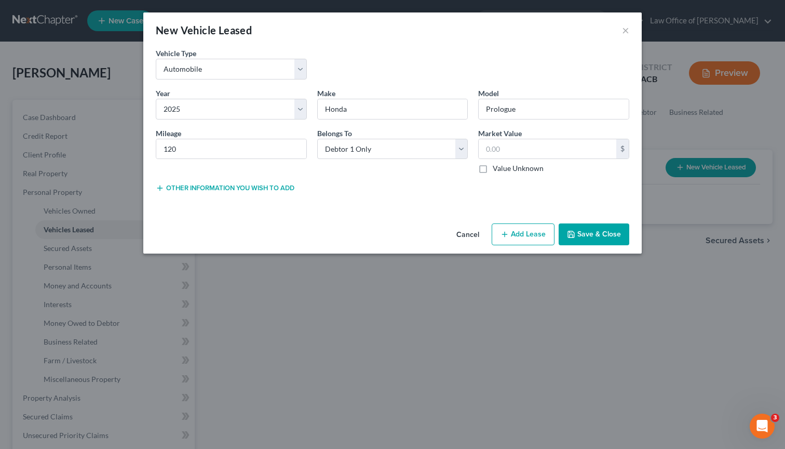
click at [517, 236] on button "Add Lease" at bounding box center [523, 234] width 63 height 22
select select "0"
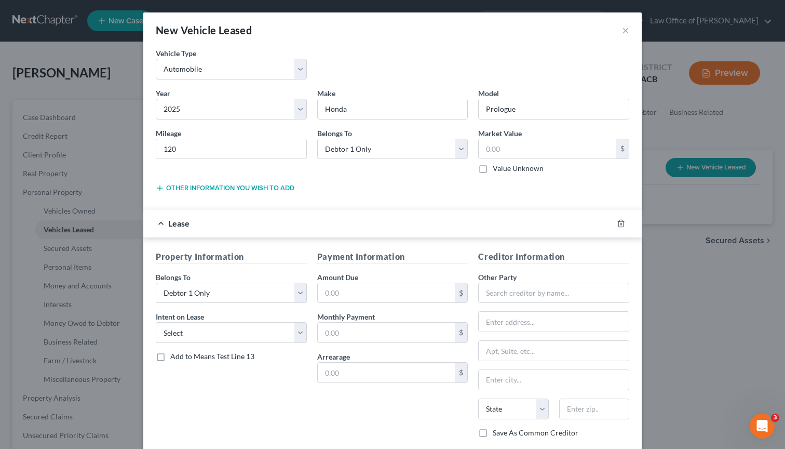
click at [722, 314] on div "New Vehicle Leased × Vehicle Type * Select Automobile Truck Trailer Watercraft …" at bounding box center [392, 224] width 785 height 449
click at [624, 29] on button "×" at bounding box center [625, 30] width 7 height 12
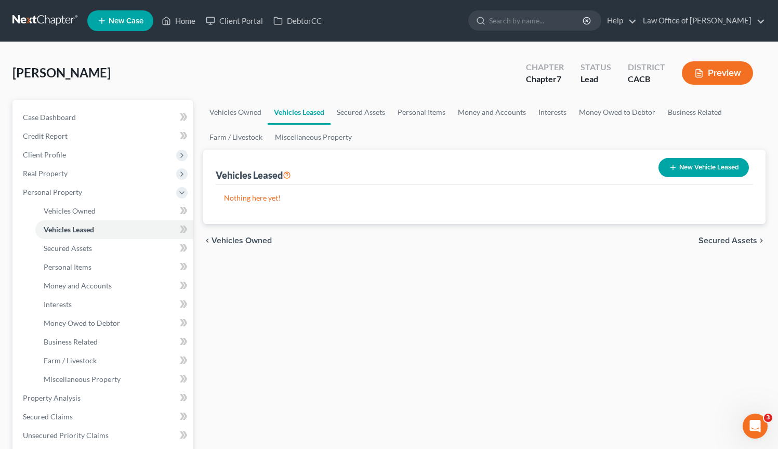
click at [683, 170] on button "New Vehicle Leased" at bounding box center [703, 167] width 90 height 19
select select "0"
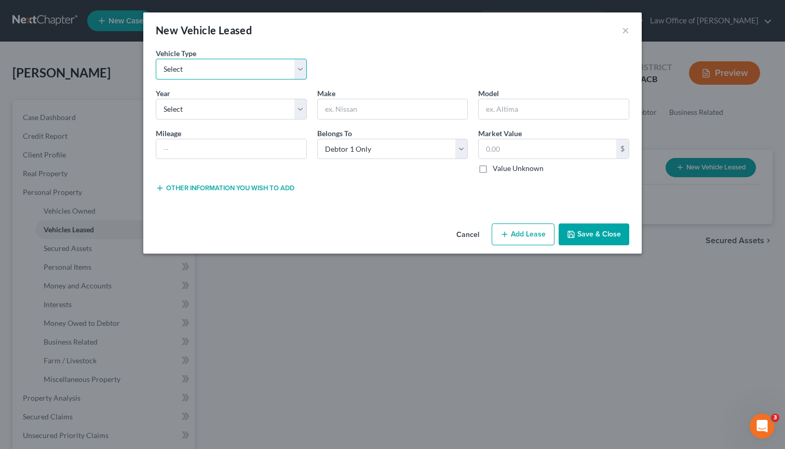
click at [285, 71] on select "Select Automobile Truck Trailer Watercraft Aircraft Motor Home Atv Other Vehicle" at bounding box center [231, 69] width 151 height 21
select select "0"
click at [156, 59] on select "Select Automobile Truck Trailer Watercraft Aircraft Motor Home Atv Other Vehicle" at bounding box center [231, 69] width 151 height 21
click at [230, 113] on select "Select 2026 2025 2024 2023 2022 2021 2020 2019 2018 2017 2016 2015 2014 2013 20…" at bounding box center [231, 109] width 151 height 21
select select "1"
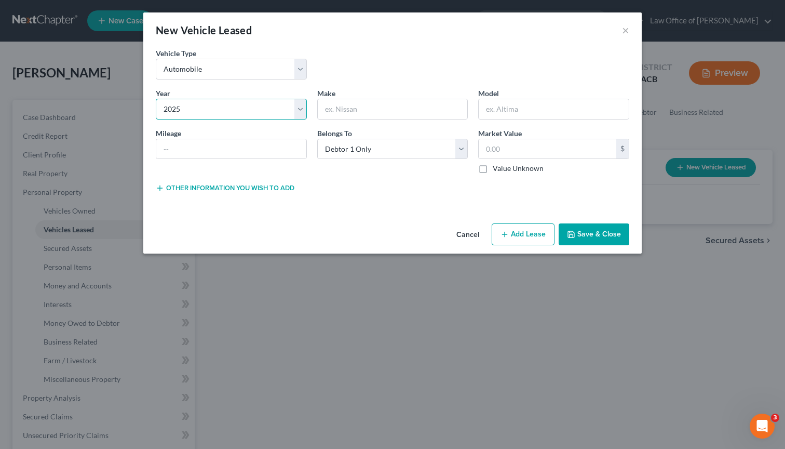
click at [156, 99] on select "Select 2026 2025 2024 2023 2022 2021 2020 2019 2018 2017 2016 2015 2014 2013 20…" at bounding box center [231, 109] width 151 height 21
click at [353, 115] on input "text" at bounding box center [393, 109] width 150 height 20
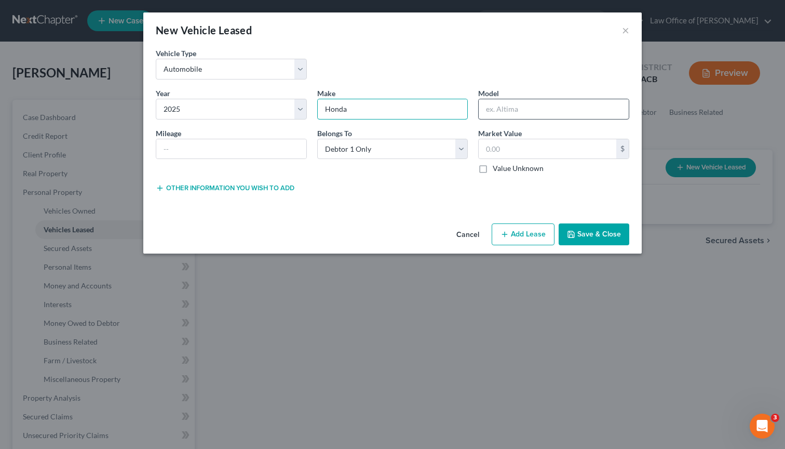
type input "Honda"
click at [503, 114] on input "text" at bounding box center [554, 109] width 150 height 20
type input "Prologue Touring"
click at [272, 152] on input "text" at bounding box center [231, 149] width 150 height 20
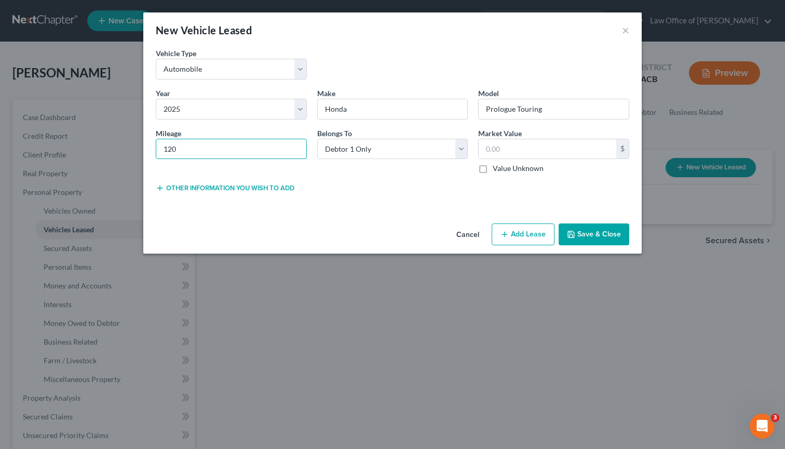
type input "120"
click at [563, 231] on button "Save & Close" at bounding box center [594, 234] width 71 height 22
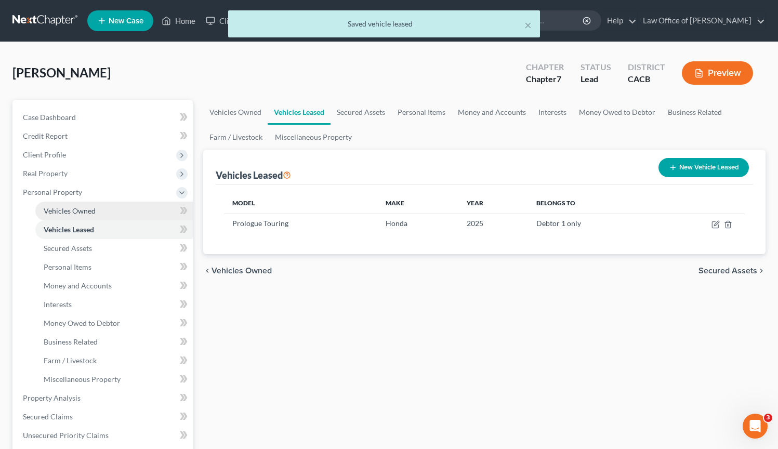
click at [97, 217] on link "Vehicles Owned" at bounding box center [113, 211] width 157 height 19
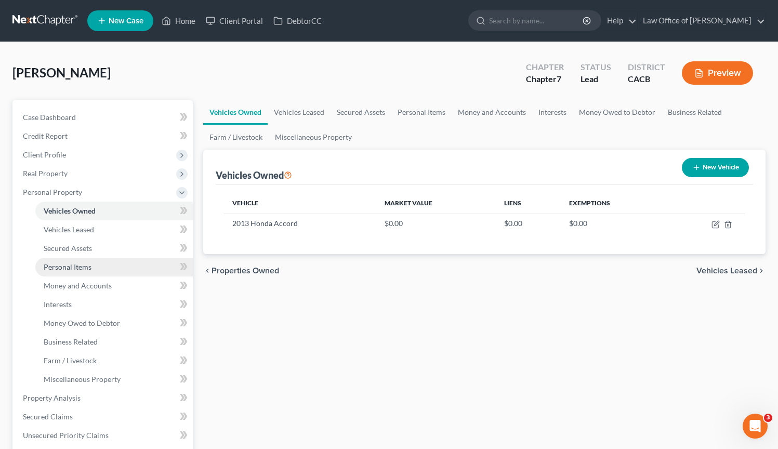
click at [85, 272] on link "Personal Items" at bounding box center [113, 267] width 157 height 19
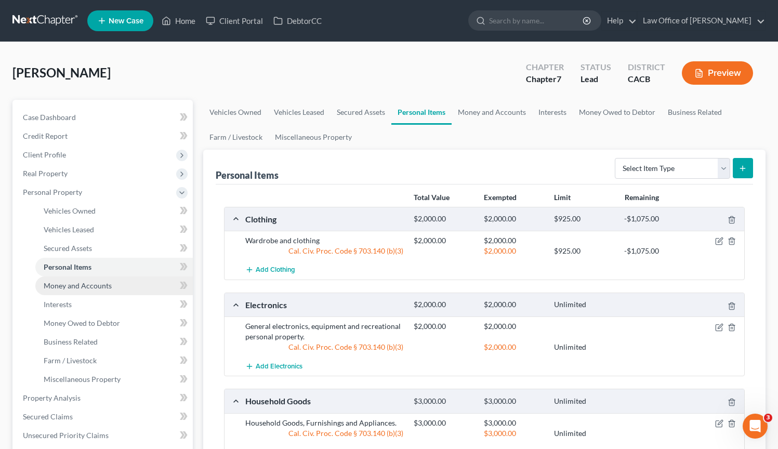
click at [102, 281] on span "Money and Accounts" at bounding box center [78, 285] width 68 height 9
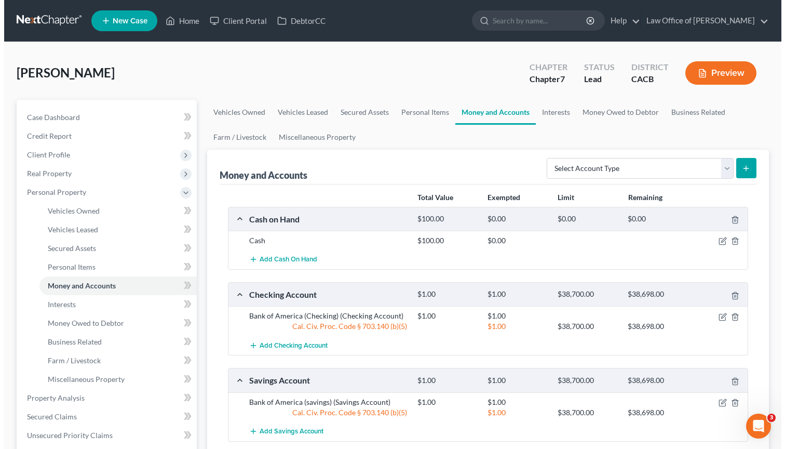
scroll to position [1, 0]
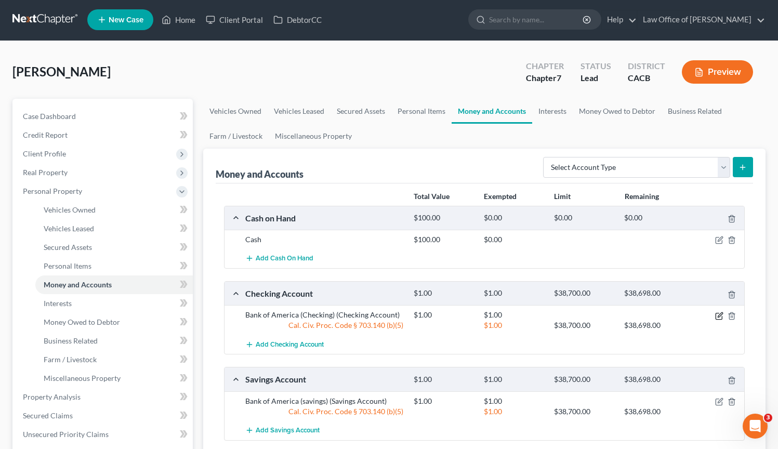
click at [715, 315] on icon "button" at bounding box center [719, 316] width 8 height 8
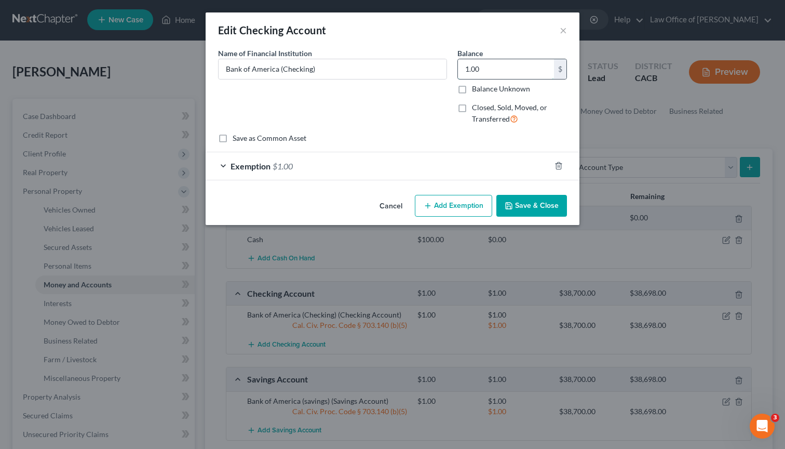
click at [489, 74] on input "1.00" at bounding box center [506, 69] width 96 height 20
type input "200.00"
click at [476, 210] on button "Add Exemption" at bounding box center [453, 206] width 77 height 22
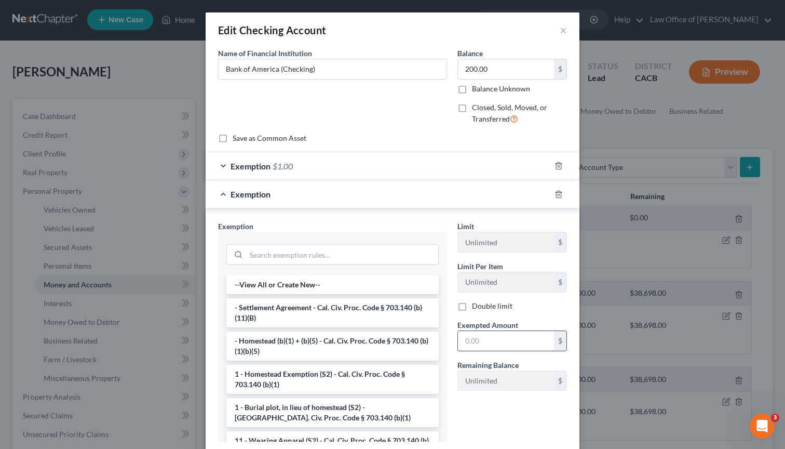
click at [510, 339] on input "text" at bounding box center [506, 341] width 96 height 20
type input "200.00"
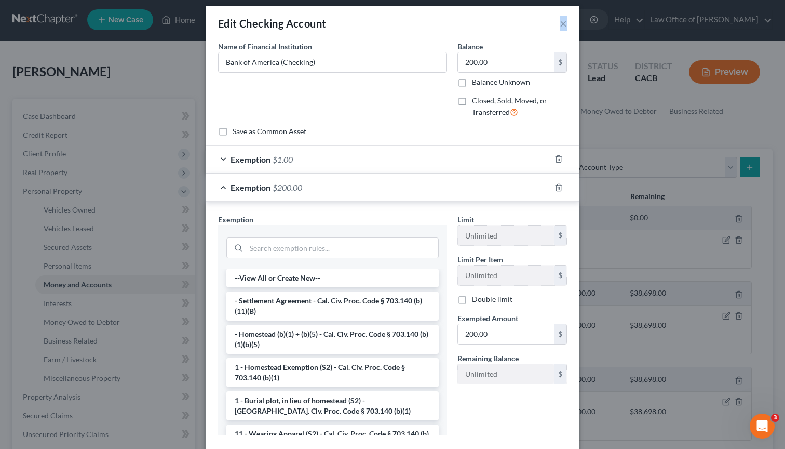
scroll to position [0, 0]
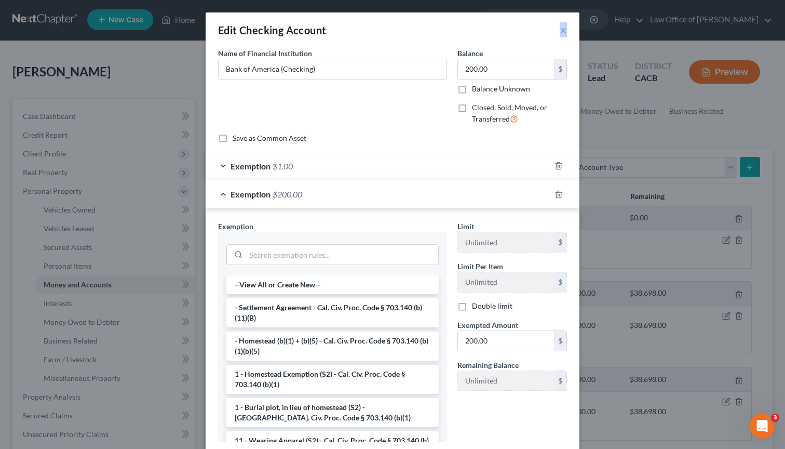
drag, startPoint x: 510, startPoint y: 38, endPoint x: 506, endPoint y: 1, distance: 37.6
click at [506, 0] on div "Edit Checking Account × An exemption set must first be selected from the Filing…" at bounding box center [392, 224] width 785 height 449
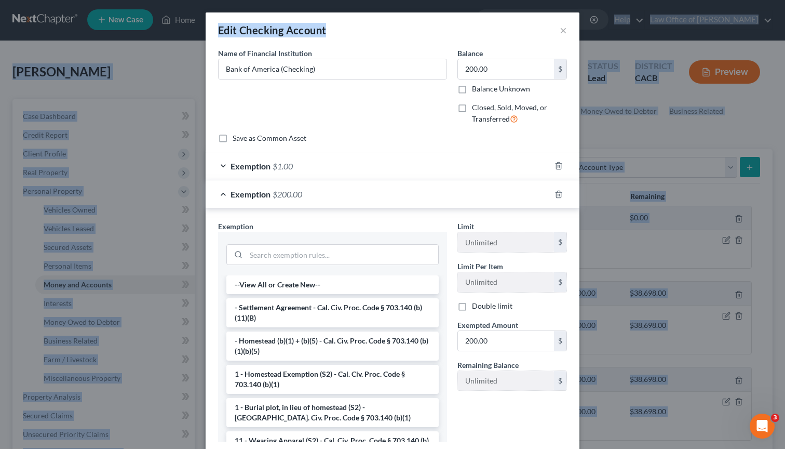
drag, startPoint x: 407, startPoint y: 34, endPoint x: 420, endPoint y: -42, distance: 76.9
click at [420, 0] on html "Home New Case Client Portal DebtorCC Law Office of Sevan Gorginian jasmine@gorg…" at bounding box center [392, 368] width 785 height 739
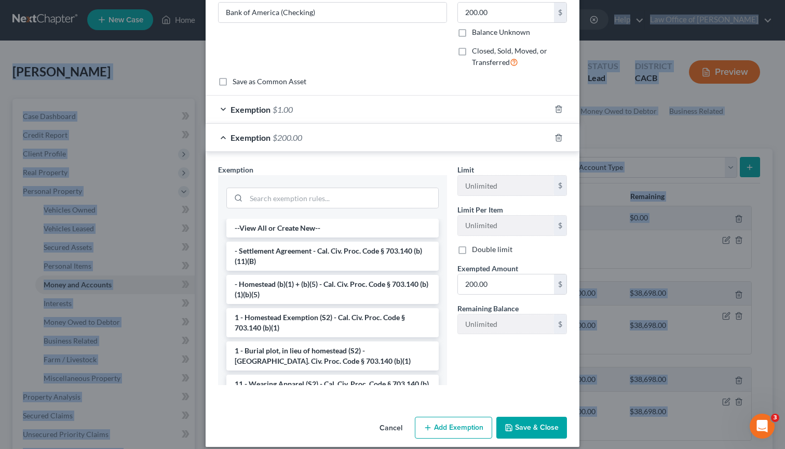
scroll to position [66, 0]
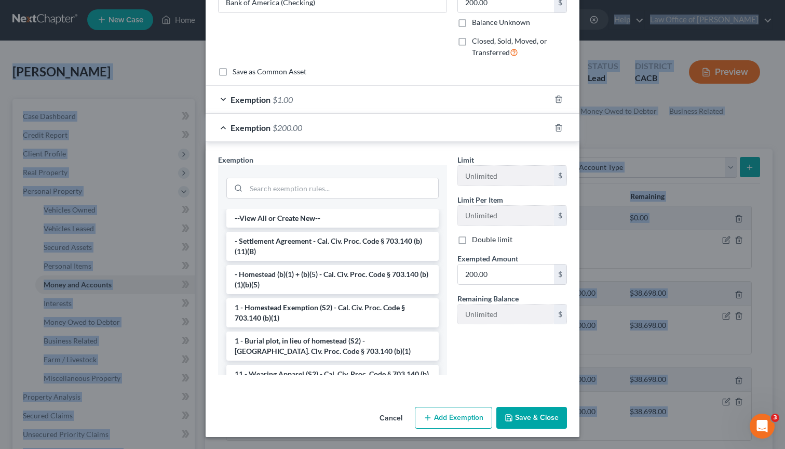
click at [559, 418] on button "Save & Close" at bounding box center [532, 418] width 71 height 22
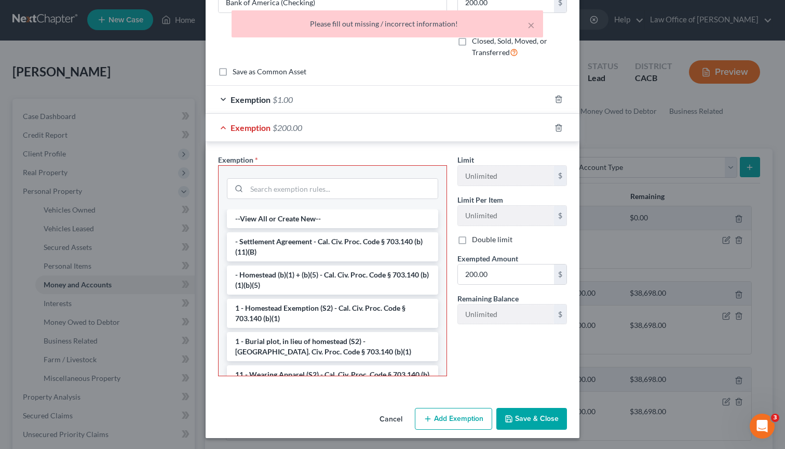
click at [381, 151] on div "Exemption Set must be selected for CA. Exemption * --View All or Create New-- -…" at bounding box center [393, 267] width 374 height 251
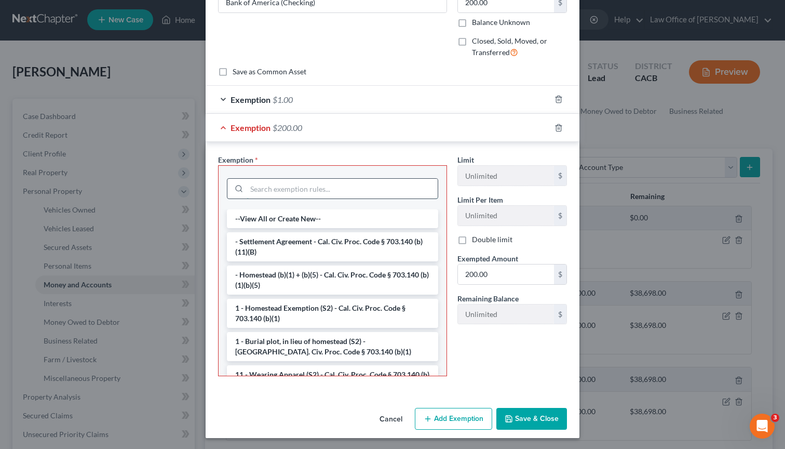
click at [341, 193] on input "search" at bounding box center [342, 189] width 191 height 20
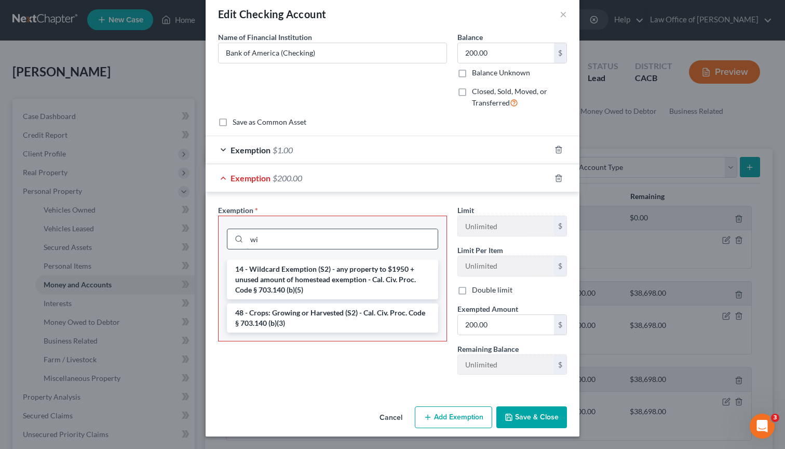
scroll to position [16, 0]
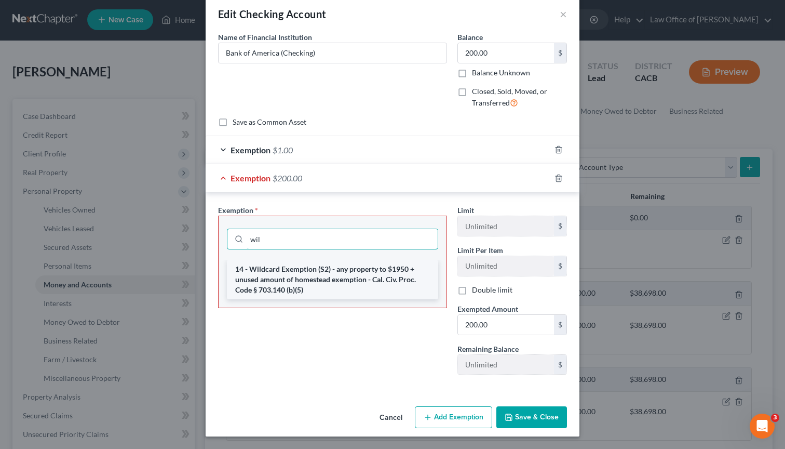
type input "wil"
click at [313, 275] on li "14 - Wildcard Exemption (S2) - any property to $1950 + unused amount of homeste…" at bounding box center [332, 279] width 211 height 39
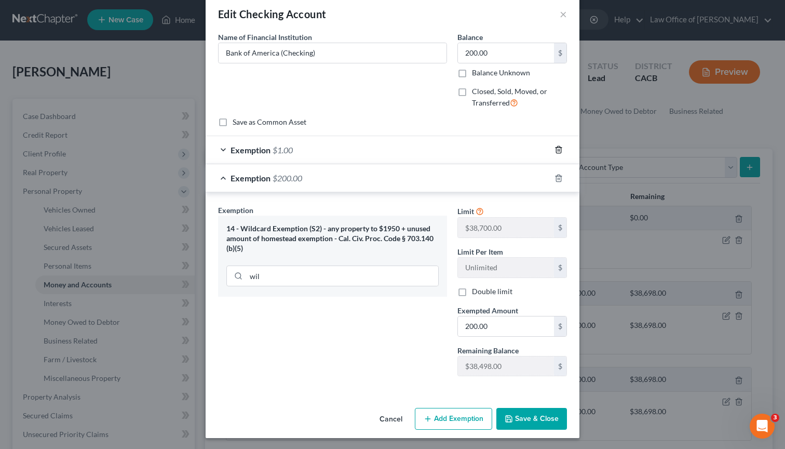
click at [555, 153] on icon "button" at bounding box center [559, 149] width 8 height 8
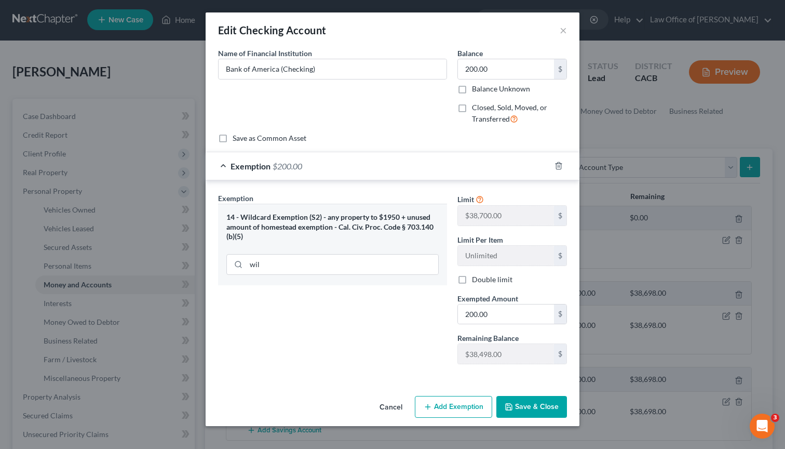
scroll to position [0, 0]
click at [538, 409] on button "Save & Close" at bounding box center [532, 407] width 71 height 22
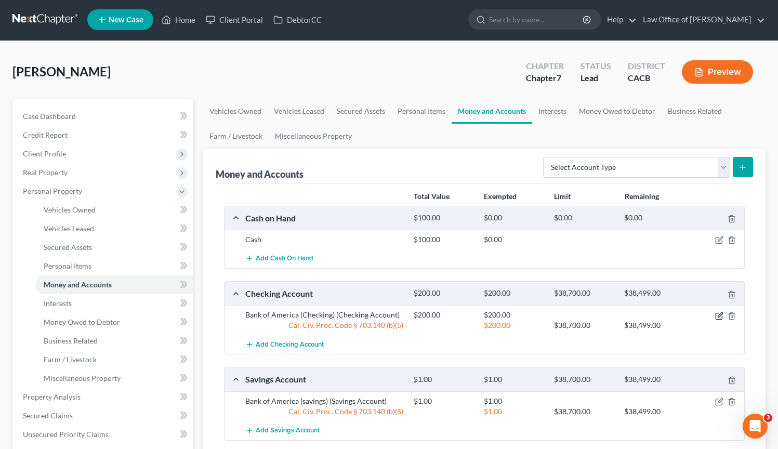
click at [718, 317] on icon "button" at bounding box center [719, 316] width 8 height 8
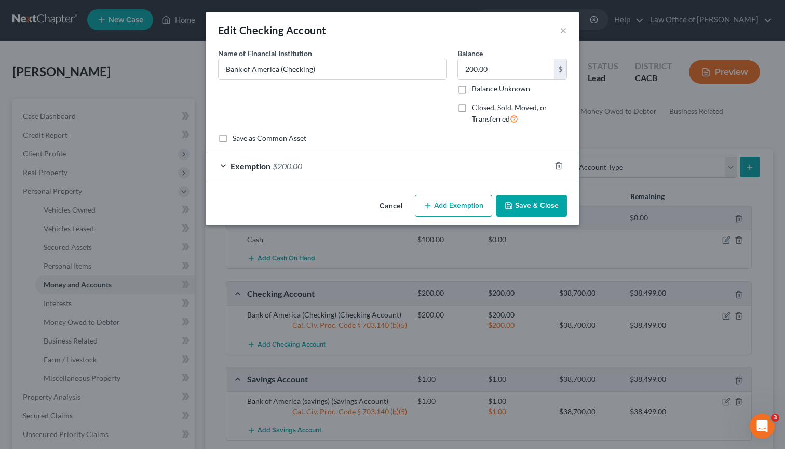
click at [459, 204] on button "Add Exemption" at bounding box center [453, 206] width 77 height 22
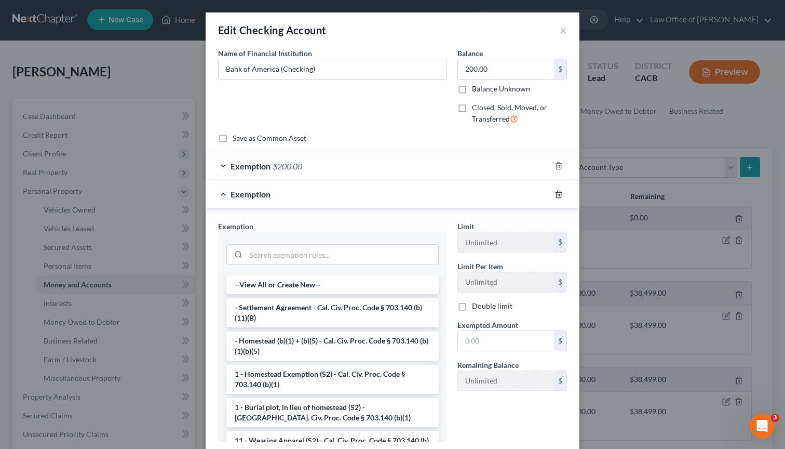
click at [555, 197] on icon "button" at bounding box center [559, 194] width 8 height 8
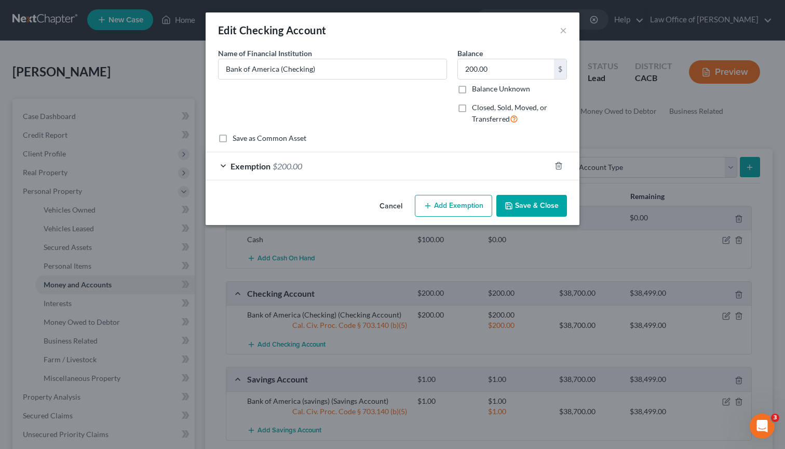
click at [336, 171] on div "Exemption $200.00" at bounding box center [378, 166] width 345 height 28
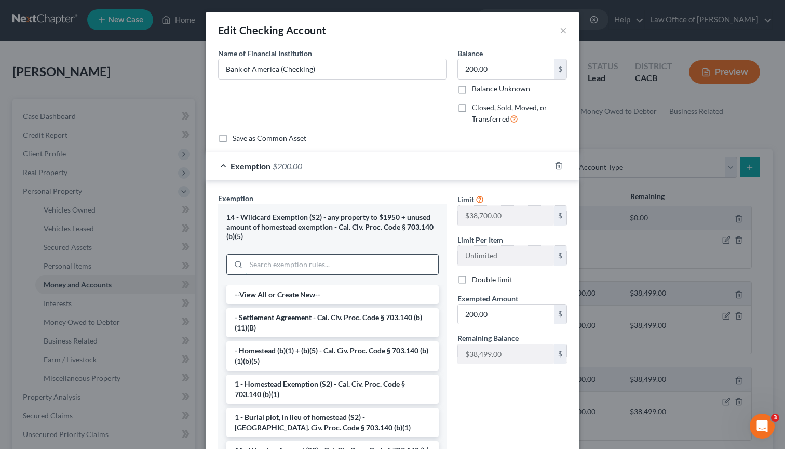
click at [322, 268] on input "search" at bounding box center [342, 265] width 192 height 20
click at [560, 33] on button "×" at bounding box center [563, 30] width 7 height 12
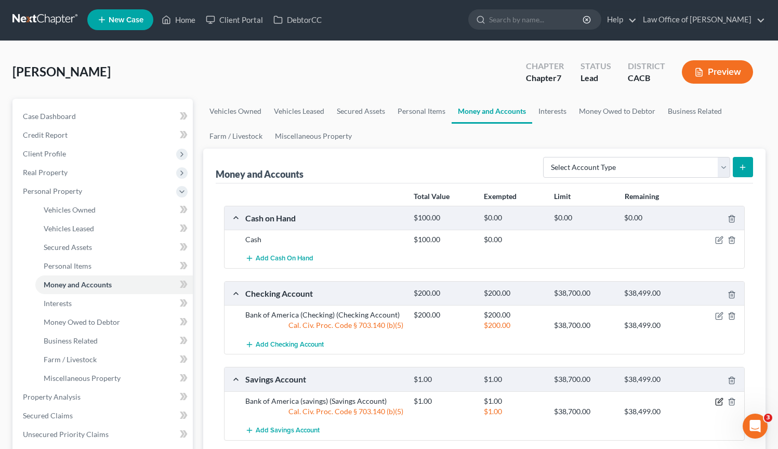
click at [715, 402] on icon "button" at bounding box center [718, 402] width 6 height 6
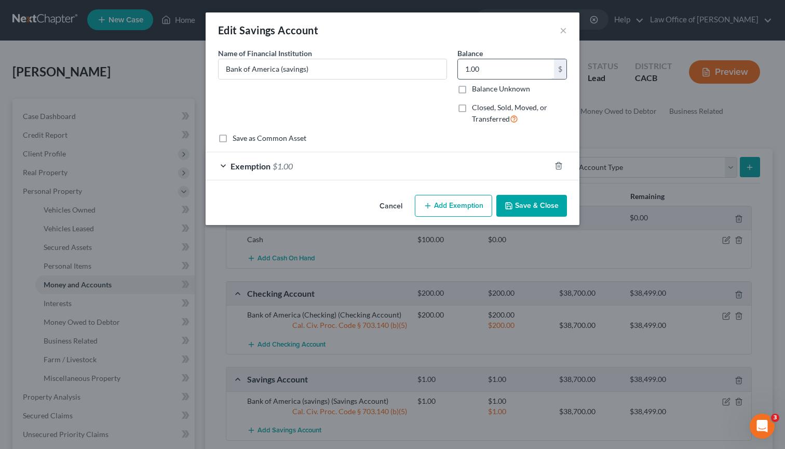
click at [505, 73] on input "1.00" at bounding box center [506, 69] width 96 height 20
type input "100.00"
click at [291, 168] on span "$1.00" at bounding box center [283, 166] width 20 height 10
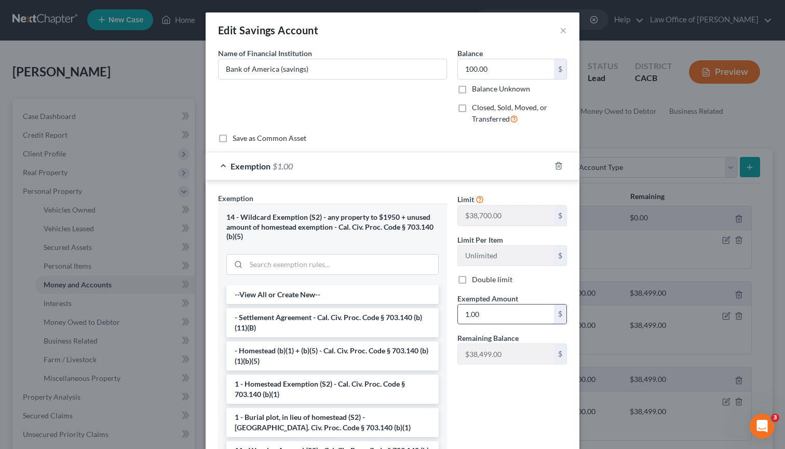
click at [486, 311] on input "1.00" at bounding box center [506, 314] width 96 height 20
type input "100.00"
click at [497, 413] on div "Limit $38,700.00 $ Limit Per Item Unlimited $ Double limit Exempted Amount * 10…" at bounding box center [512, 326] width 120 height 267
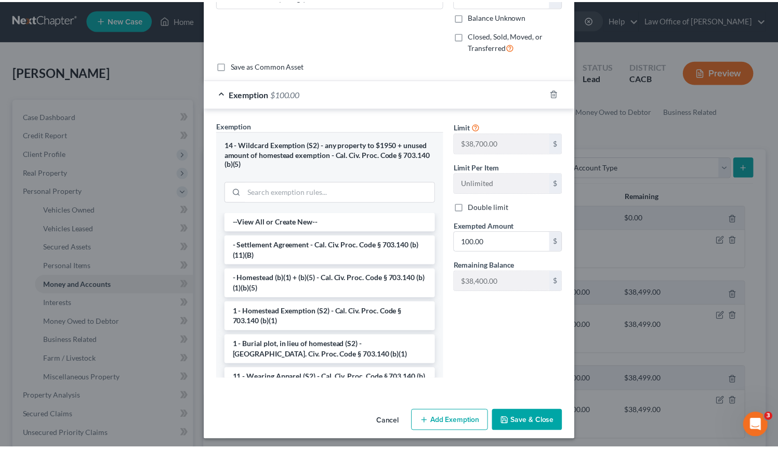
scroll to position [76, 0]
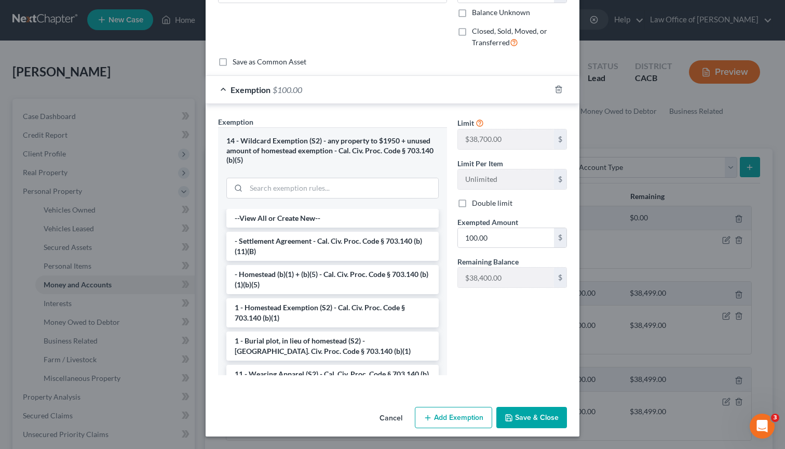
click at [518, 415] on button "Save & Close" at bounding box center [532, 418] width 71 height 22
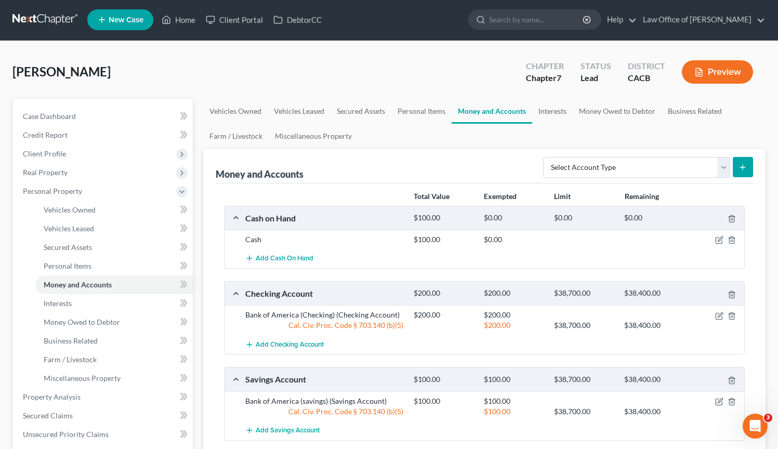
scroll to position [0, 0]
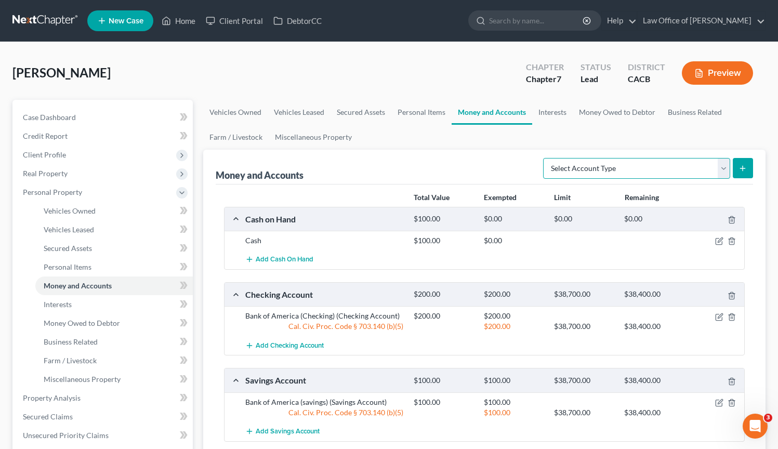
click at [726, 168] on select "Select Account Type Brokerage Cash on Hand Certificates of Deposit Checking Acc…" at bounding box center [636, 168] width 187 height 21
select select "checking"
click at [545, 158] on select "Select Account Type Brokerage Cash on Hand Certificates of Deposit Checking Acc…" at bounding box center [636, 168] width 187 height 21
click at [738, 166] on button "submit" at bounding box center [742, 168] width 20 height 20
click at [738, 167] on button "submit" at bounding box center [742, 168] width 20 height 20
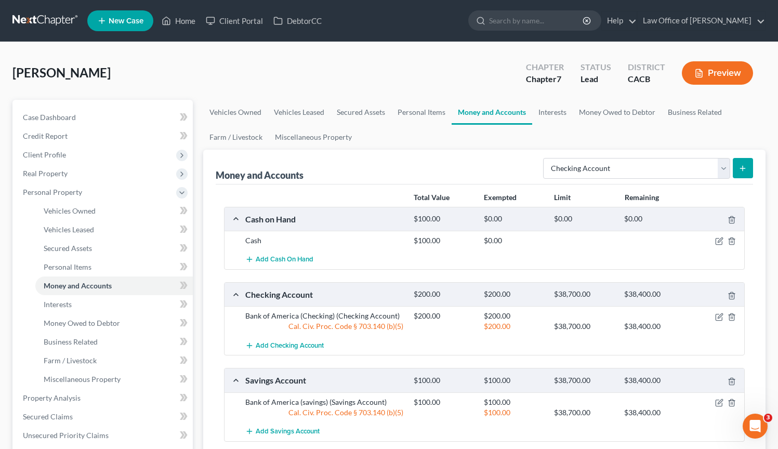
click at [745, 172] on button "submit" at bounding box center [742, 168] width 20 height 20
click at [741, 171] on button "submit" at bounding box center [742, 168] width 20 height 20
click at [722, 169] on select "Select Account Type Brokerage Cash on Hand Certificates of Deposit Checking Acc…" at bounding box center [636, 168] width 187 height 21
click at [545, 158] on select "Select Account Type Brokerage Cash on Hand Certificates of Deposit Checking Acc…" at bounding box center [636, 168] width 187 height 21
click at [740, 170] on icon "submit" at bounding box center [742, 168] width 8 height 8
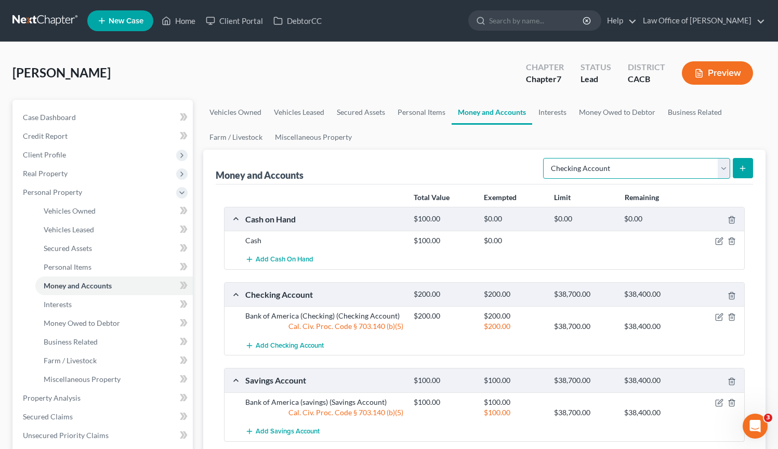
click at [721, 171] on select "Select Account Type Brokerage Cash on Hand Certificates of Deposit Checking Acc…" at bounding box center [636, 168] width 187 height 21
click at [601, 173] on select "Select Account Type Brokerage Cash on Hand Certificates of Deposit Checking Acc…" at bounding box center [636, 168] width 187 height 21
click at [545, 158] on select "Select Account Type Brokerage Cash on Hand Certificates of Deposit Checking Acc…" at bounding box center [636, 168] width 187 height 21
click at [744, 168] on line "submit" at bounding box center [742, 168] width 5 height 0
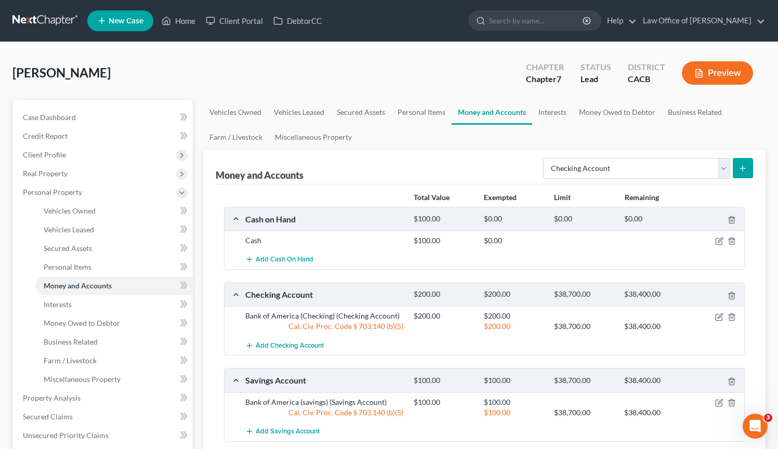
click at [744, 168] on line "submit" at bounding box center [742, 168] width 5 height 0
click at [85, 306] on link "Interests" at bounding box center [113, 304] width 157 height 19
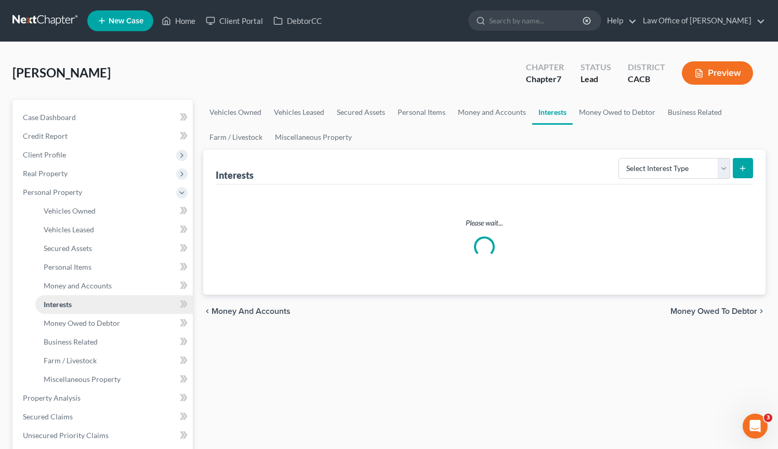
click at [85, 306] on link "Interests" at bounding box center [113, 304] width 157 height 19
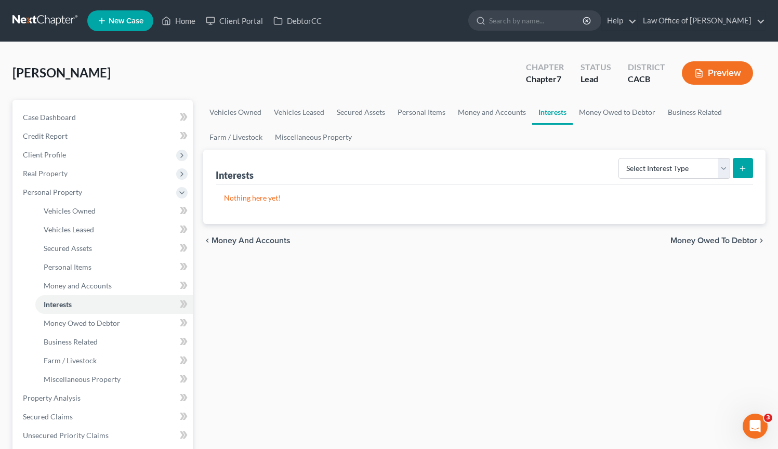
click at [644, 309] on div "Vehicles Owned Vehicles Leased Secured Assets Personal Items Money and Accounts…" at bounding box center [484, 400] width 572 height 600
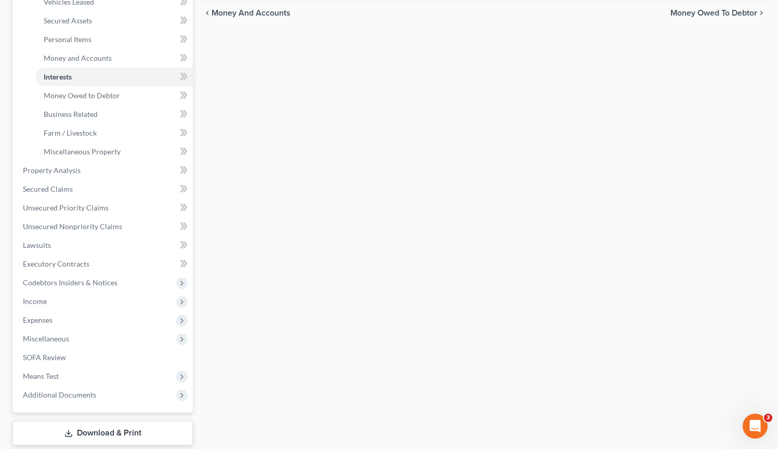
scroll to position [229, 0]
click at [59, 302] on span "Income" at bounding box center [104, 300] width 178 height 19
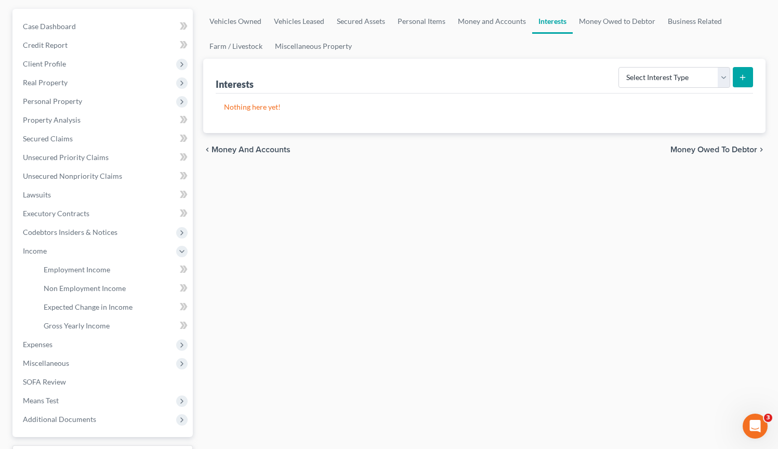
scroll to position [73, 0]
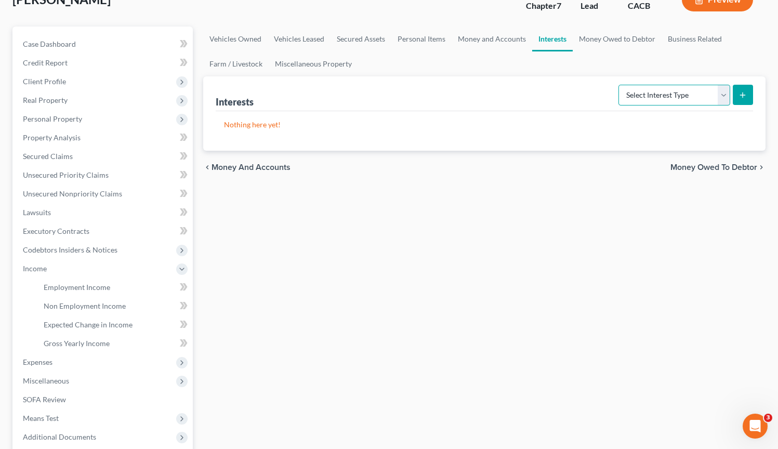
click at [722, 97] on select "Select Interest Type 401K Annuity Bond Education IRA Government Bond Government…" at bounding box center [674, 95] width 112 height 21
click at [84, 269] on span "Income" at bounding box center [104, 268] width 178 height 19
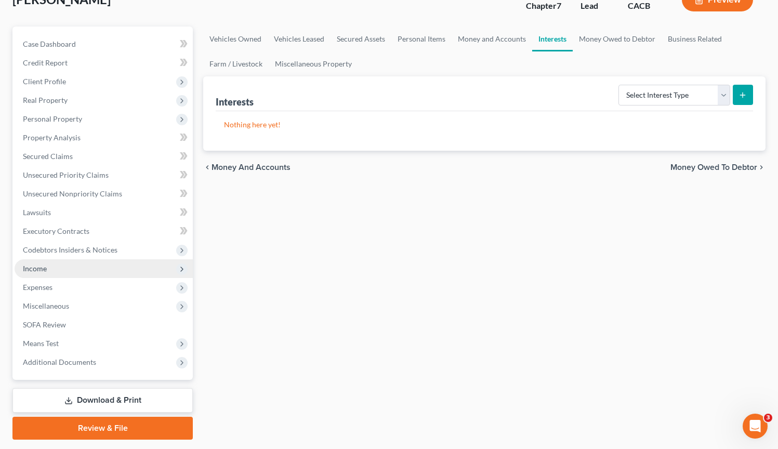
click at [84, 269] on span "Income" at bounding box center [104, 268] width 178 height 19
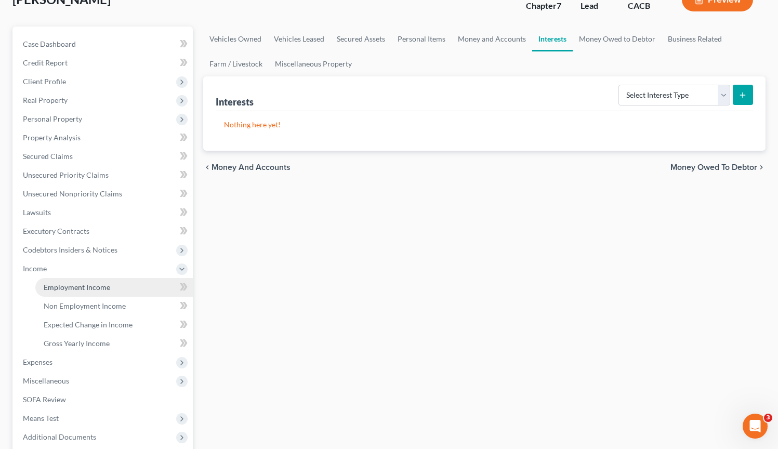
click at [83, 284] on span "Employment Income" at bounding box center [77, 287] width 66 height 9
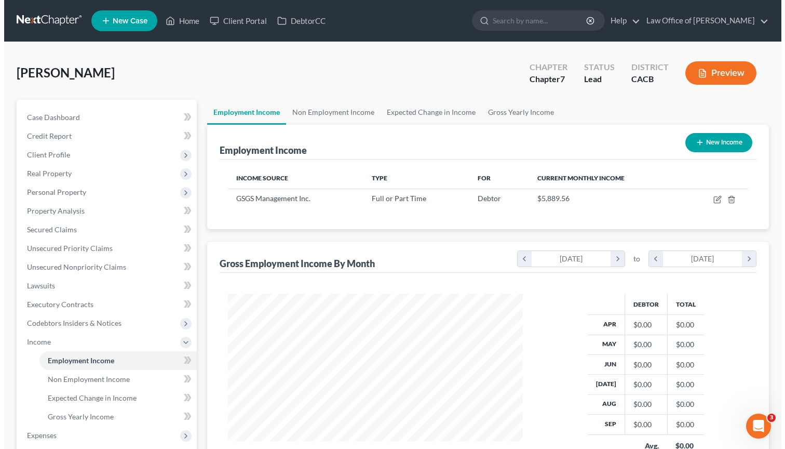
scroll to position [186, 316]
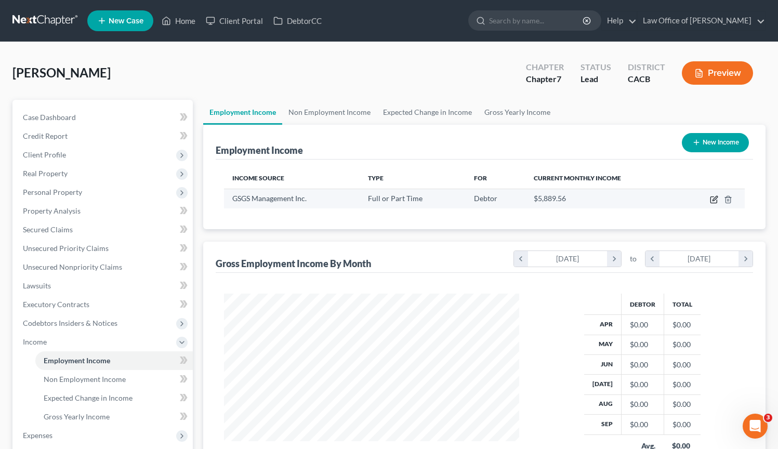
click at [711, 199] on icon "button" at bounding box center [714, 199] width 8 height 8
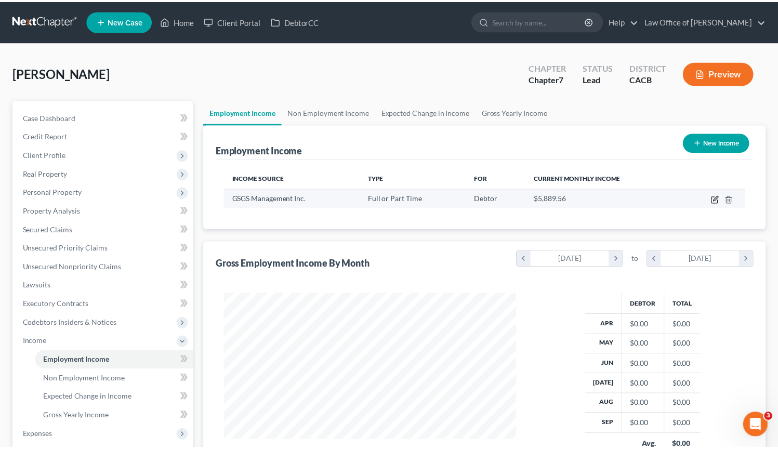
scroll to position [186, 319]
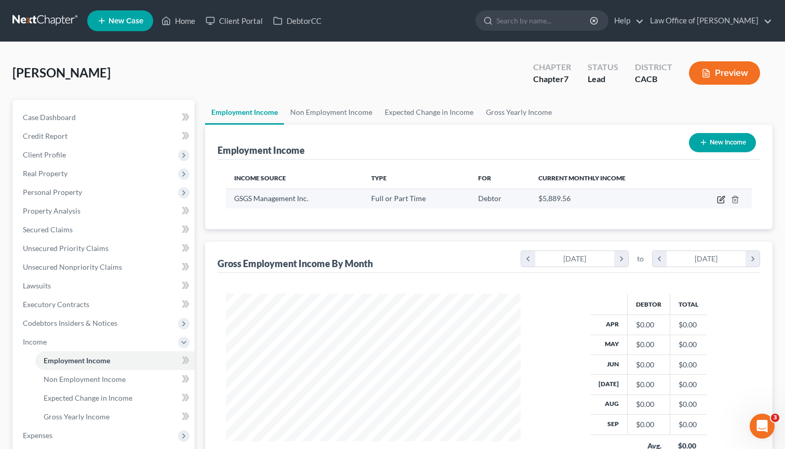
select select "0"
select select "4"
select select "3"
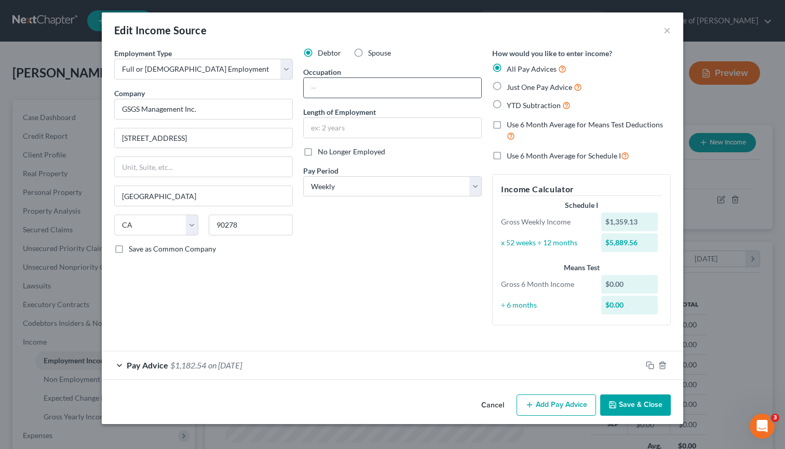
click at [346, 94] on input "text" at bounding box center [393, 88] width 178 height 20
type input "Security Guard"
click at [338, 123] on input "text" at bounding box center [393, 128] width 178 height 20
type input "11 years"
click at [359, 274] on div "Debtor Spouse Occupation Security Guard Length of Employment 11 years No Longer…" at bounding box center [392, 191] width 189 height 286
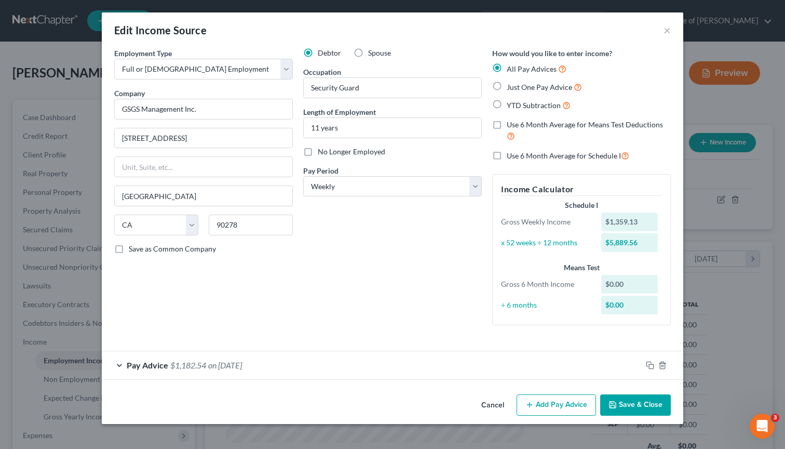
click at [643, 407] on button "Save & Close" at bounding box center [635, 405] width 71 height 22
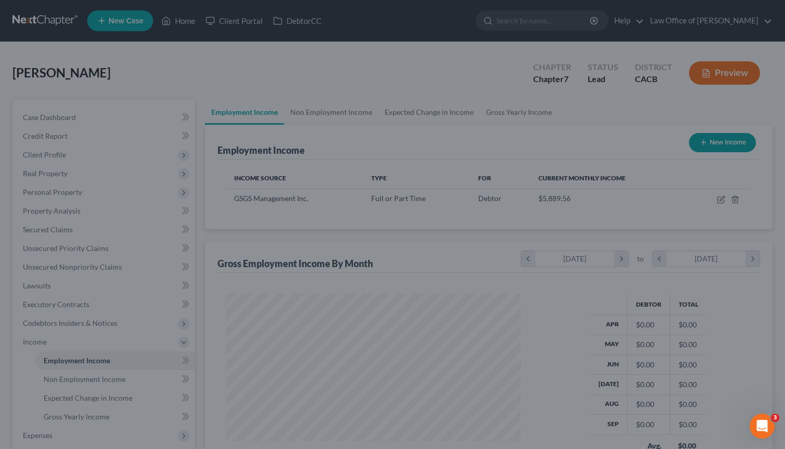
scroll to position [519272, 519143]
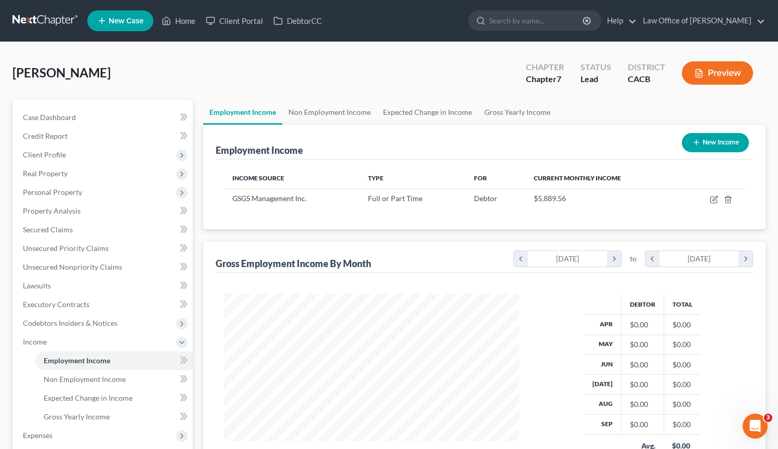
click at [713, 140] on button "New Income" at bounding box center [715, 142] width 67 height 19
select select "0"
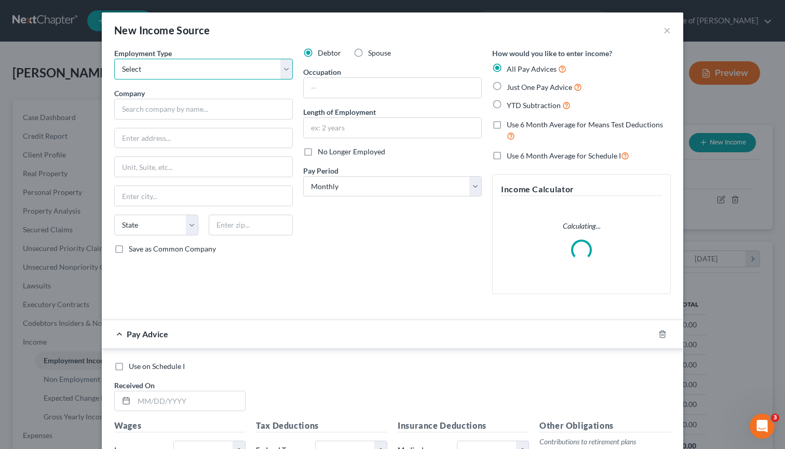
click at [230, 72] on select "Select Full or Part Time Employment Self Employment" at bounding box center [203, 69] width 179 height 21
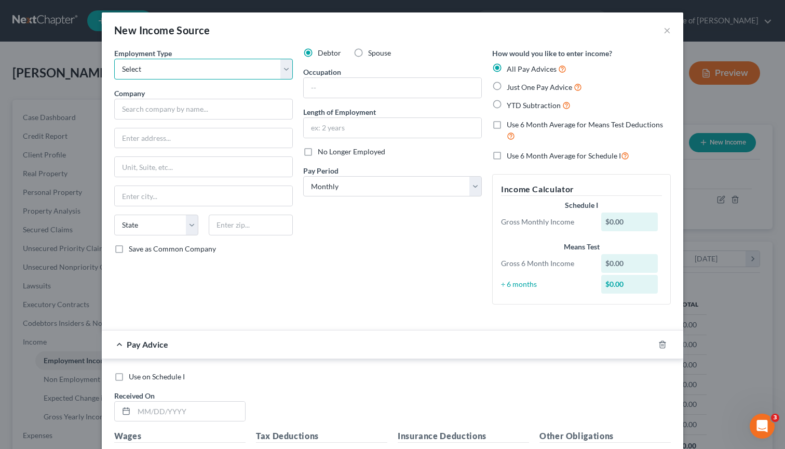
select select "0"
click at [114, 59] on select "Select Full or Part Time Employment Self Employment" at bounding box center [203, 69] width 179 height 21
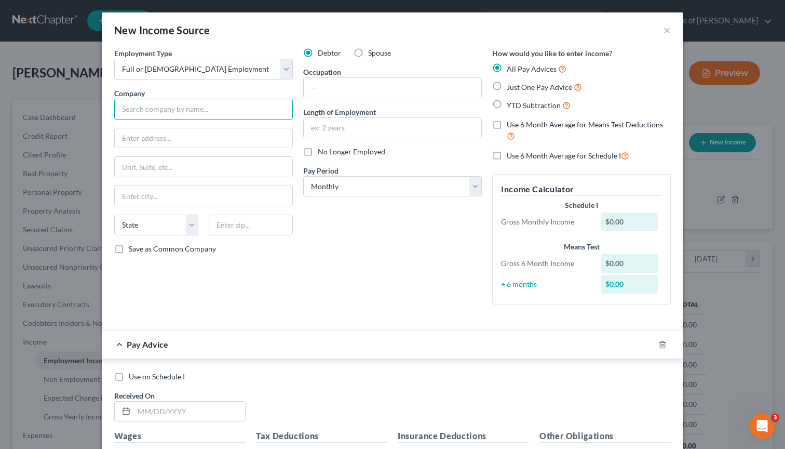
click at [221, 106] on input "text" at bounding box center [203, 109] width 179 height 21
type input "Paramount Pictures Studios"
click at [369, 92] on input "text" at bounding box center [393, 88] width 178 height 20
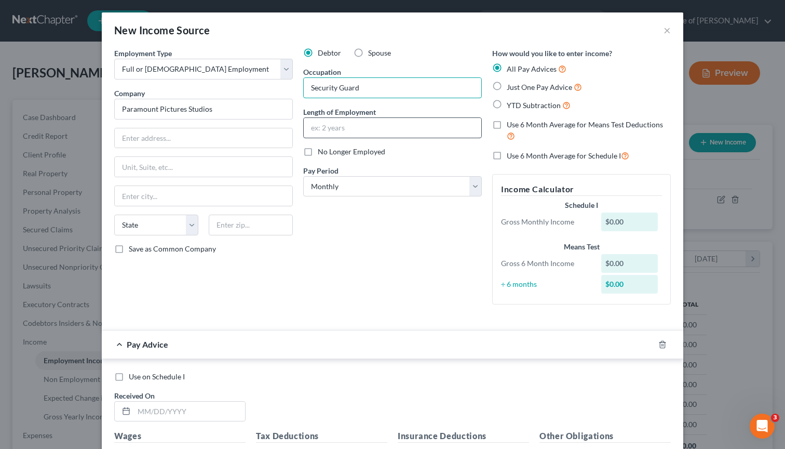
type input "Security Guard"
click at [384, 123] on input "text" at bounding box center [393, 128] width 178 height 20
type input "2 years"
click at [181, 131] on input "text" at bounding box center [204, 138] width 178 height 20
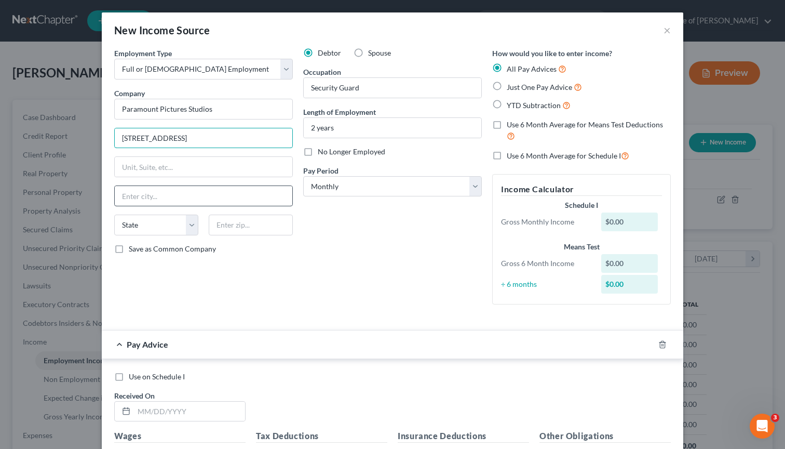
type input "5515 Melrose Ave"
click at [160, 191] on input "text" at bounding box center [204, 196] width 178 height 20
type input "Los Angeles"
click at [257, 231] on input "text" at bounding box center [251, 225] width 84 height 21
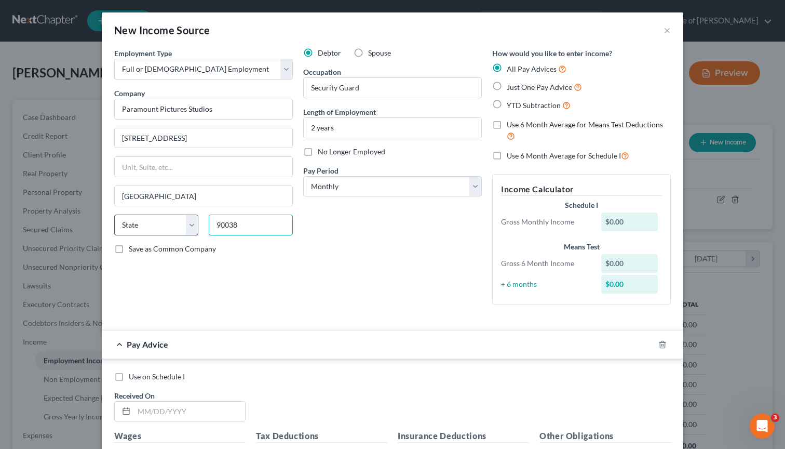
type input "90038"
click at [168, 231] on select "State AL AK AR AZ CA CO CT DE DC FL GA GU HI ID IL IN IA KS KY LA ME MD MA MI M…" at bounding box center [156, 225] width 84 height 21
select select "4"
click at [114, 215] on select "State AL AK AR AZ CA CO CT DE DC FL GA GU HI ID IL IN IA KS KY LA ME MD MA MI M…" at bounding box center [156, 225] width 84 height 21
click at [348, 249] on div "Debtor Spouse Occupation Security Guard Length of Employment 2 years No Longer …" at bounding box center [392, 180] width 189 height 265
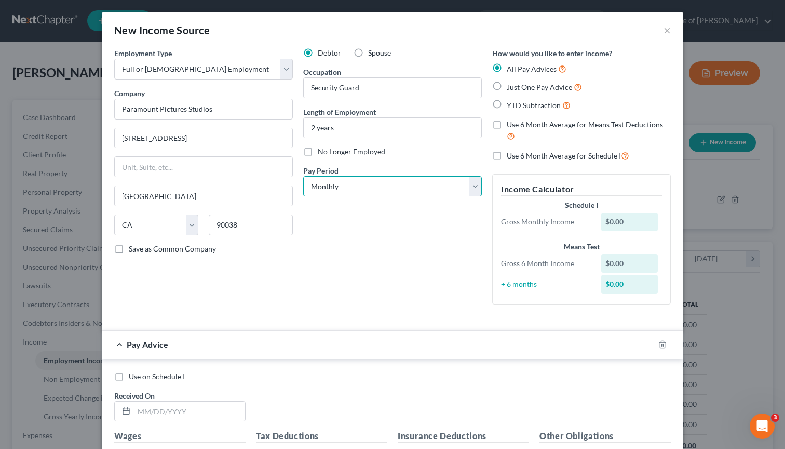
click at [468, 188] on select "Select Monthly Twice Monthly Every Other Week Weekly" at bounding box center [392, 186] width 179 height 21
select select "3"
click at [303, 176] on select "Select Monthly Twice Monthly Every Other Week Weekly" at bounding box center [392, 186] width 179 height 21
click at [386, 276] on div "Debtor Spouse Occupation Security Guard Length of Employment 2 years No Longer …" at bounding box center [392, 180] width 189 height 265
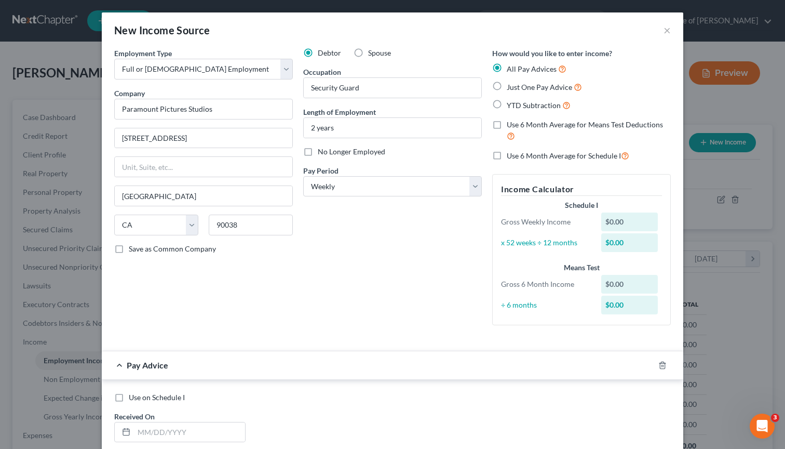
click at [389, 277] on div "Debtor Spouse Occupation Security Guard Length of Employment 2 years No Longer …" at bounding box center [392, 191] width 189 height 286
click at [326, 366] on div "Pay Advice" at bounding box center [378, 365] width 553 height 28
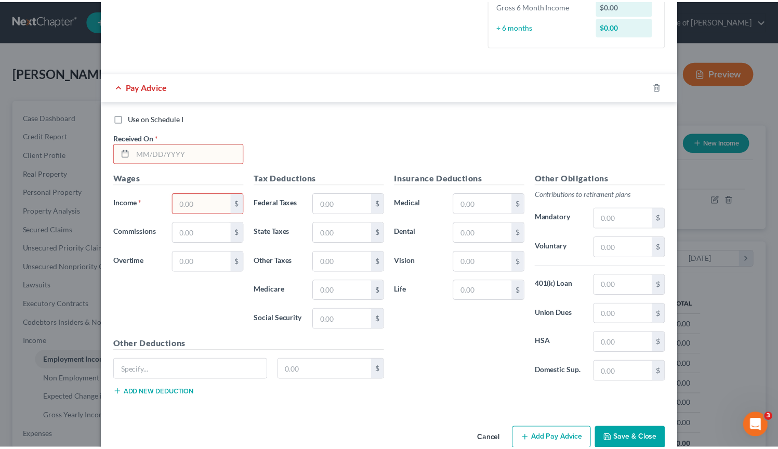
scroll to position [291, 0]
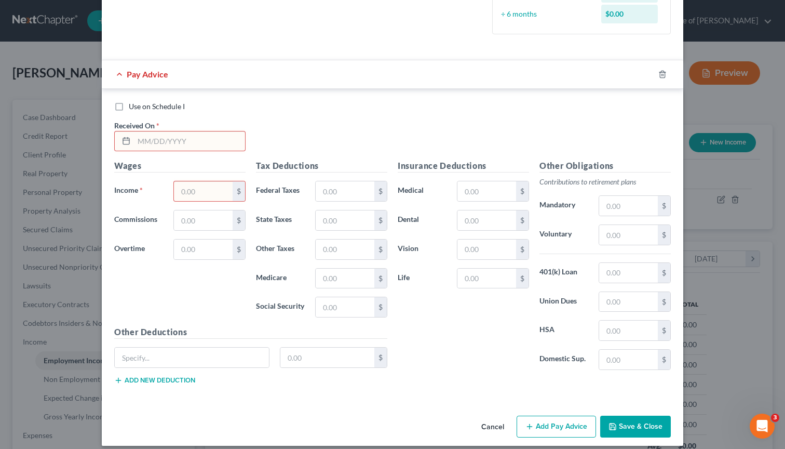
click at [655, 418] on button "Save & Close" at bounding box center [635, 427] width 71 height 22
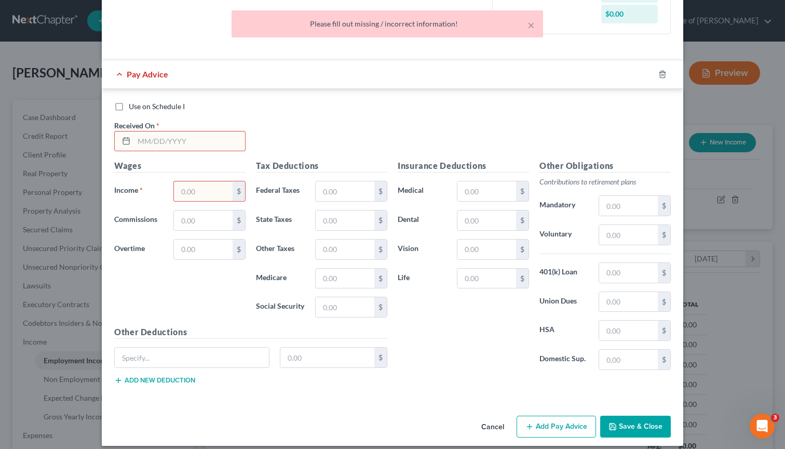
click at [184, 144] on input "text" at bounding box center [189, 141] width 111 height 20
type input "[DATE]"
click at [197, 192] on input "text" at bounding box center [203, 191] width 59 height 20
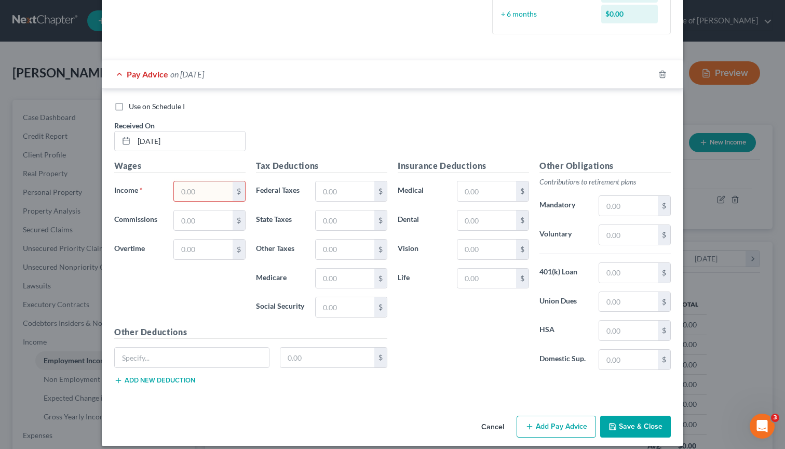
type input "1"
type input "150.00"
click at [645, 427] on button "Save & Close" at bounding box center [635, 427] width 71 height 22
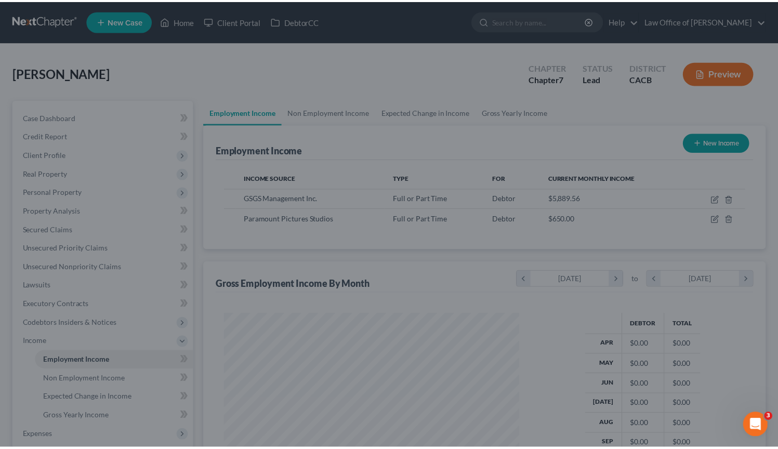
scroll to position [519272, 519143]
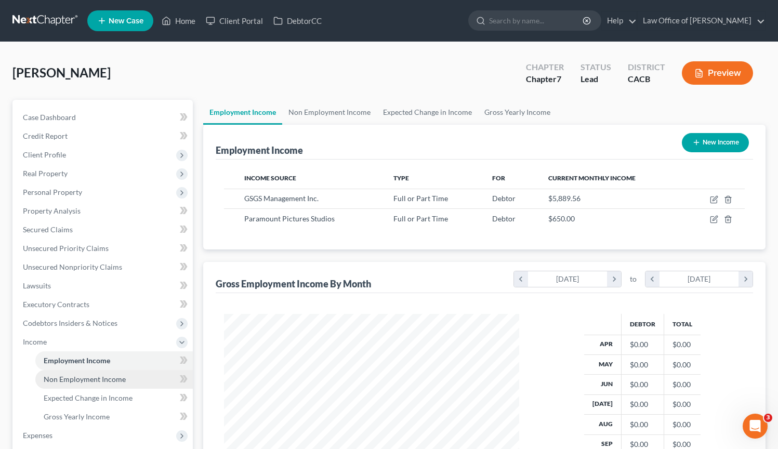
click at [134, 377] on link "Non Employment Income" at bounding box center [113, 379] width 157 height 19
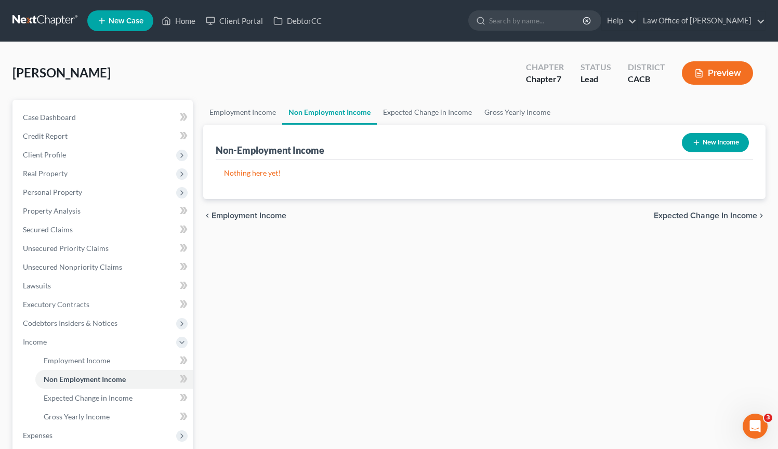
click at [350, 354] on div "Employment Income Non Employment Income Expected Change in Income Gross Yearly …" at bounding box center [484, 344] width 572 height 488
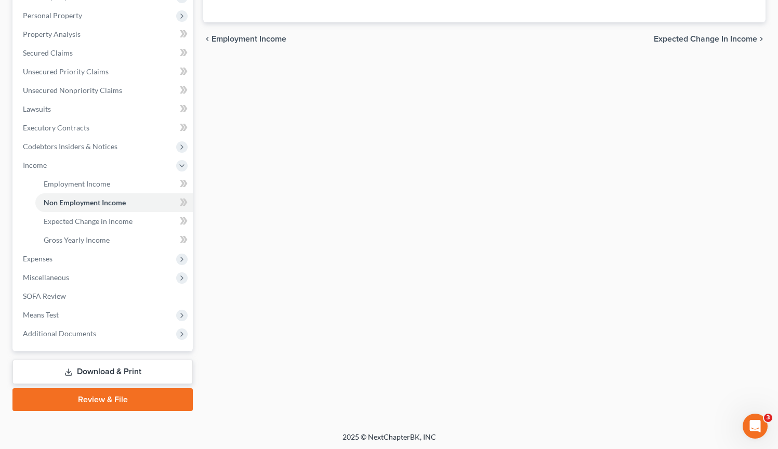
scroll to position [177, 0]
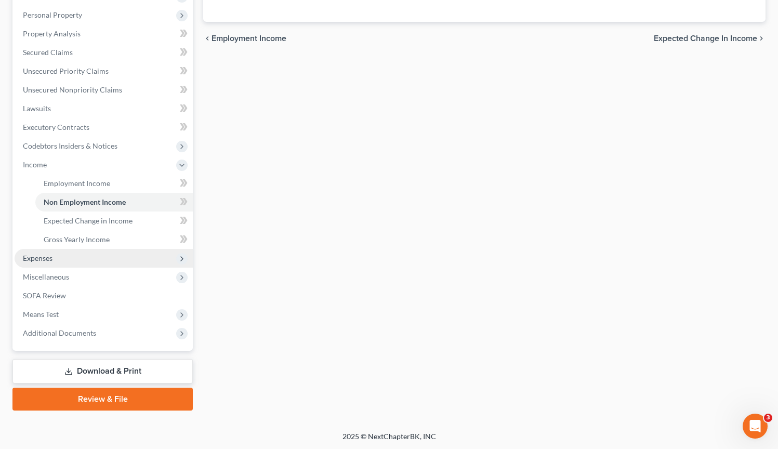
click at [103, 252] on span "Expenses" at bounding box center [104, 258] width 178 height 19
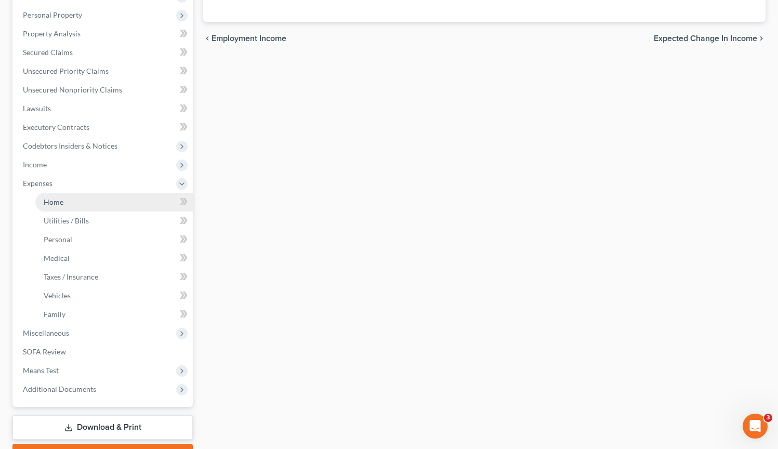
click at [101, 206] on link "Home" at bounding box center [113, 202] width 157 height 19
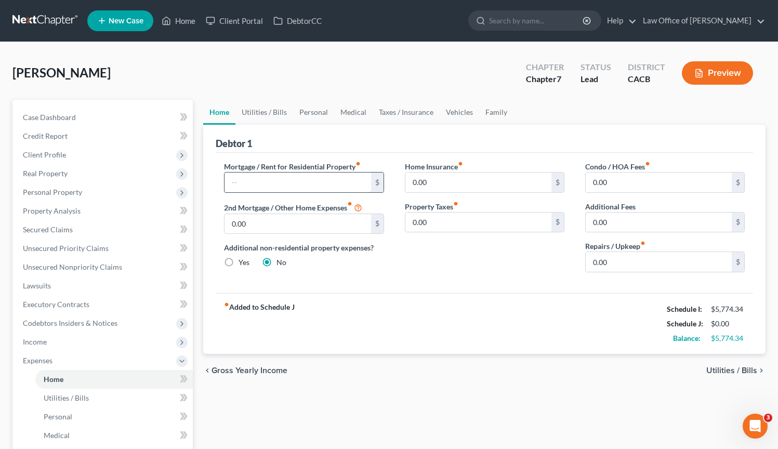
click at [297, 182] on input "text" at bounding box center [297, 182] width 146 height 20
type input "650.00"
click at [471, 186] on input "0.00" at bounding box center [478, 182] width 146 height 20
click at [87, 393] on span "Utilities / Bills" at bounding box center [66, 397] width 45 height 9
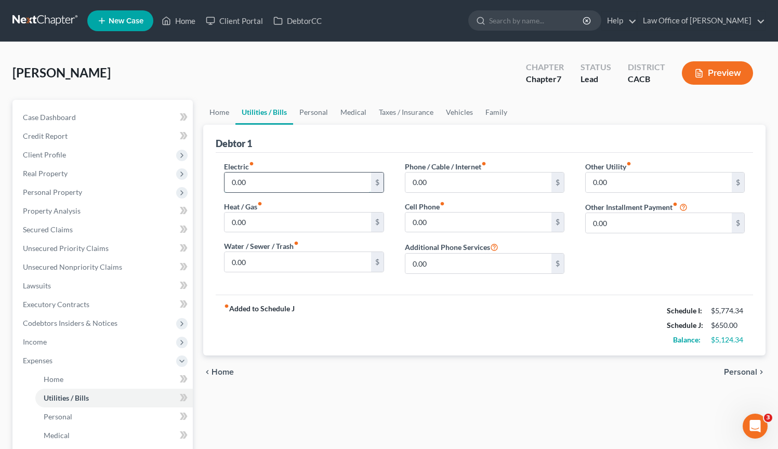
click at [298, 188] on input "0.00" at bounding box center [297, 182] width 146 height 20
click at [469, 187] on input "0.00" at bounding box center [478, 182] width 146 height 20
type input "75.00"
click at [449, 225] on input "0.00" at bounding box center [478, 222] width 146 height 20
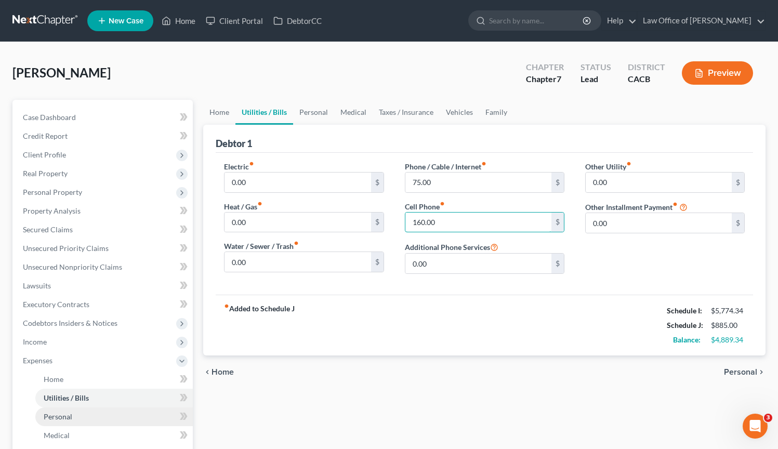
type input "160.00"
click at [76, 416] on link "Personal" at bounding box center [113, 416] width 157 height 19
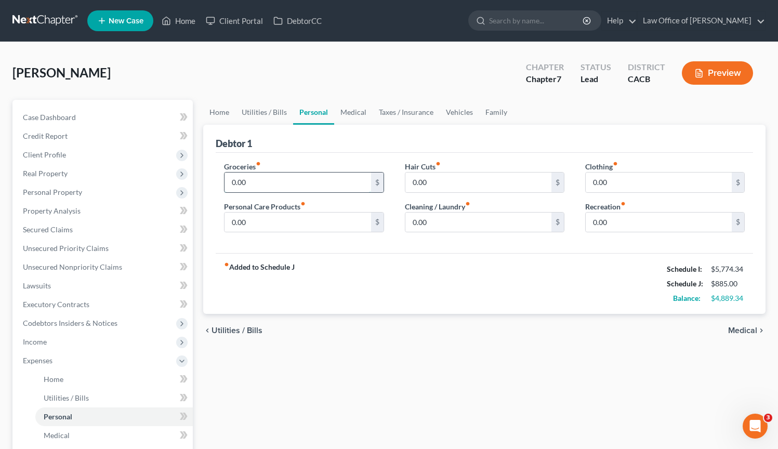
click at [310, 182] on input "0.00" at bounding box center [297, 182] width 146 height 20
click at [342, 404] on div "Home Utilities / Bills Personal Medical Taxes / Insurance Vehicles Family Debto…" at bounding box center [484, 372] width 572 height 544
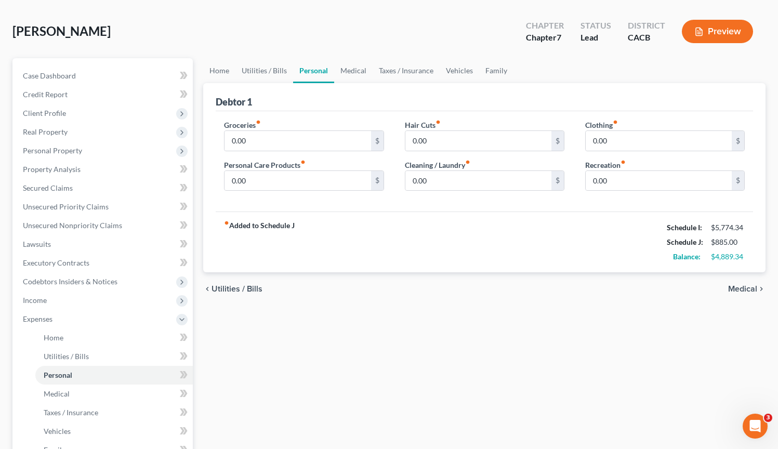
scroll to position [62, 0]
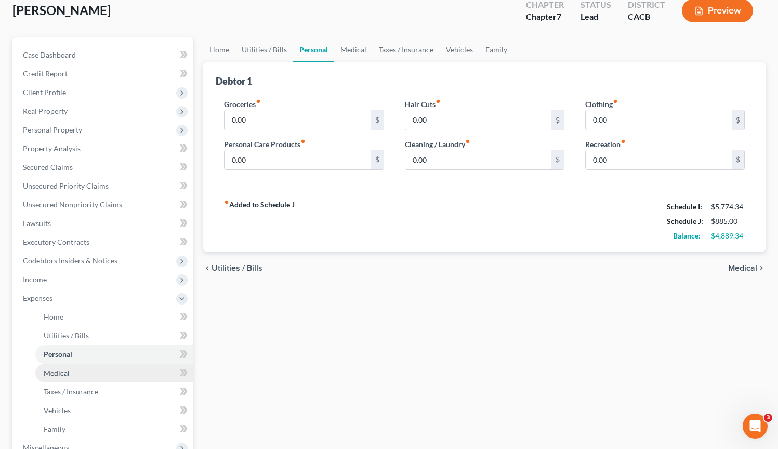
click at [137, 376] on link "Medical" at bounding box center [113, 373] width 157 height 19
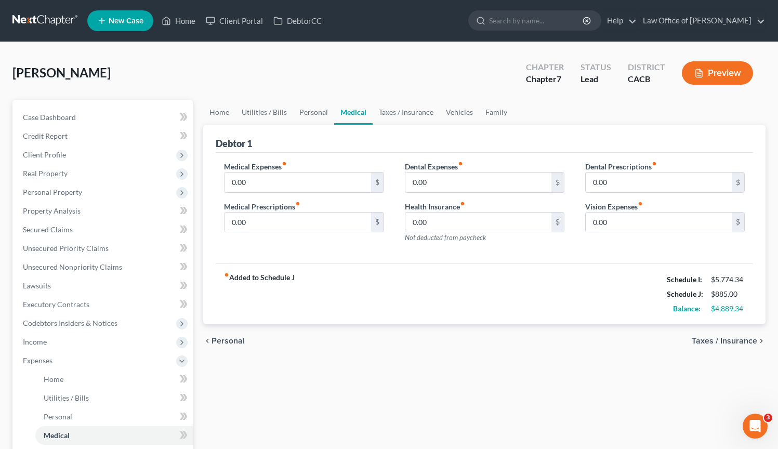
click at [540, 364] on div "Home Utilities / Bills Personal Medical Taxes / Insurance Vehicles Family Debto…" at bounding box center [484, 372] width 572 height 544
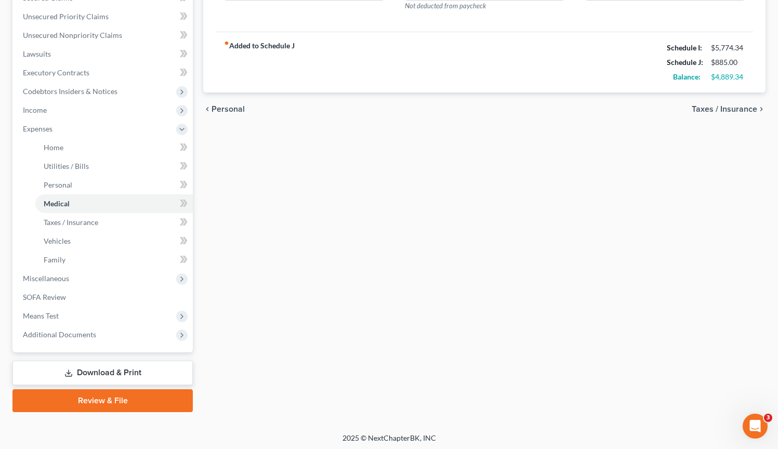
scroll to position [233, 0]
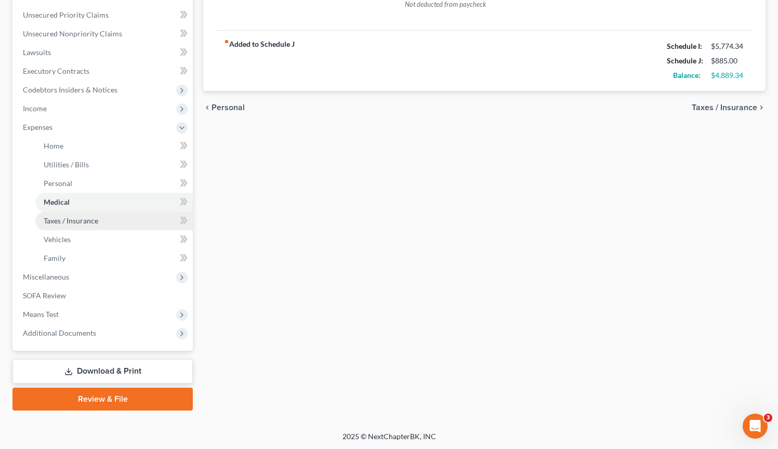
click at [119, 218] on link "Taxes / Insurance" at bounding box center [113, 220] width 157 height 19
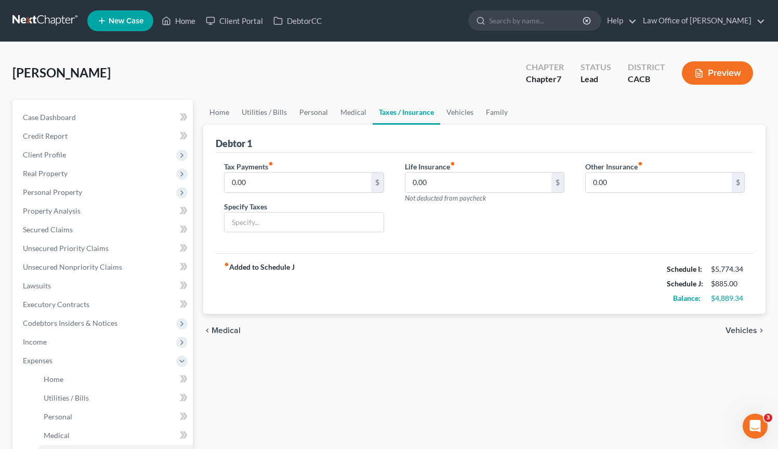
click at [437, 361] on div "Home Utilities / Bills Personal Medical Taxes / Insurance Vehicles Family Debto…" at bounding box center [484, 372] width 572 height 544
click at [436, 361] on div "Home Utilities / Bills Personal Medical Taxes / Insurance Vehicles Family Debto…" at bounding box center [484, 372] width 572 height 544
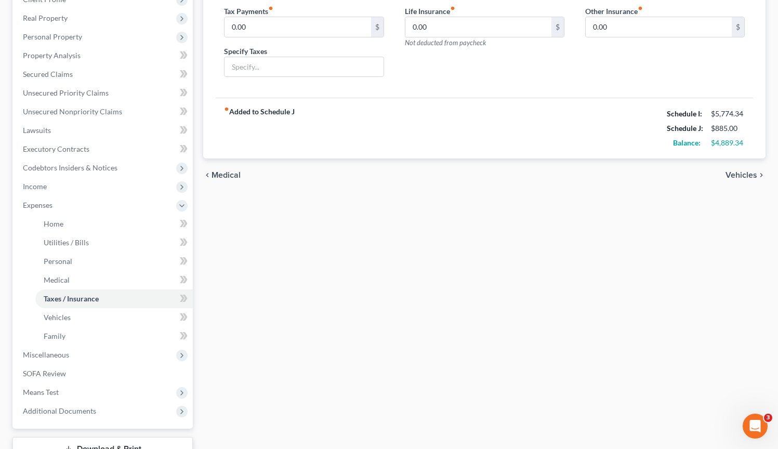
scroll to position [187, 0]
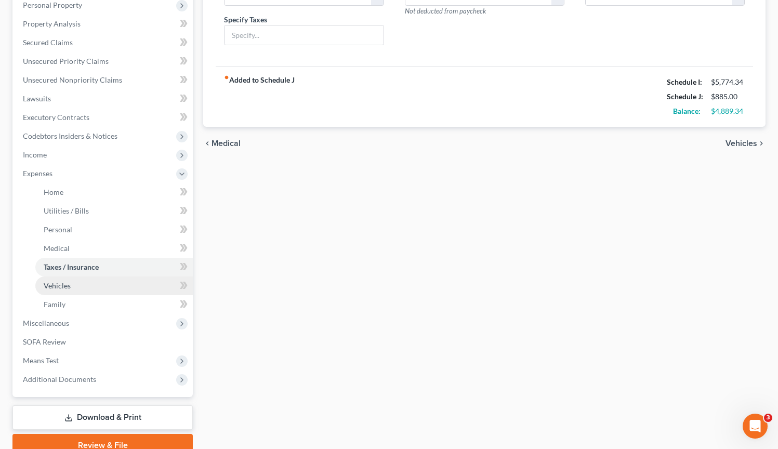
click at [150, 289] on link "Vehicles" at bounding box center [113, 285] width 157 height 19
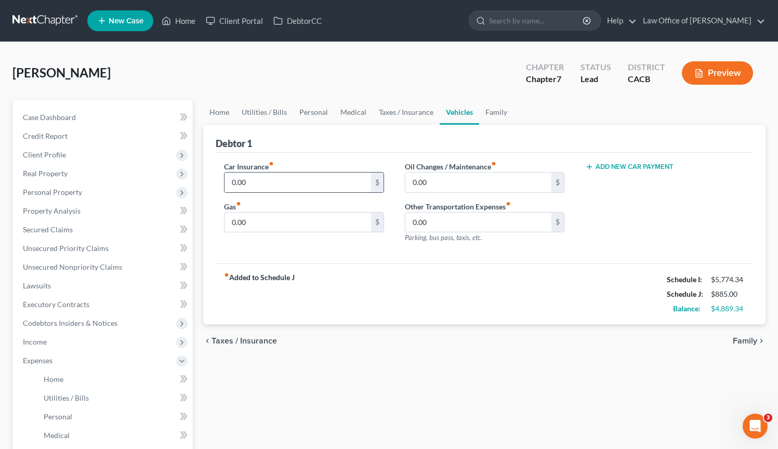
click at [298, 186] on input "0.00" at bounding box center [297, 182] width 146 height 20
type input "300.00"
click at [302, 221] on input "0.00" at bounding box center [297, 222] width 146 height 20
type input "400.00"
click at [490, 187] on input "0.00" at bounding box center [478, 182] width 146 height 20
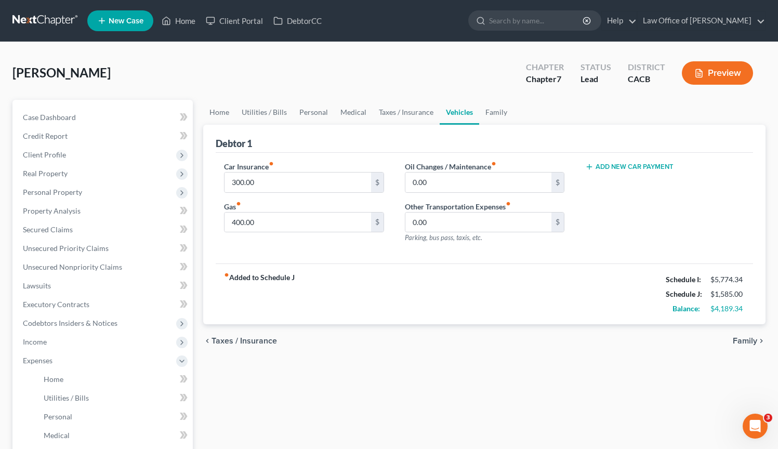
click at [359, 366] on div "Home Utilities / Bills Personal Medical Taxes / Insurance Vehicles Family Debto…" at bounding box center [484, 372] width 572 height 544
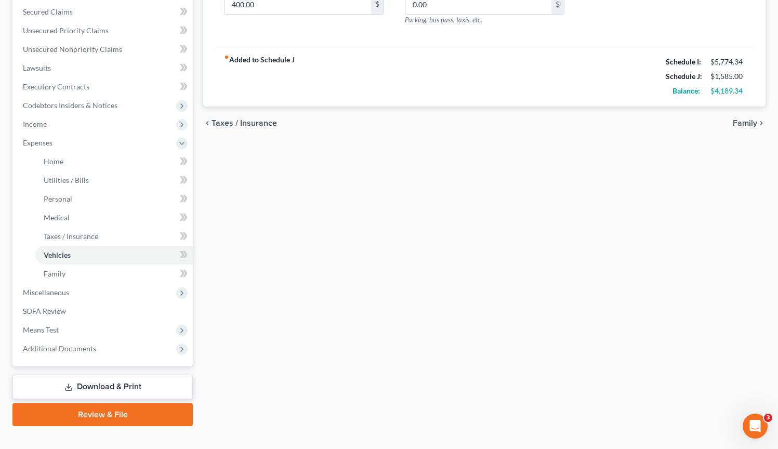
scroll to position [233, 0]
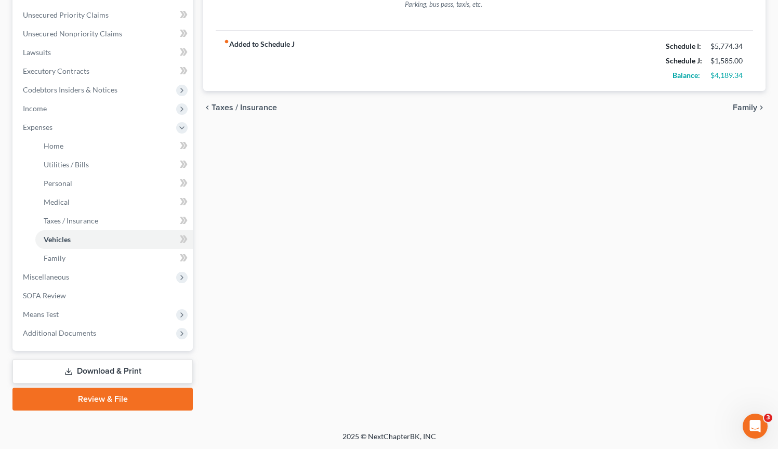
click at [439, 192] on div "Home Utilities / Bills Personal Medical Taxes / Insurance Vehicles Family Debto…" at bounding box center [484, 138] width 572 height 544
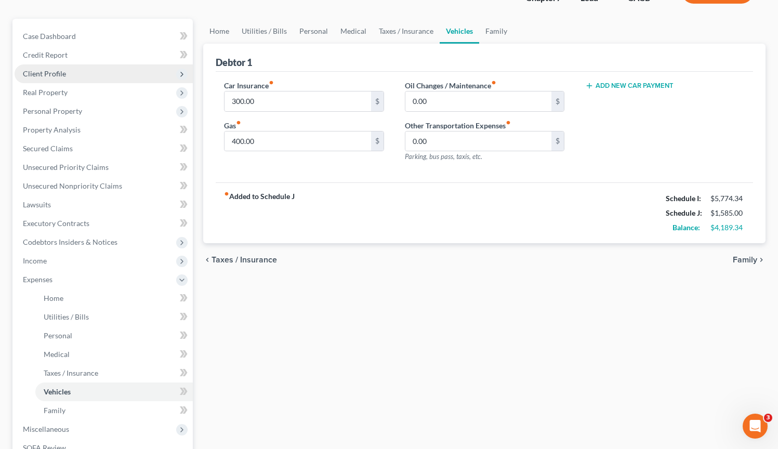
scroll to position [116, 0]
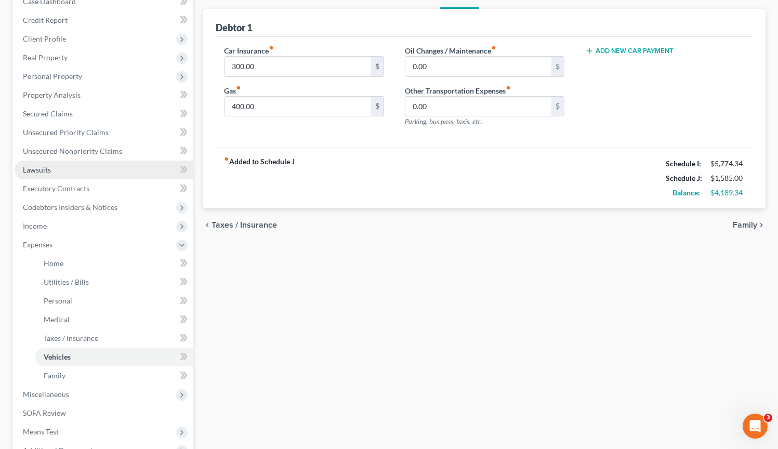
click at [78, 172] on link "Lawsuits" at bounding box center [104, 170] width 178 height 19
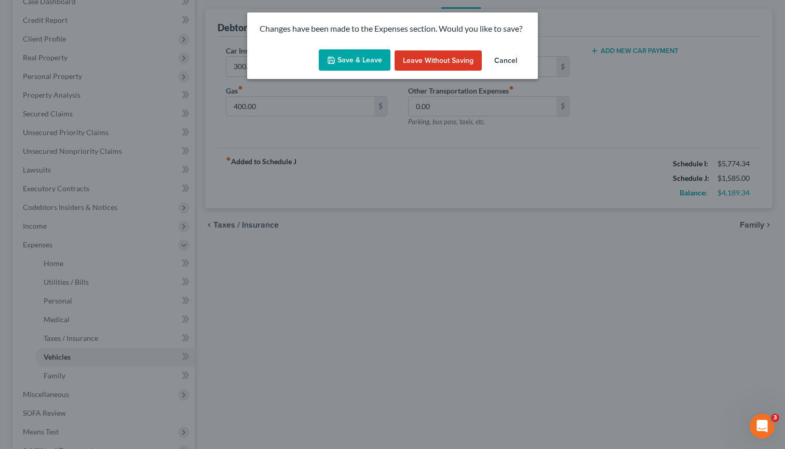
click at [357, 58] on button "Save & Leave" at bounding box center [355, 60] width 72 height 22
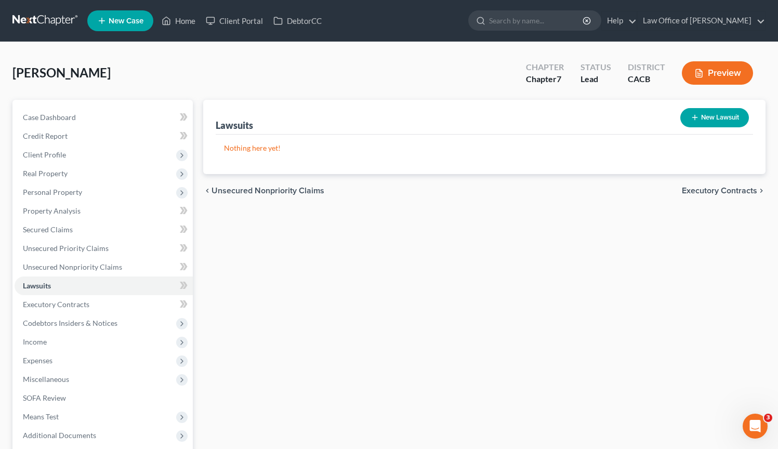
click at [691, 123] on button "New Lawsuit" at bounding box center [714, 117] width 69 height 19
select select "0"
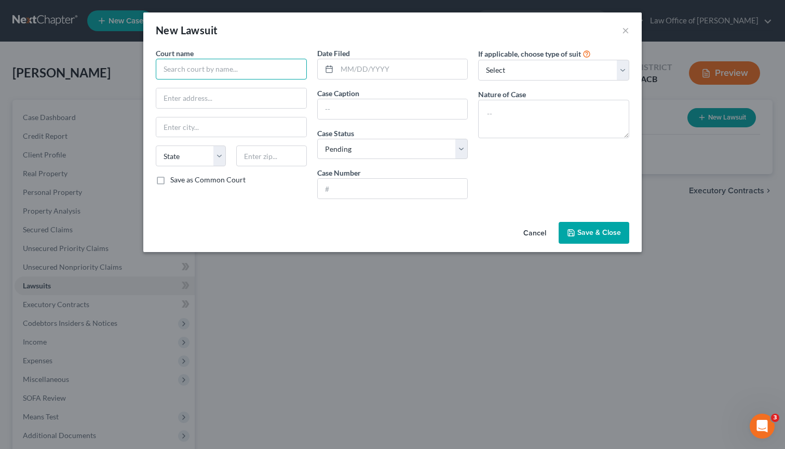
click at [225, 73] on input "text" at bounding box center [231, 69] width 151 height 21
type input "PENDING LAWSUIT-will send info"
click at [616, 230] on span "Save & Close" at bounding box center [600, 232] width 44 height 9
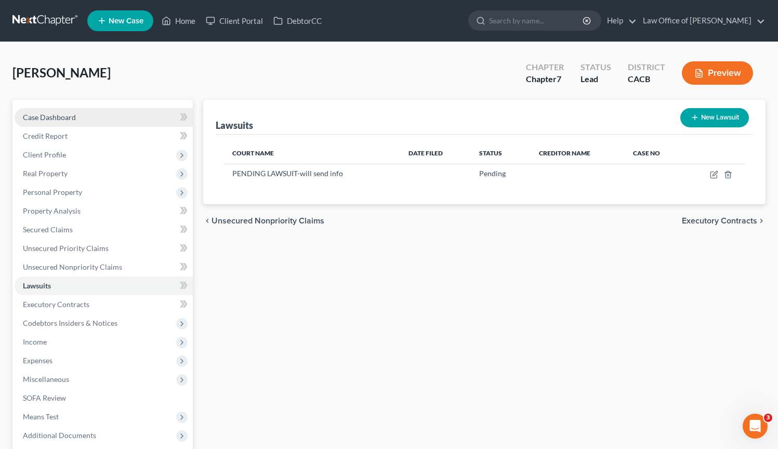
click at [91, 119] on link "Case Dashboard" at bounding box center [104, 117] width 178 height 19
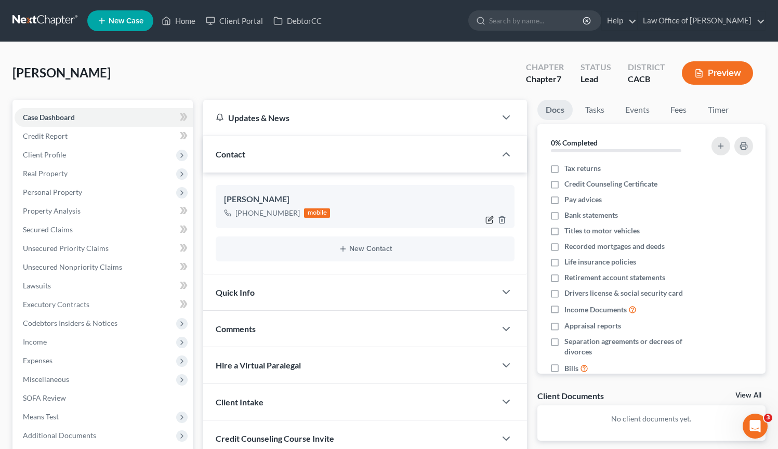
click at [491, 220] on icon "button" at bounding box center [489, 220] width 8 height 8
select select "0"
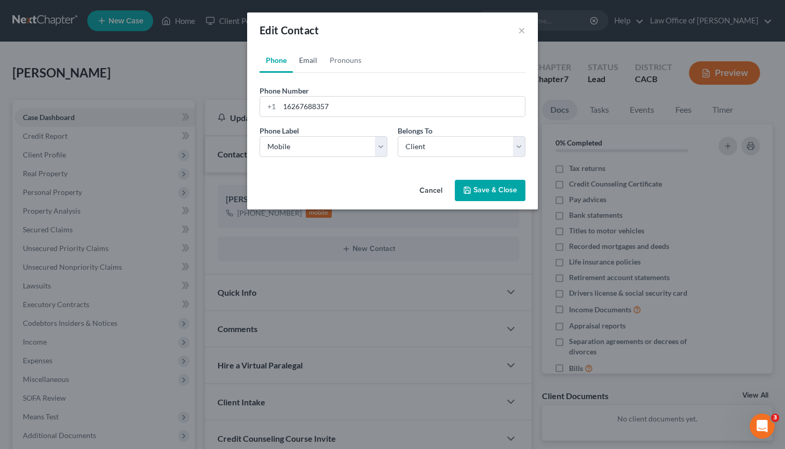
click at [315, 61] on link "Email" at bounding box center [308, 60] width 31 height 25
click at [316, 106] on input "email" at bounding box center [402, 107] width 246 height 20
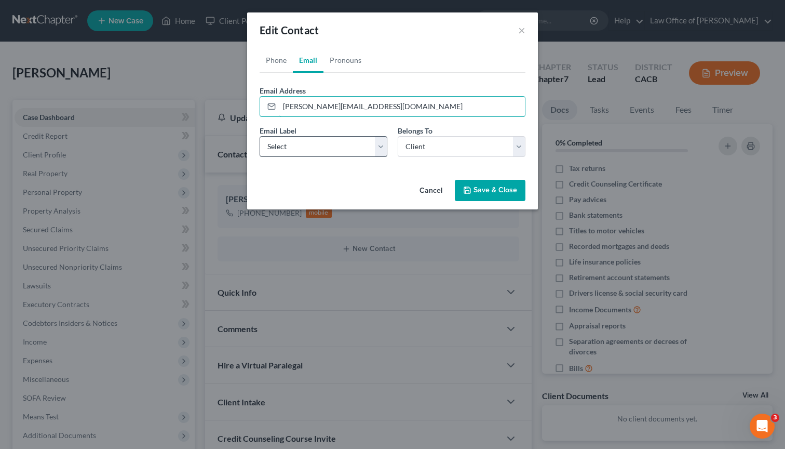
type input "danny.nyyankees@gmail.com"
click at [376, 151] on select "Select Home Work Other" at bounding box center [324, 146] width 128 height 21
select select "0"
click at [260, 136] on select "Select Home Work Other" at bounding box center [324, 146] width 128 height 21
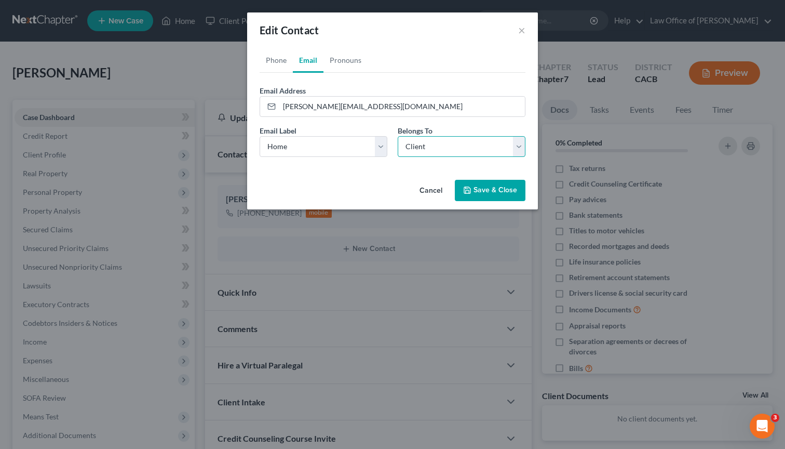
click at [520, 140] on select "Select Client Other" at bounding box center [462, 146] width 128 height 21
click at [398, 136] on select "Select Client Other" at bounding box center [462, 146] width 128 height 21
click at [493, 182] on button "Save & Close" at bounding box center [490, 191] width 71 height 22
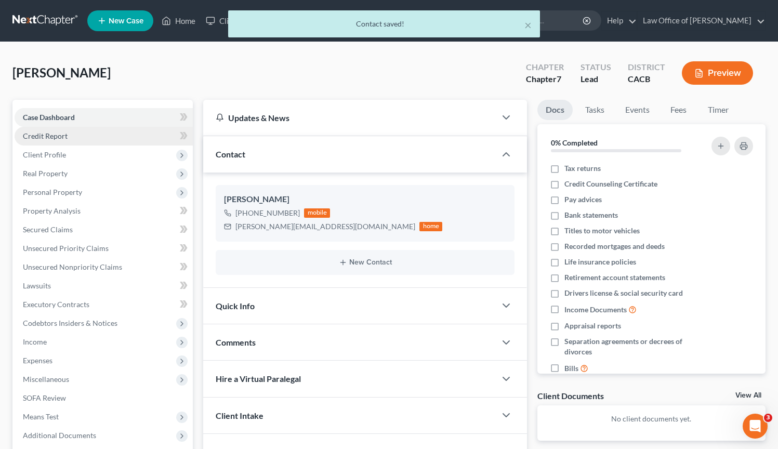
click at [85, 143] on link "Credit Report" at bounding box center [104, 136] width 178 height 19
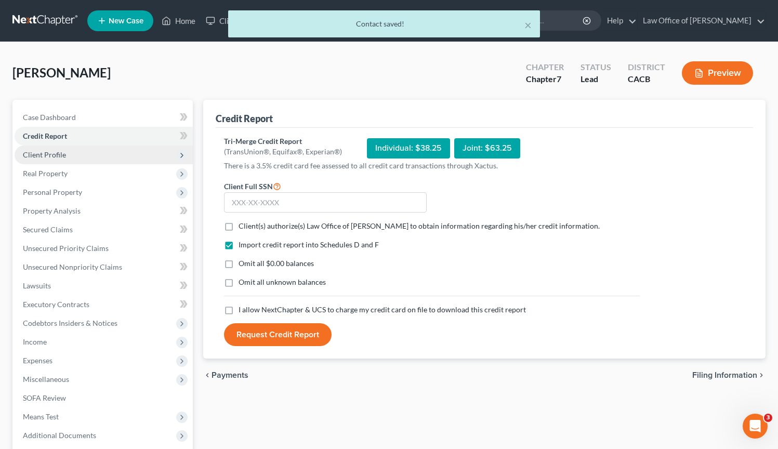
click at [83, 155] on span "Client Profile" at bounding box center [104, 154] width 178 height 19
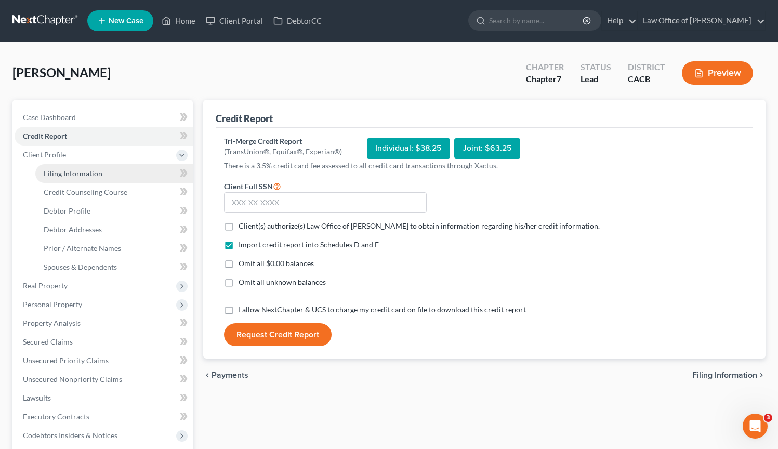
click at [90, 176] on span "Filing Information" at bounding box center [73, 173] width 59 height 9
select select "1"
select select "0"
select select "7"
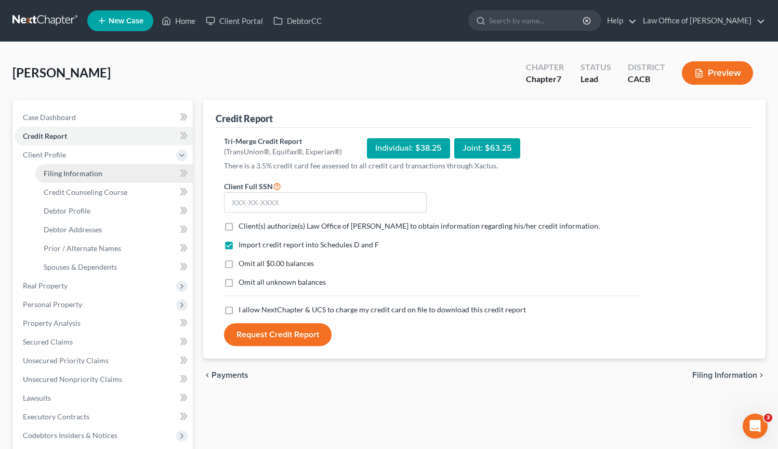
select select "0"
select select "4"
select select "0"
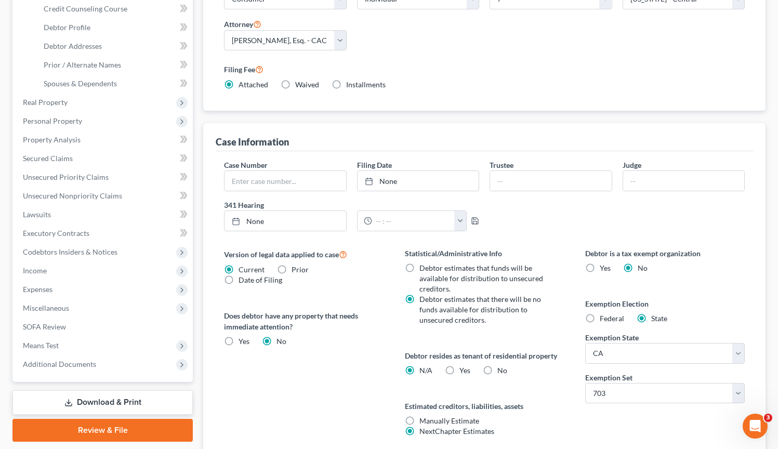
scroll to position [268, 0]
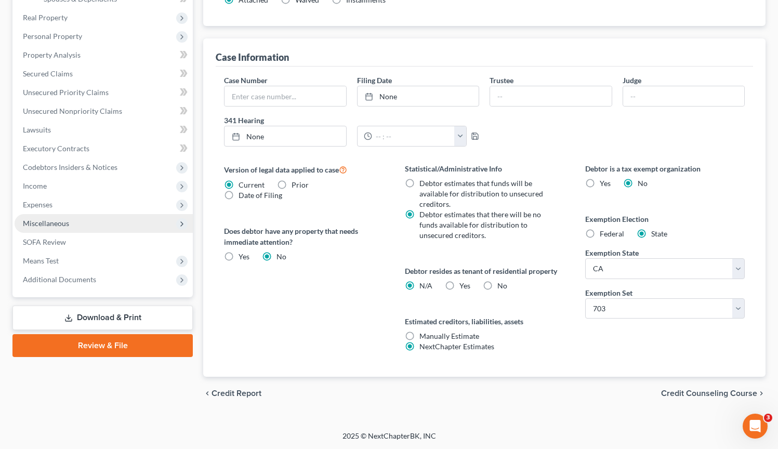
click at [83, 224] on span "Miscellaneous" at bounding box center [104, 223] width 178 height 19
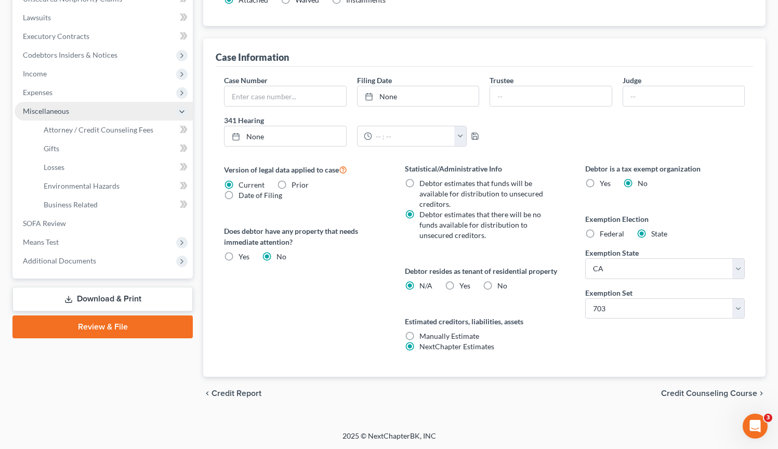
click at [83, 214] on li "Miscellaneous Attorney / Credit Counseling Fees Attorney / Bankruptcy Fees Gift…" at bounding box center [104, 158] width 178 height 112
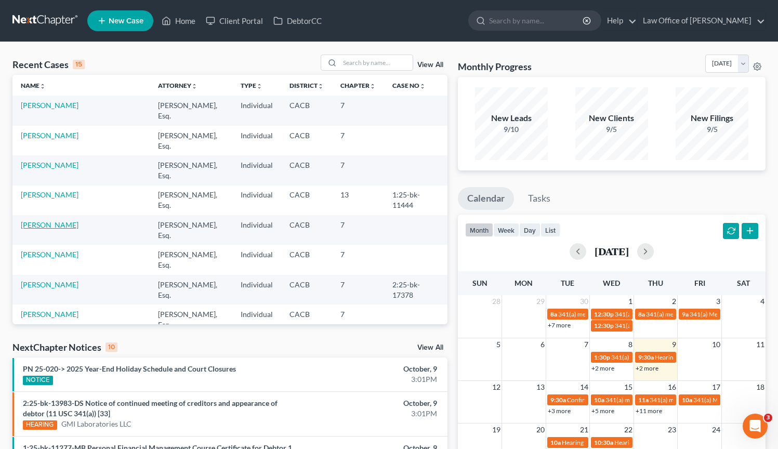
click at [57, 226] on link "[PERSON_NAME]" at bounding box center [50, 224] width 58 height 9
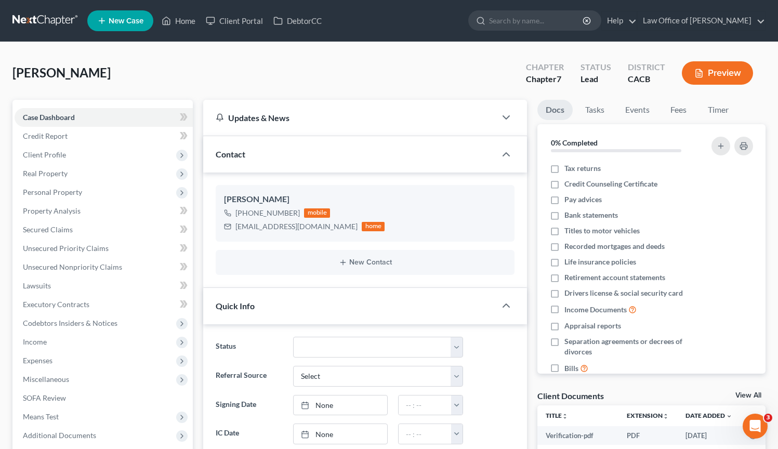
click at [461, 70] on div "Lopez, Maria Upgraded Chapter Chapter 7 Status Lead District CACB Preview" at bounding box center [388, 77] width 753 height 45
click at [425, 59] on div "Lopez, Maria Upgraded Chapter Chapter 7 Status Lead District CACB Preview" at bounding box center [388, 77] width 753 height 45
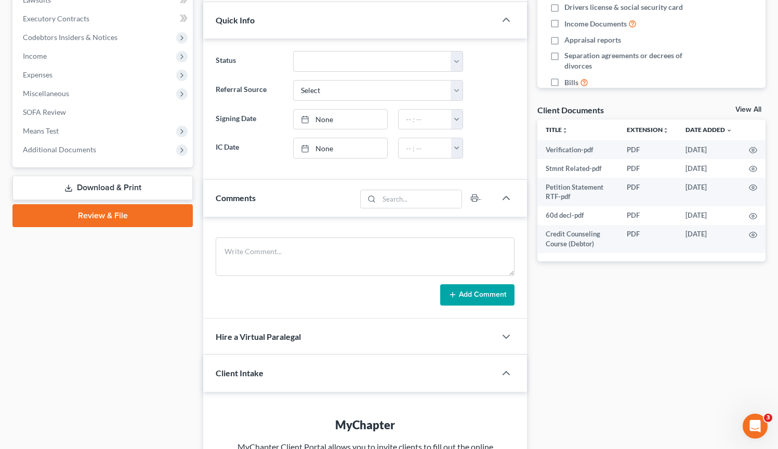
scroll to position [236, 0]
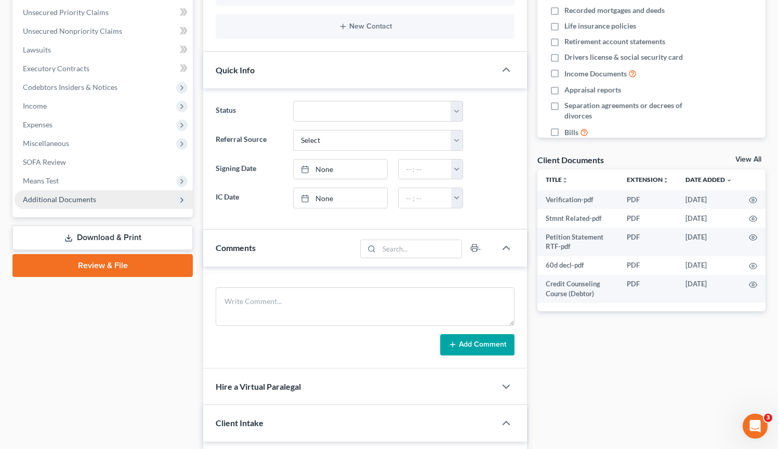
click at [83, 197] on span "Additional Documents" at bounding box center [59, 199] width 73 height 9
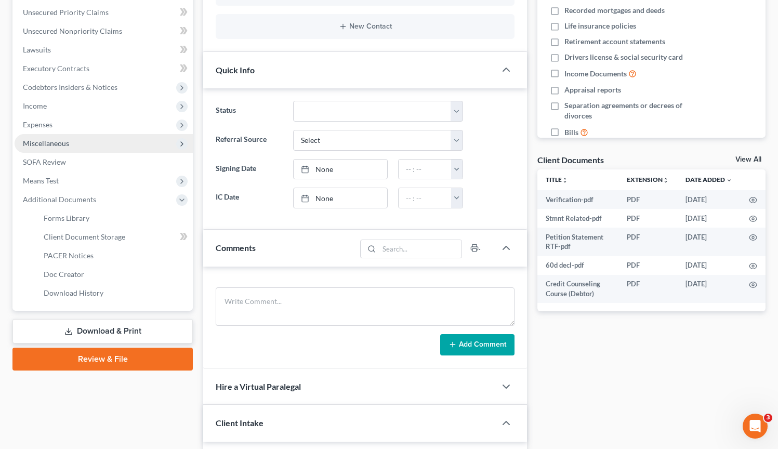
click at [94, 142] on span "Miscellaneous" at bounding box center [104, 143] width 178 height 19
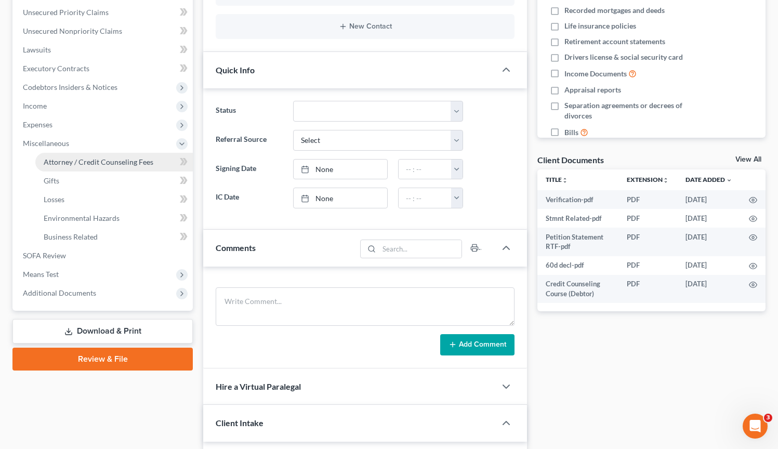
click at [101, 159] on span "Attorney / Credit Counseling Fees" at bounding box center [99, 161] width 110 height 9
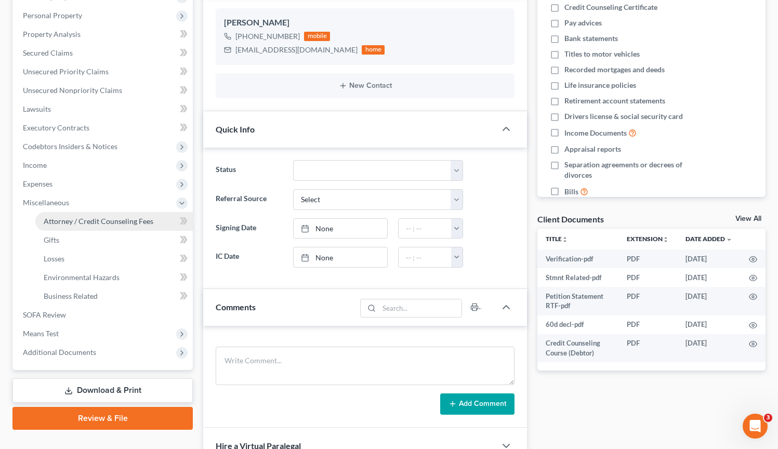
select select "0"
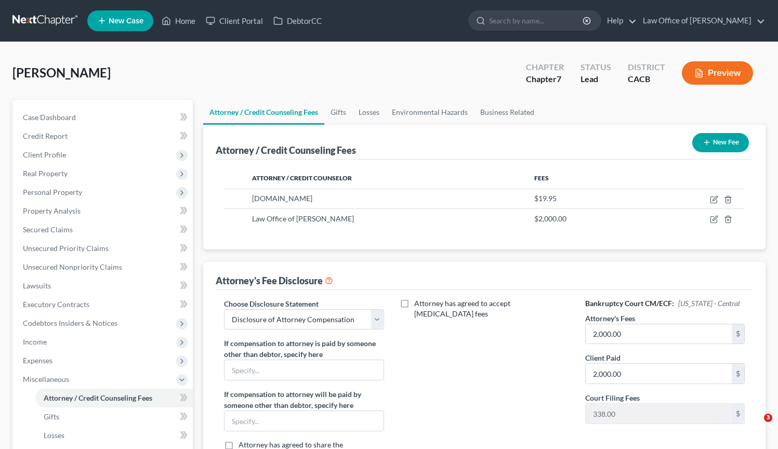
select select "0"
click at [715, 199] on icon "button" at bounding box center [714, 199] width 8 height 8
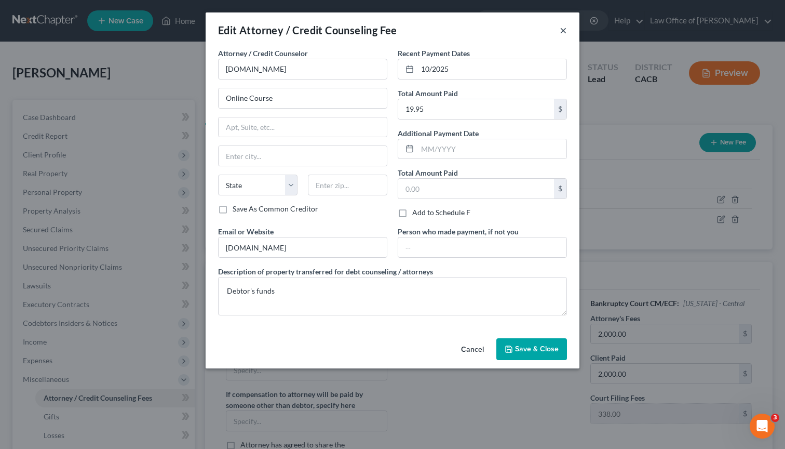
click at [564, 34] on button "×" at bounding box center [563, 30] width 7 height 12
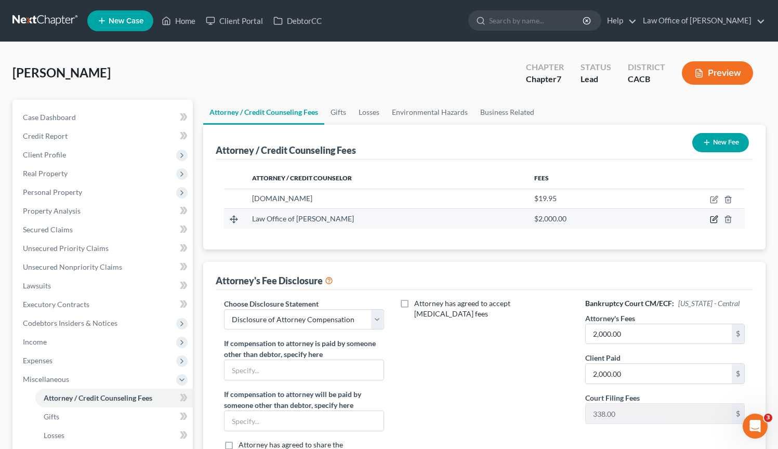
click at [711, 221] on icon "button" at bounding box center [714, 219] width 8 height 8
select select "4"
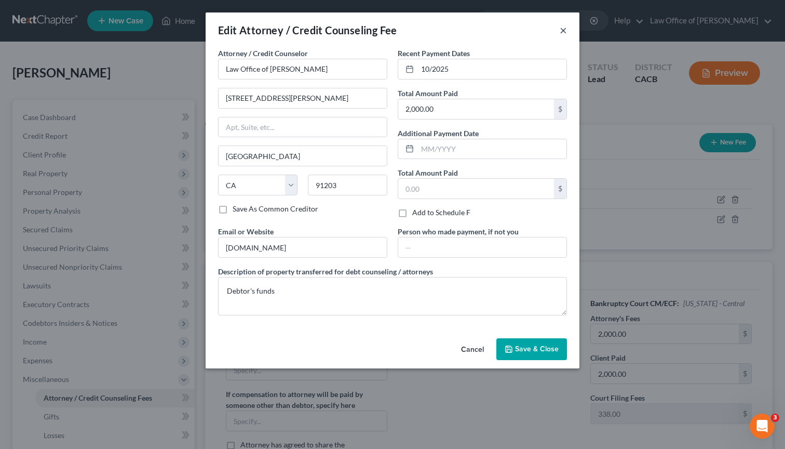
click at [564, 29] on button "×" at bounding box center [563, 30] width 7 height 12
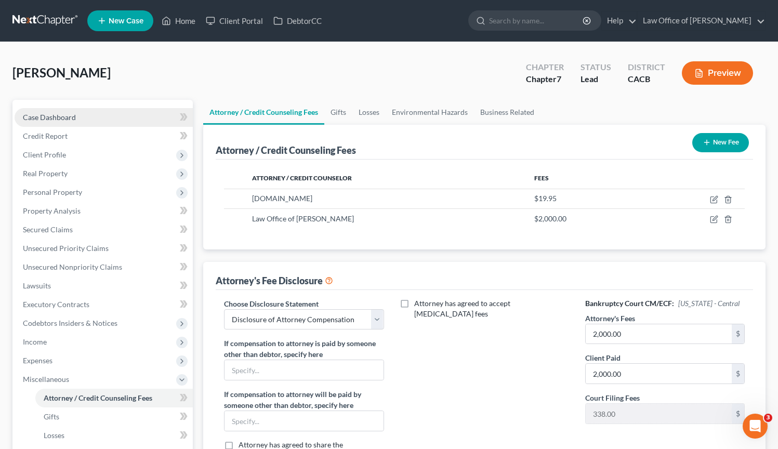
click at [78, 119] on link "Case Dashboard" at bounding box center [104, 117] width 178 height 19
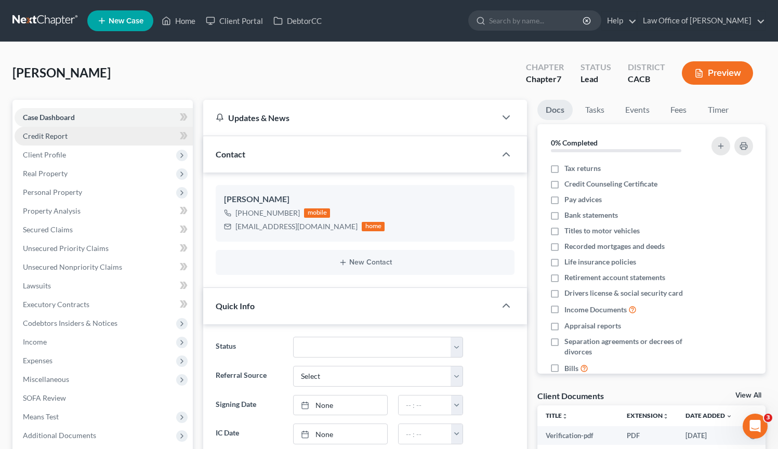
click at [76, 137] on link "Credit Report" at bounding box center [104, 136] width 178 height 19
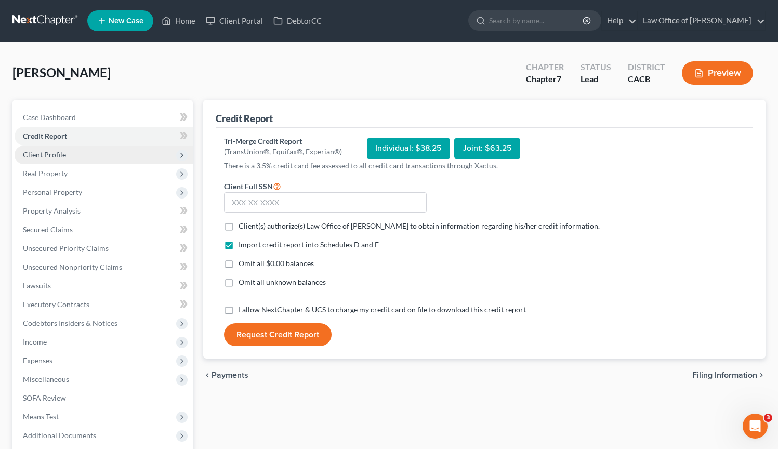
click at [79, 155] on span "Client Profile" at bounding box center [104, 154] width 178 height 19
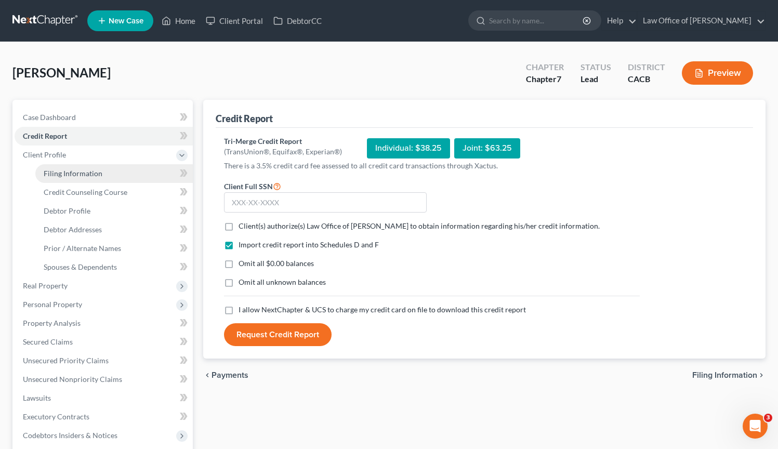
click at [87, 172] on span "Filing Information" at bounding box center [73, 173] width 59 height 9
select select "1"
select select "0"
select select "4"
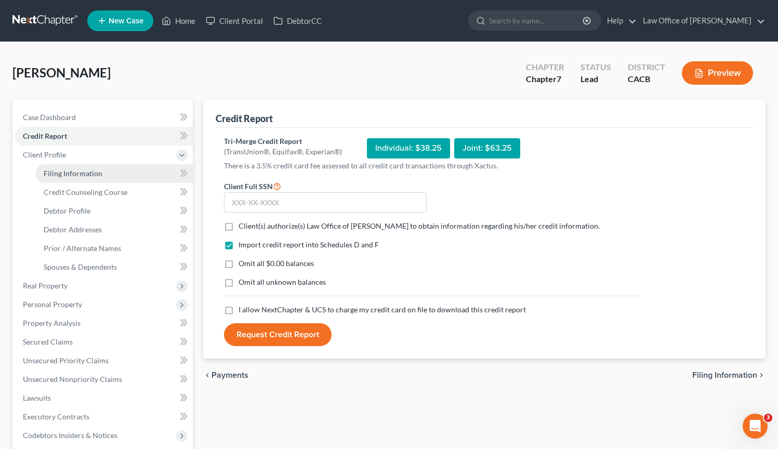
select select "1"
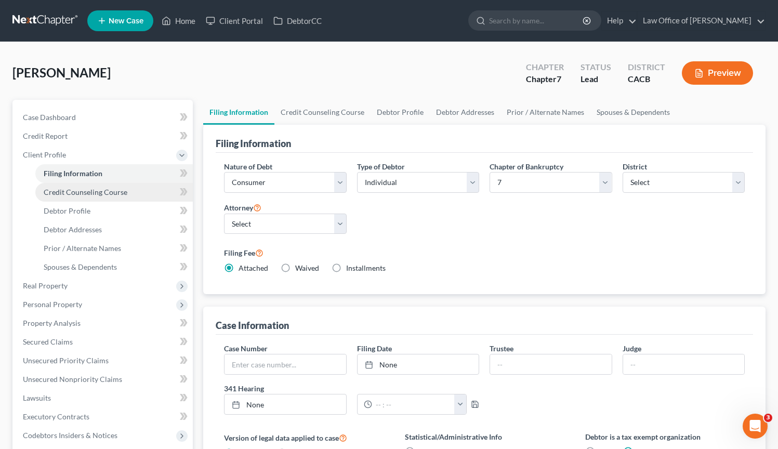
click at [101, 193] on span "Credit Counseling Course" at bounding box center [86, 192] width 84 height 9
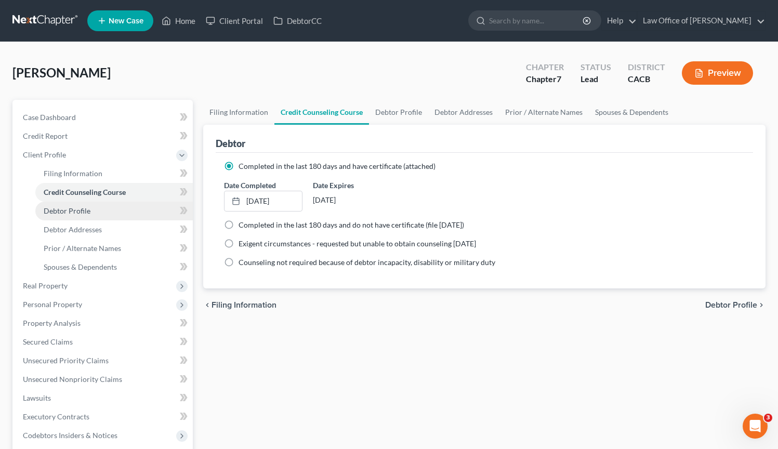
click at [49, 209] on span "Debtor Profile" at bounding box center [67, 210] width 47 height 9
select select "0"
select select "2"
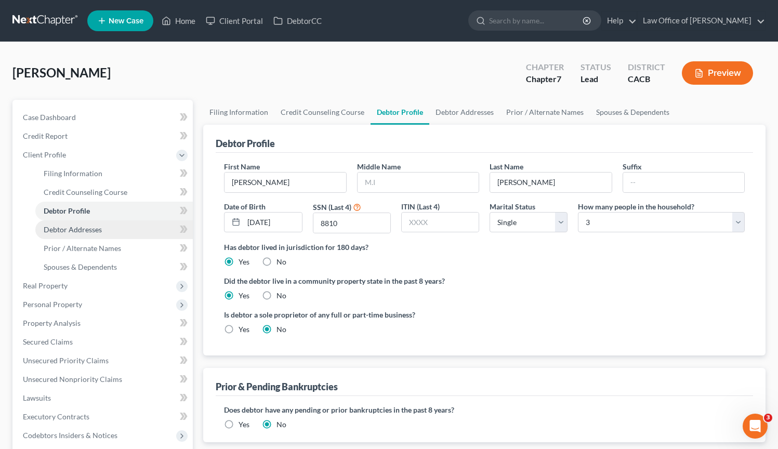
click at [66, 232] on span "Debtor Addresses" at bounding box center [73, 229] width 58 height 9
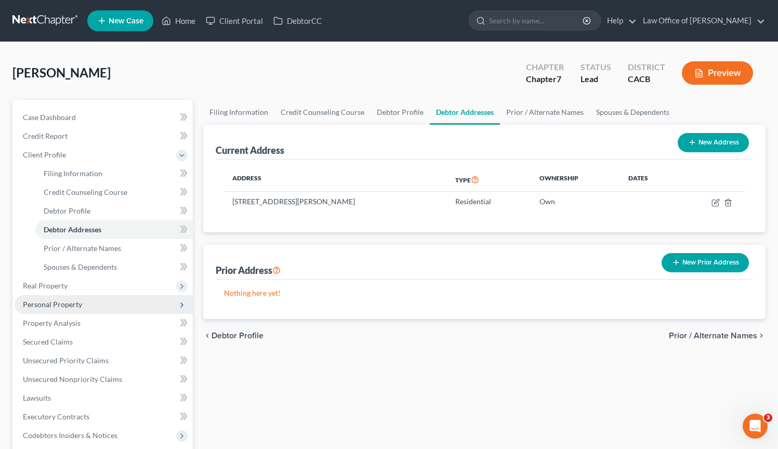
click at [68, 303] on span "Personal Property" at bounding box center [52, 304] width 59 height 9
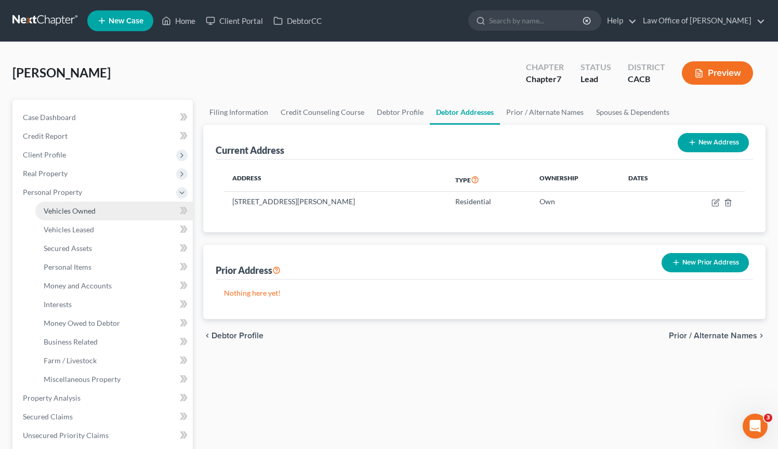
click at [78, 215] on link "Vehicles Owned" at bounding box center [113, 211] width 157 height 19
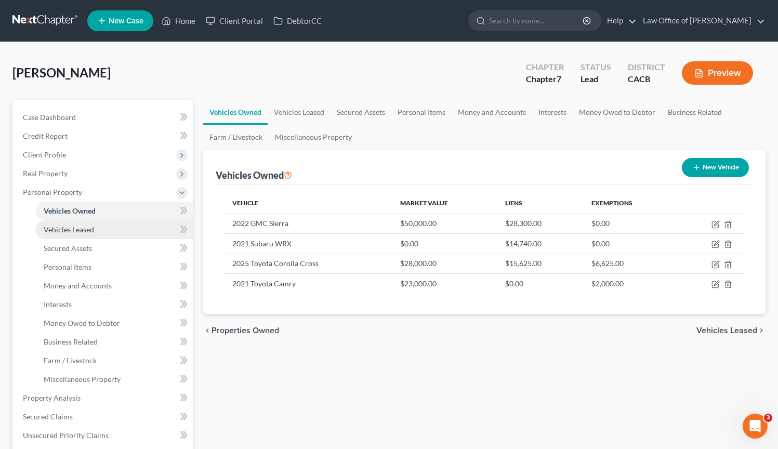
click at [57, 230] on span "Vehicles Leased" at bounding box center [69, 229] width 50 height 9
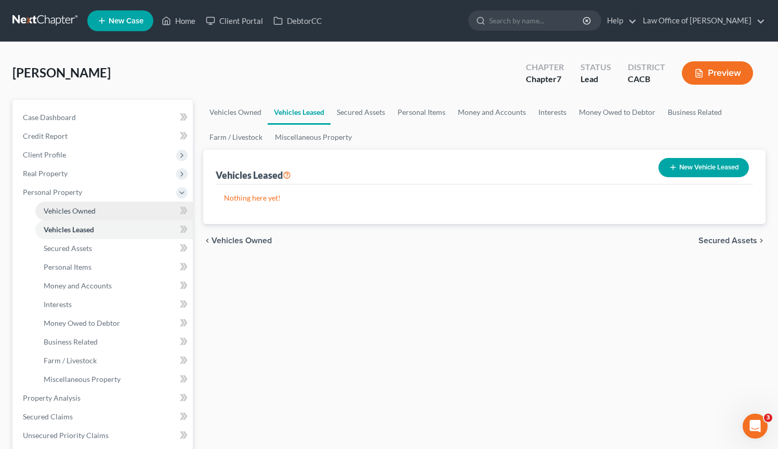
click at [106, 213] on link "Vehicles Owned" at bounding box center [113, 211] width 157 height 19
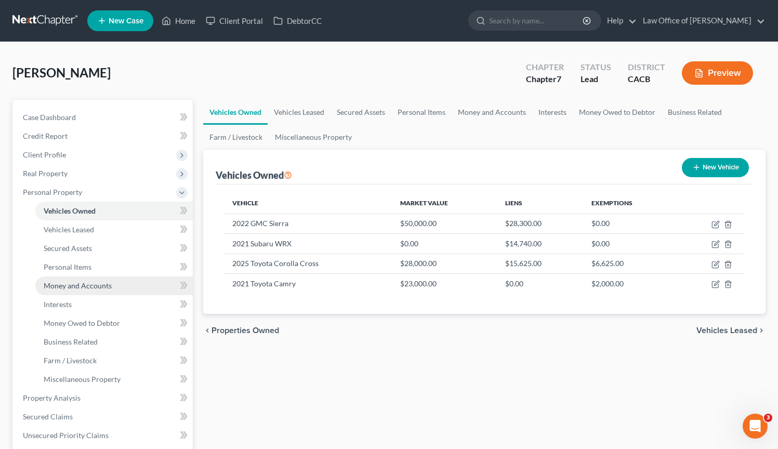
click at [87, 285] on span "Money and Accounts" at bounding box center [78, 285] width 68 height 9
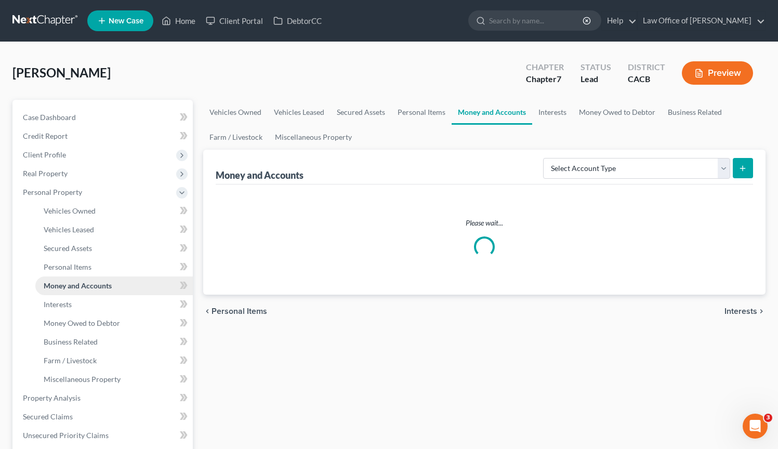
click at [87, 285] on span "Money and Accounts" at bounding box center [78, 285] width 68 height 9
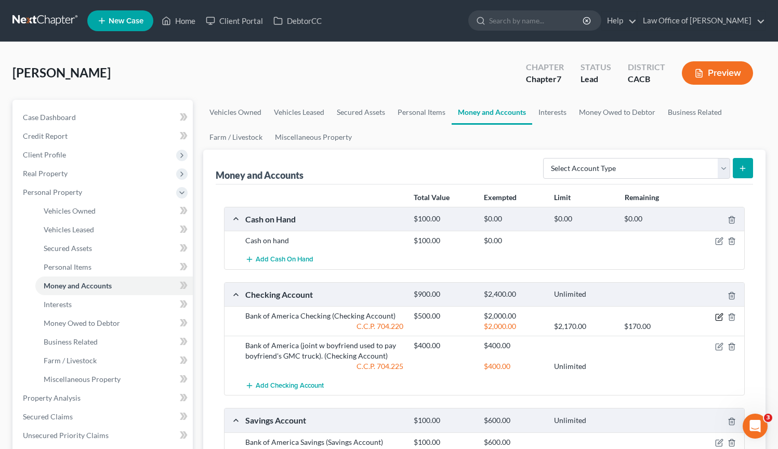
click at [720, 317] on icon "button" at bounding box center [719, 317] width 8 height 8
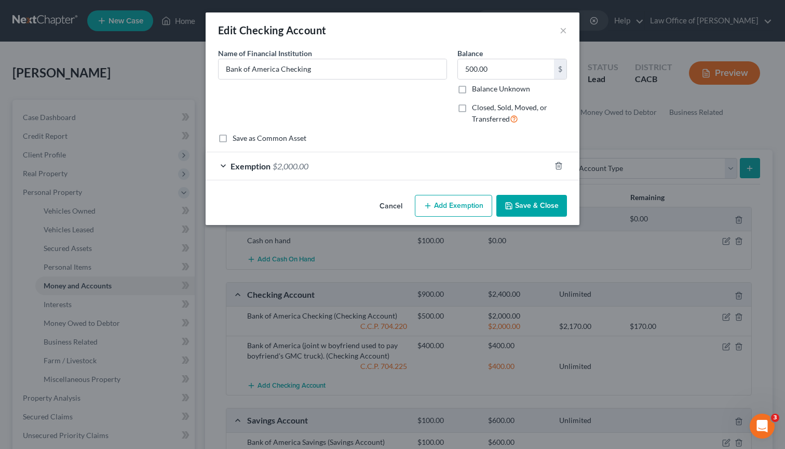
click at [497, 165] on div "Exemption $2,000.00" at bounding box center [378, 166] width 345 height 28
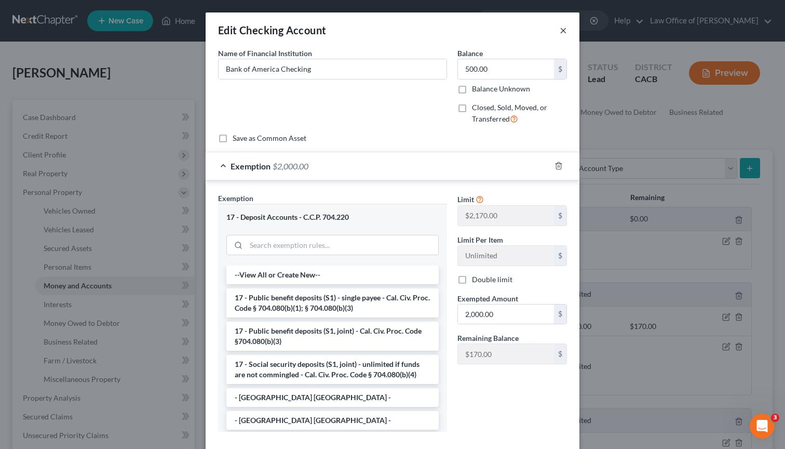
click at [561, 30] on button "×" at bounding box center [563, 30] width 7 height 12
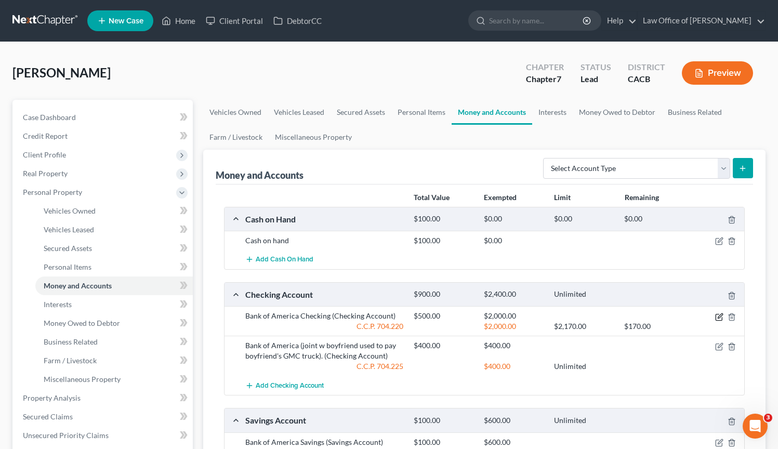
click at [718, 317] on icon "button" at bounding box center [719, 315] width 5 height 5
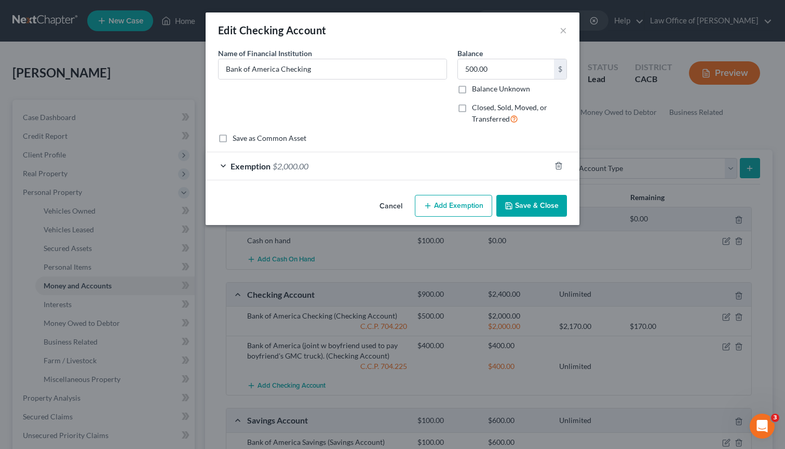
click at [350, 173] on div "Exemption $2,000.00" at bounding box center [378, 166] width 345 height 28
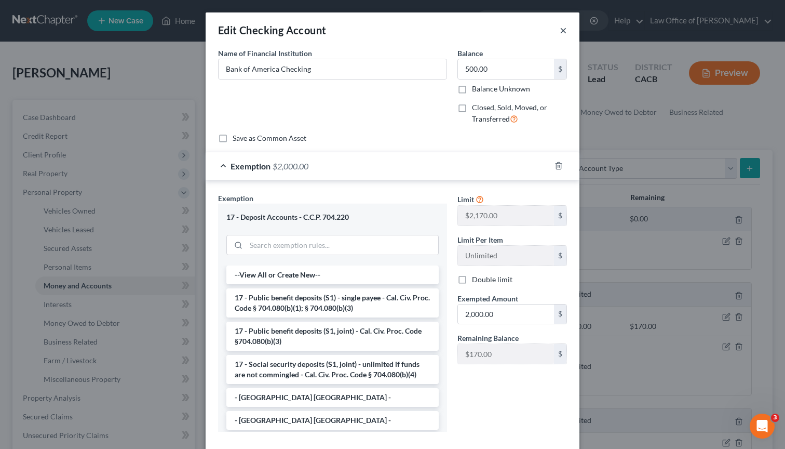
click at [560, 32] on button "×" at bounding box center [563, 30] width 7 height 12
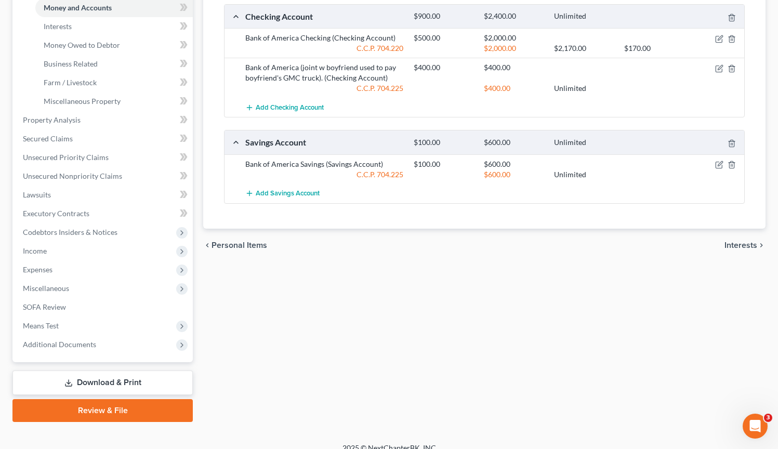
scroll to position [289, 0]
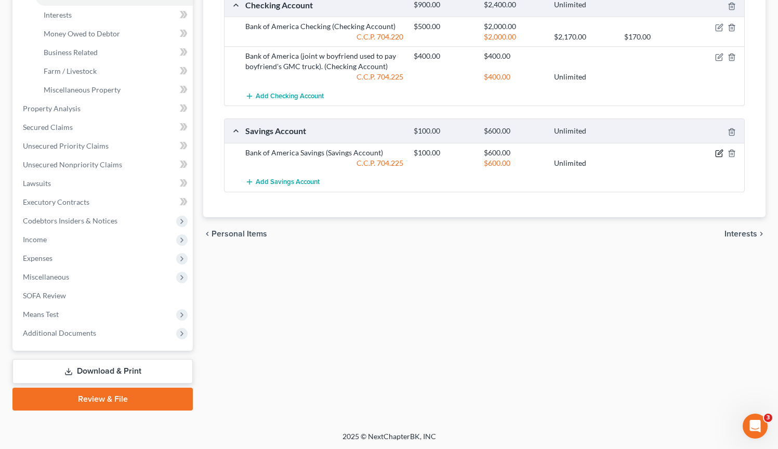
click at [717, 153] on icon "button" at bounding box center [719, 152] width 5 height 5
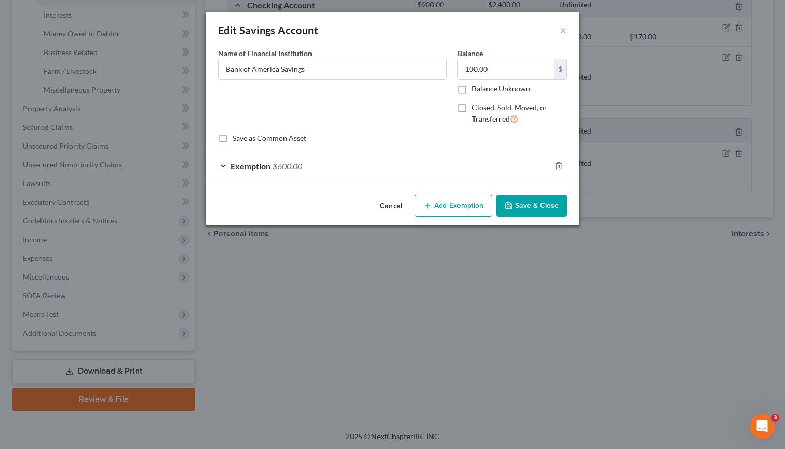
click at [330, 168] on div "Exemption $600.00" at bounding box center [378, 166] width 345 height 28
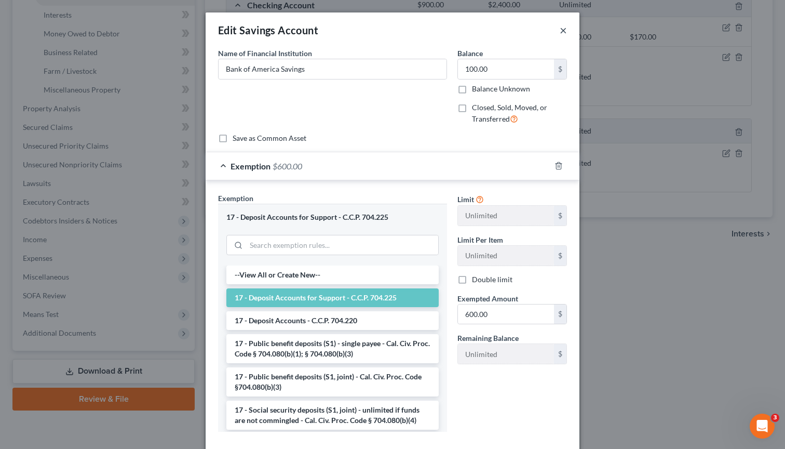
click at [560, 32] on button "×" at bounding box center [563, 30] width 7 height 12
drag, startPoint x: 558, startPoint y: 30, endPoint x: 550, endPoint y: 36, distance: 10.7
click at [560, 30] on button "×" at bounding box center [563, 30] width 7 height 12
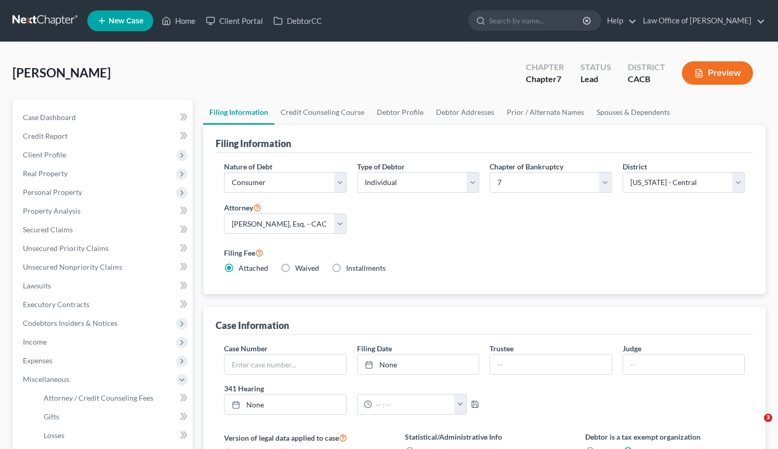
select select "1"
select select "0"
select select "7"
select select "0"
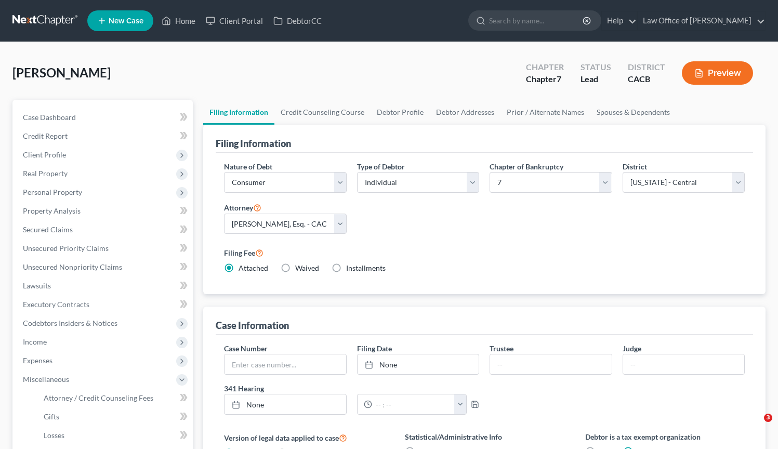
select select "4"
select select "0"
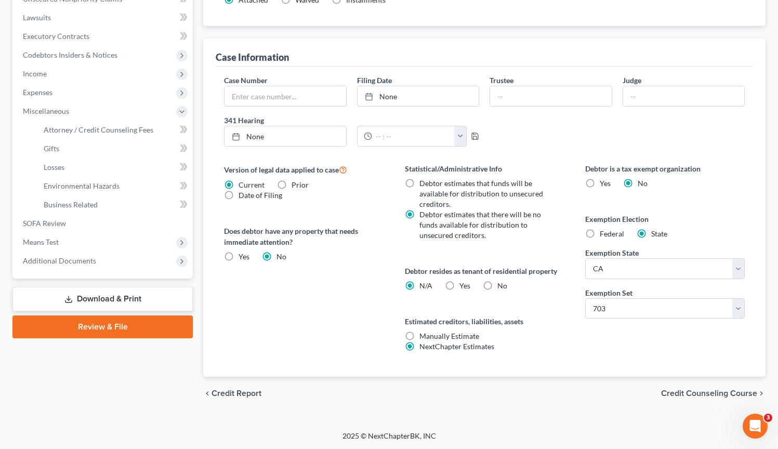
click at [323, 356] on div "Version of legal data applied to case Current Prior Date of Filing Legal data v…" at bounding box center [303, 269] width 180 height 213
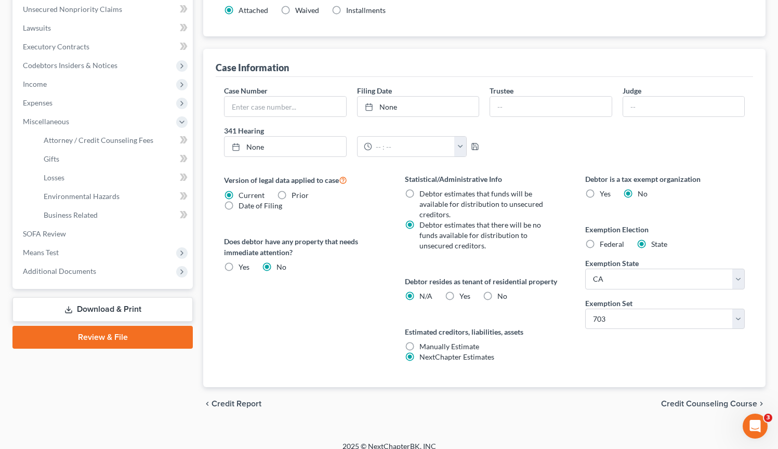
scroll to position [268, 0]
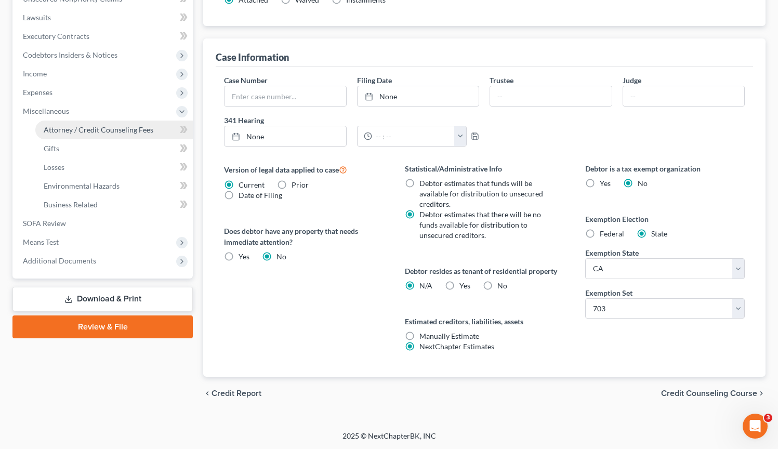
click at [126, 132] on span "Attorney / Credit Counseling Fees" at bounding box center [99, 129] width 110 height 9
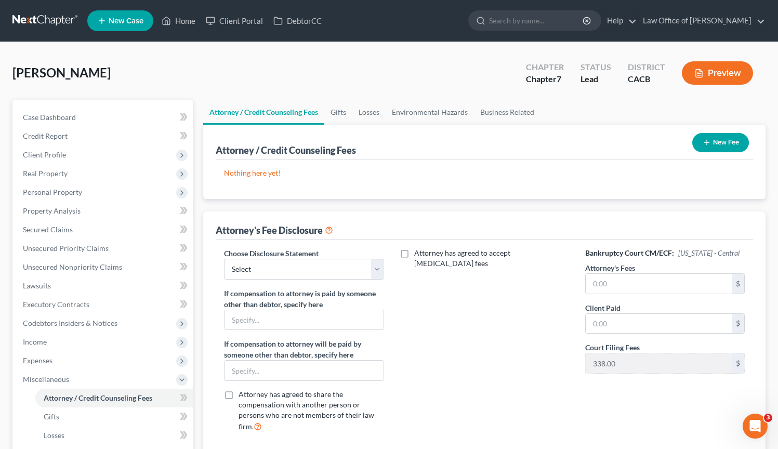
click at [735, 140] on button "New Fee" at bounding box center [720, 142] width 57 height 19
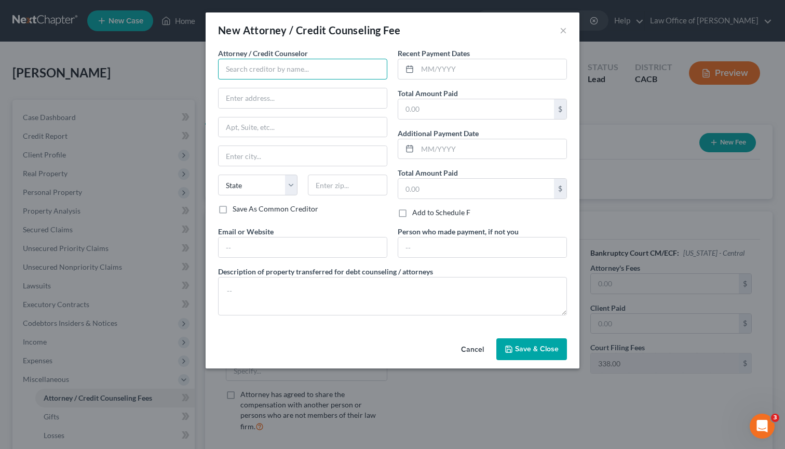
click at [315, 65] on input "text" at bounding box center [302, 69] width 169 height 21
type input "g"
type input "[DOMAIN_NAME]"
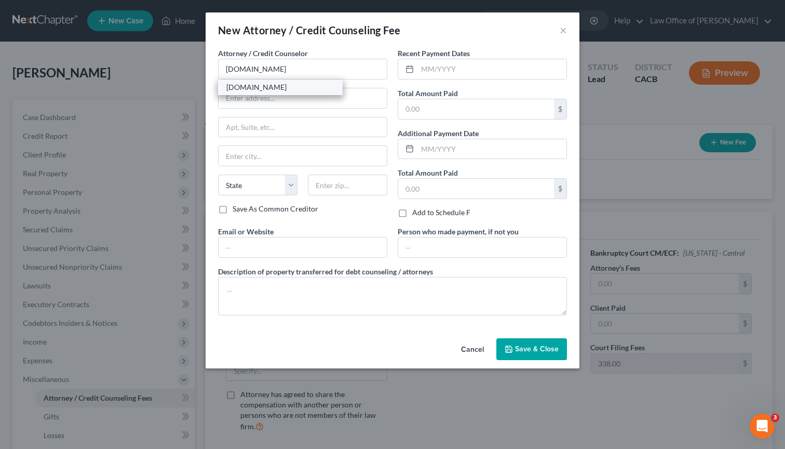
click at [308, 85] on div "[DOMAIN_NAME]" at bounding box center [280, 87] width 108 height 10
type input "Online Course"
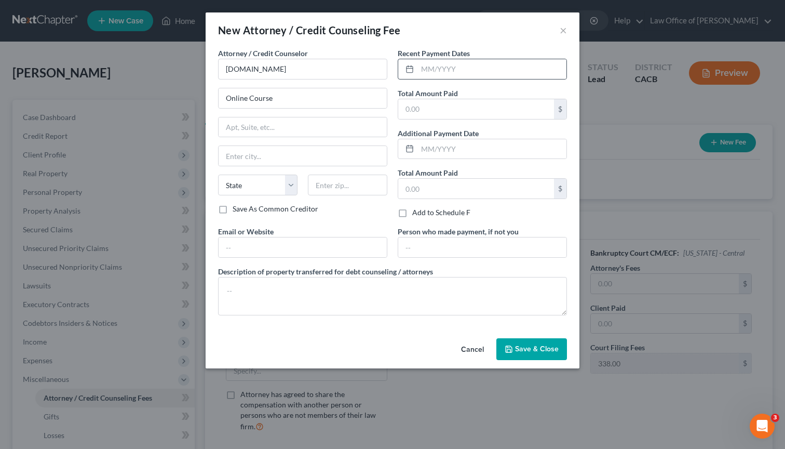
click at [416, 68] on div at bounding box center [407, 69] width 19 height 20
click at [425, 71] on input "text" at bounding box center [492, 69] width 149 height 20
type input "10/2025"
click at [417, 106] on input "text" at bounding box center [476, 109] width 156 height 20
type input "19.95"
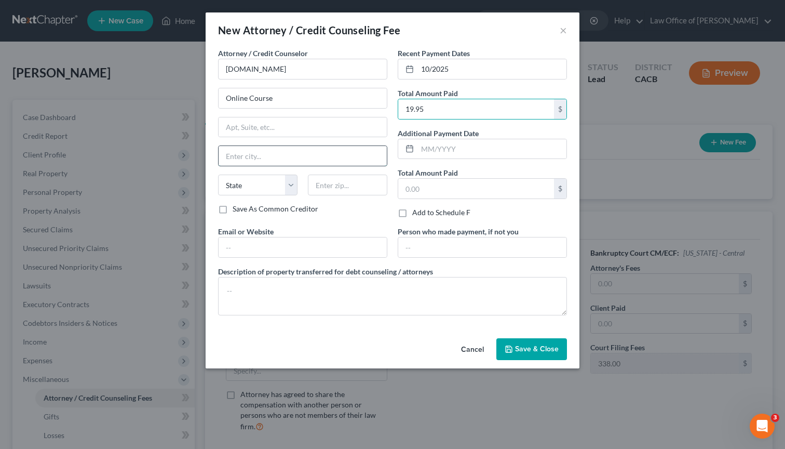
click at [280, 159] on input "text" at bounding box center [303, 156] width 168 height 20
click at [223, 250] on input "text" at bounding box center [303, 247] width 168 height 20
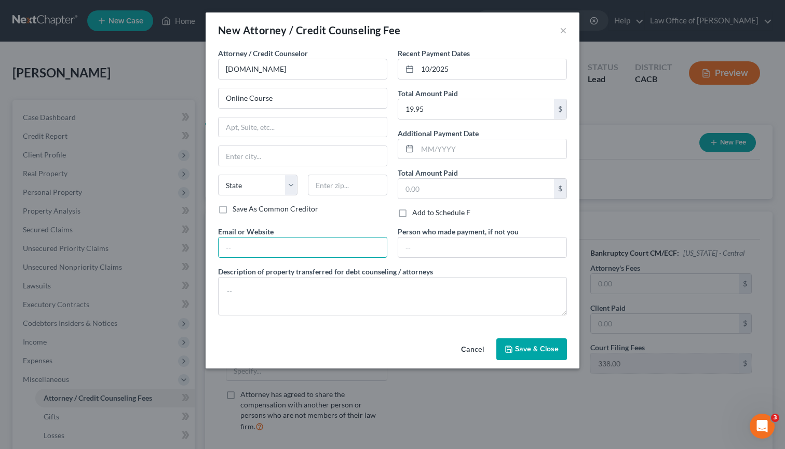
type input "debtorcc,org"
click at [275, 300] on textarea at bounding box center [392, 296] width 349 height 38
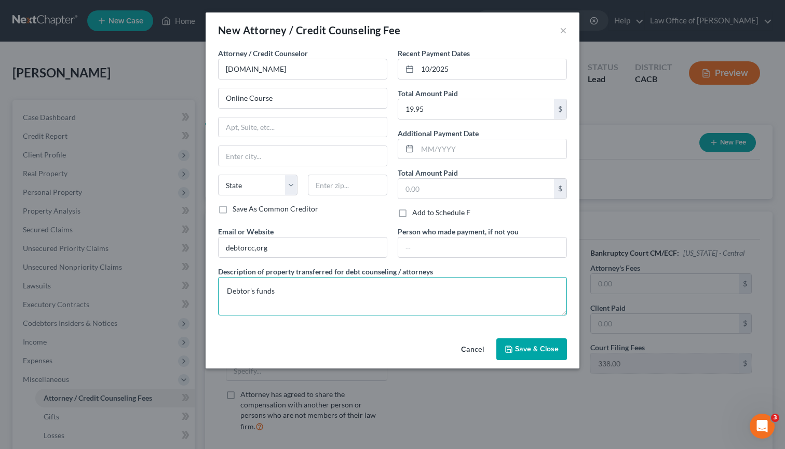
type textarea "Debtor's funds"
click at [550, 358] on button "Save & Close" at bounding box center [532, 349] width 71 height 22
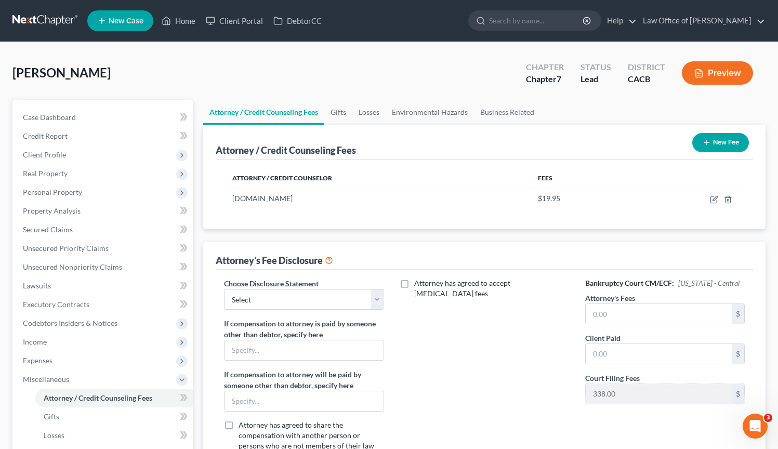
drag, startPoint x: 716, startPoint y: 148, endPoint x: 96, endPoint y: 90, distance: 622.9
click at [627, 131] on div "Attorney / Credit Counseling Fees New Fee" at bounding box center [484, 142] width 537 height 35
click at [718, 144] on button "New Fee" at bounding box center [720, 142] width 57 height 19
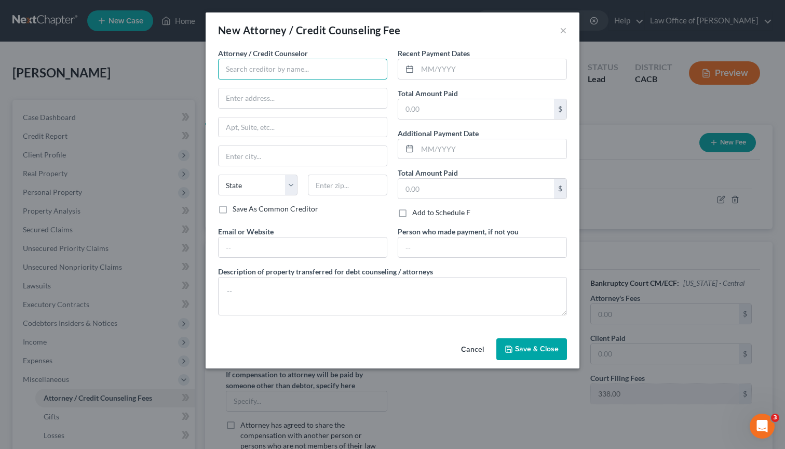
click at [287, 72] on input "text" at bounding box center [302, 69] width 169 height 21
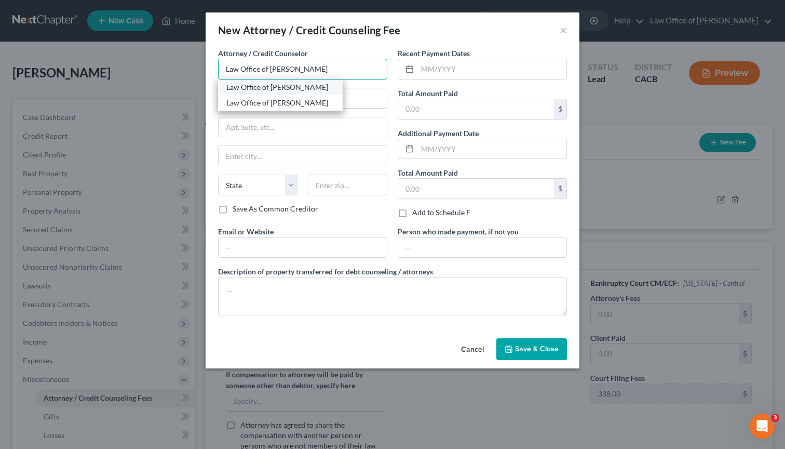
type input "Law Office of [PERSON_NAME]"
click at [294, 87] on div "Law Office of [PERSON_NAME]" at bounding box center [280, 87] width 108 height 10
type input "[STREET_ADDRESS][PERSON_NAME]"
type input "[GEOGRAPHIC_DATA]"
select select "4"
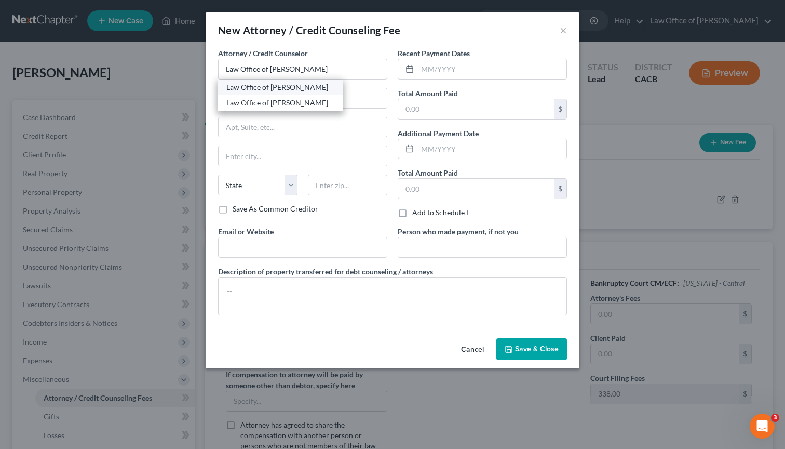
type input "91203"
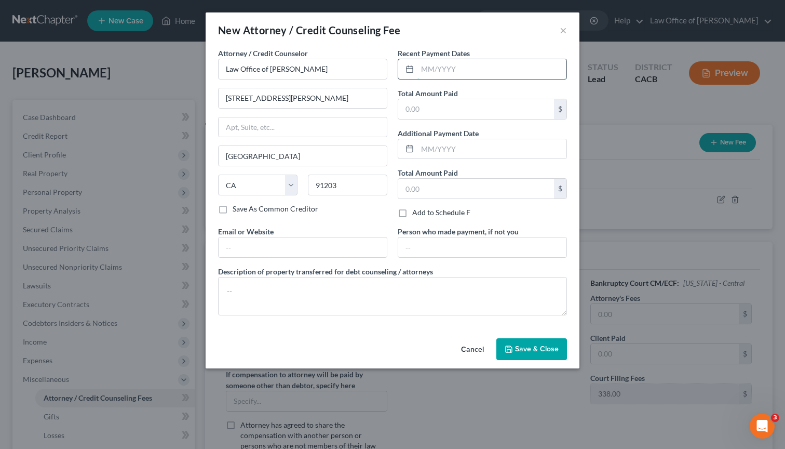
click at [439, 71] on input "text" at bounding box center [492, 69] width 149 height 20
type input "10/2025"
click at [478, 106] on input "text" at bounding box center [476, 109] width 156 height 20
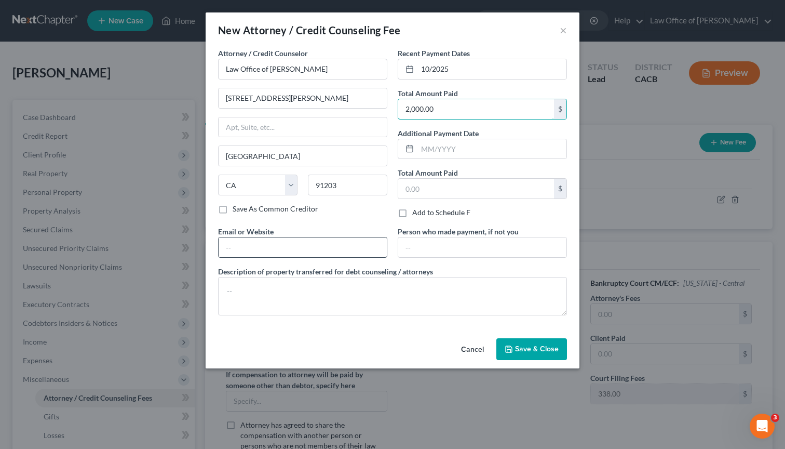
type input "2,000.00"
click at [273, 243] on input "text" at bounding box center [303, 247] width 168 height 20
type input "[DOMAIN_NAME]"
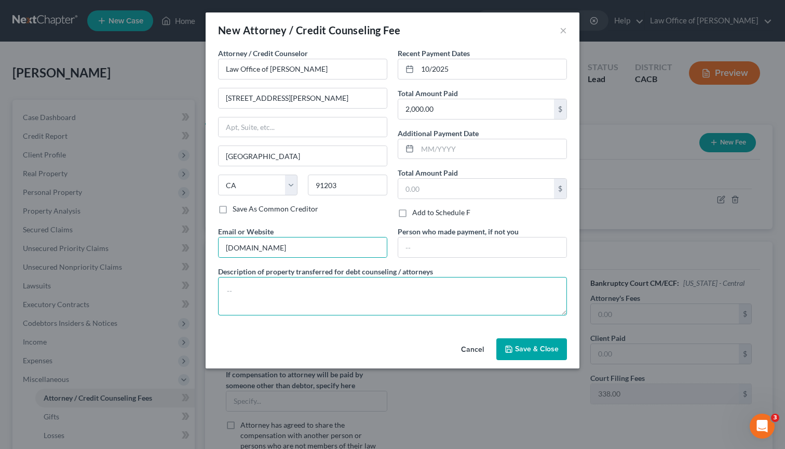
click at [278, 296] on textarea at bounding box center [392, 296] width 349 height 38
type textarea "Debtor's funds"
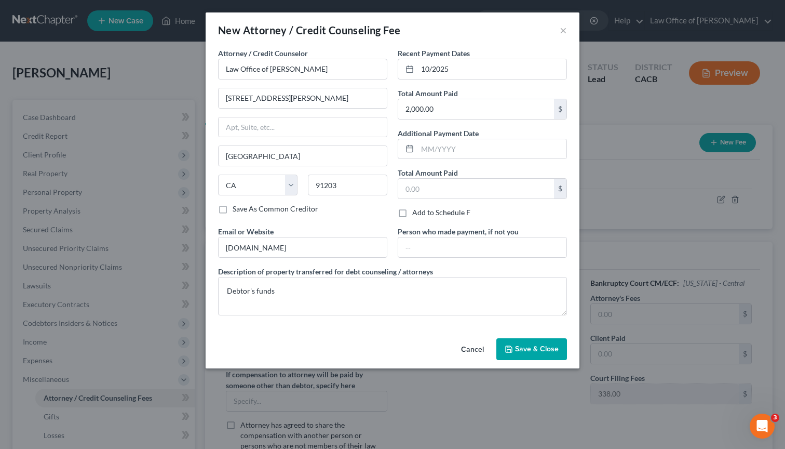
click at [554, 352] on span "Save & Close" at bounding box center [537, 348] width 44 height 9
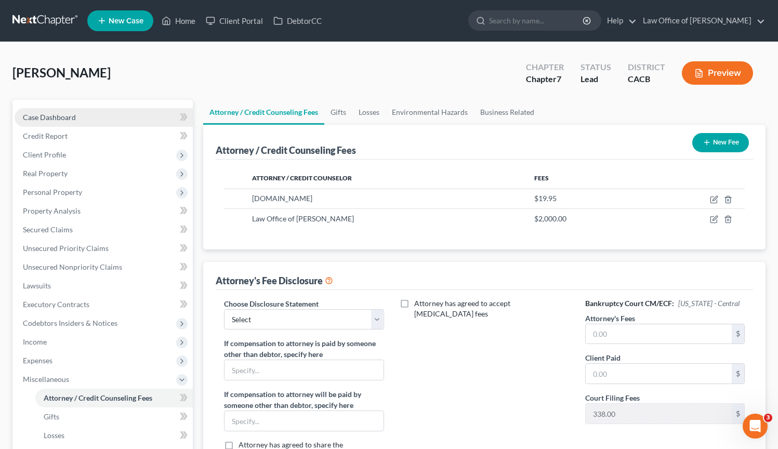
click at [59, 118] on span "Case Dashboard" at bounding box center [49, 117] width 53 height 9
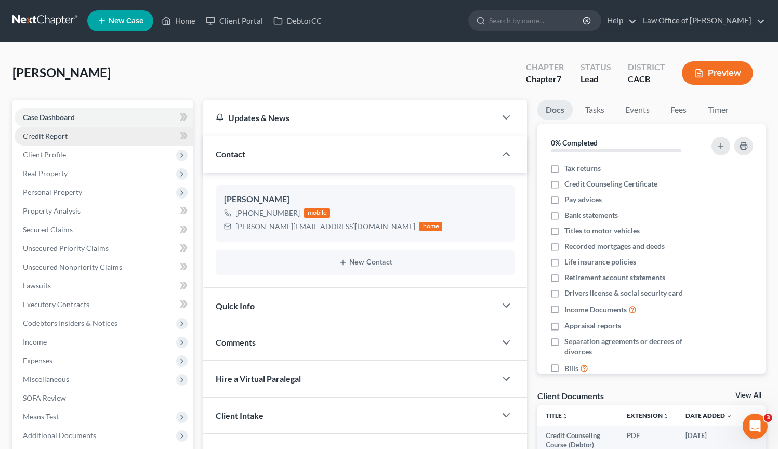
click at [61, 136] on span "Credit Report" at bounding box center [45, 135] width 45 height 9
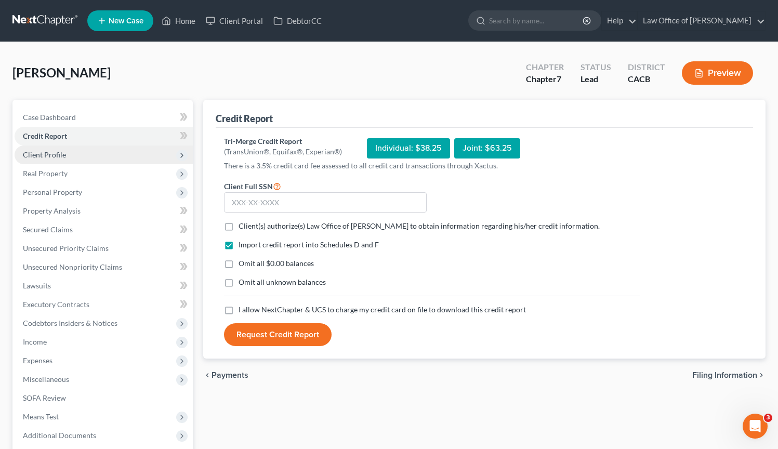
click at [59, 156] on span "Client Profile" at bounding box center [44, 154] width 43 height 9
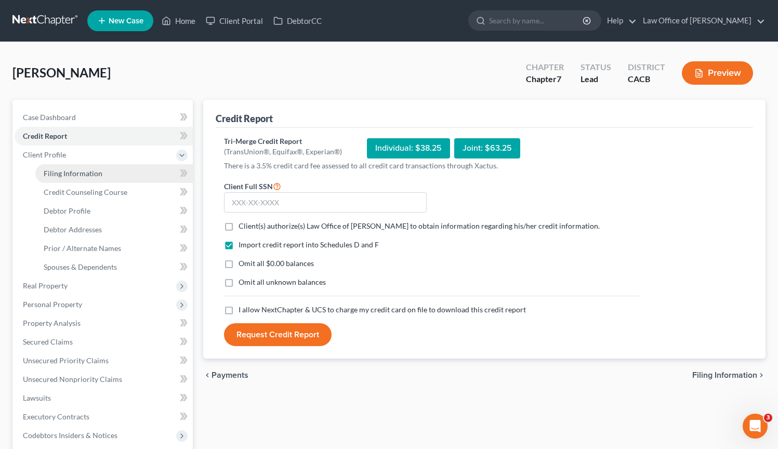
click at [88, 173] on span "Filing Information" at bounding box center [73, 173] width 59 height 9
select select "1"
select select "0"
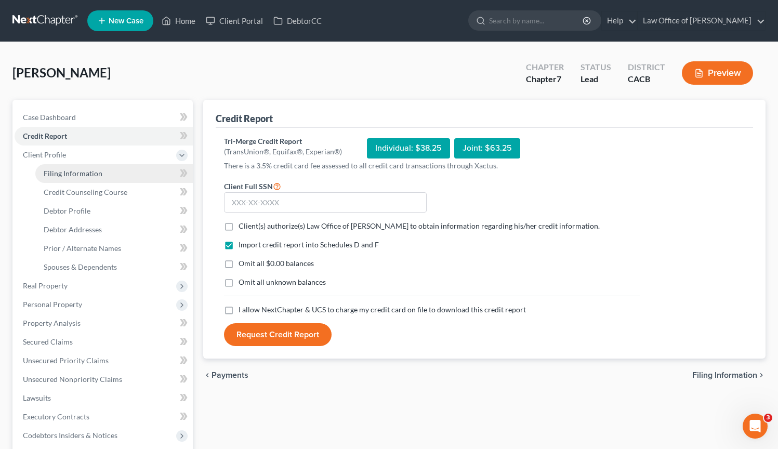
select select "7"
select select "0"
select select "4"
select select "0"
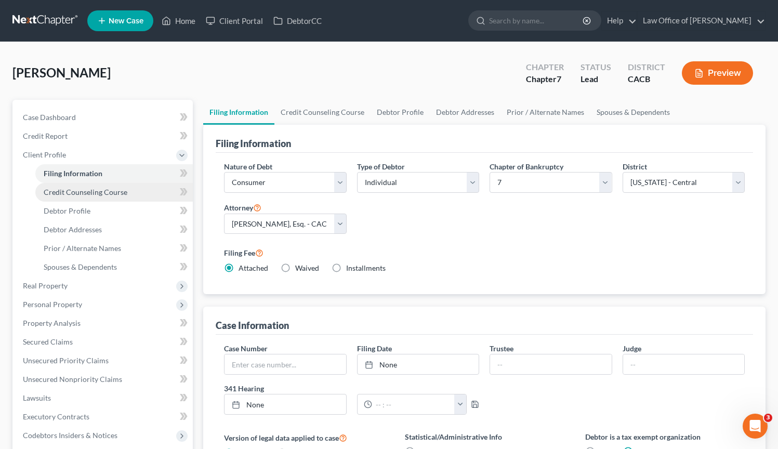
click at [116, 192] on span "Credit Counseling Course" at bounding box center [86, 192] width 84 height 9
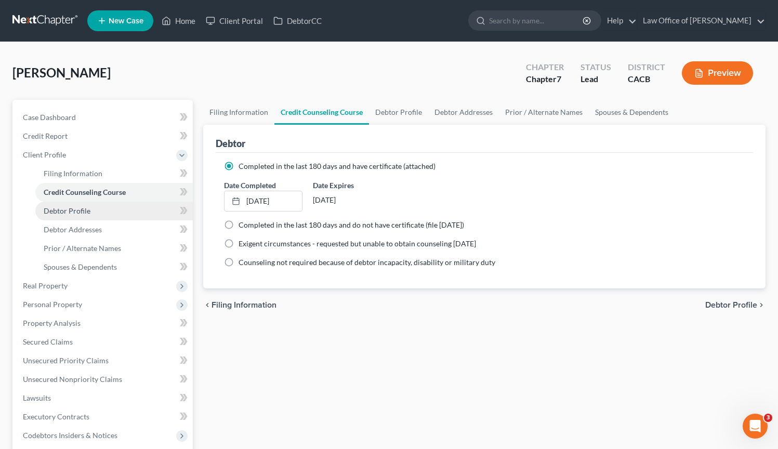
click at [73, 210] on span "Debtor Profile" at bounding box center [67, 210] width 47 height 9
select select "0"
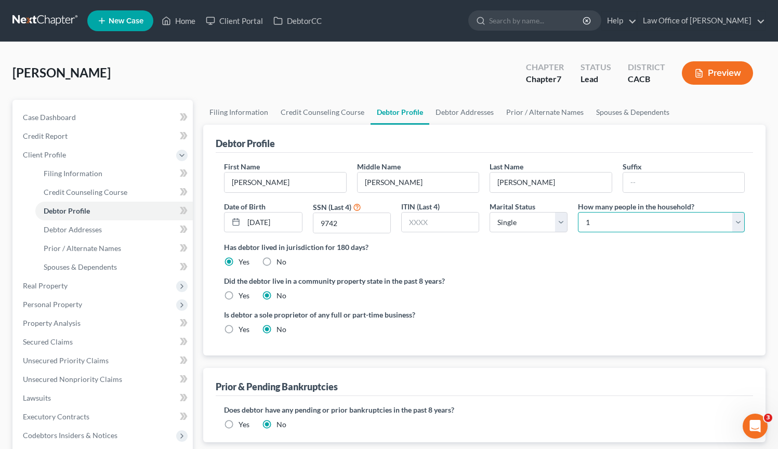
click at [740, 228] on select "Select 1 2 3 4 5 6 7 8 9 10 11 12 13 14 15 16 17 18 19 20" at bounding box center [661, 222] width 167 height 21
select select "1"
click at [578, 212] on select "Select 1 2 3 4 5 6 7 8 9 10 11 12 13 14 15 16 17 18 19 20" at bounding box center [661, 222] width 167 height 21
click at [120, 228] on link "Debtor Addresses" at bounding box center [113, 229] width 157 height 19
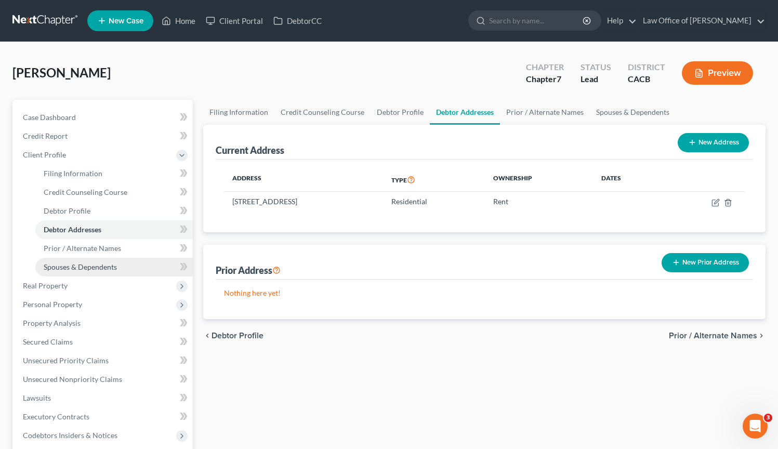
click at [107, 269] on span "Spouses & Dependents" at bounding box center [80, 266] width 73 height 9
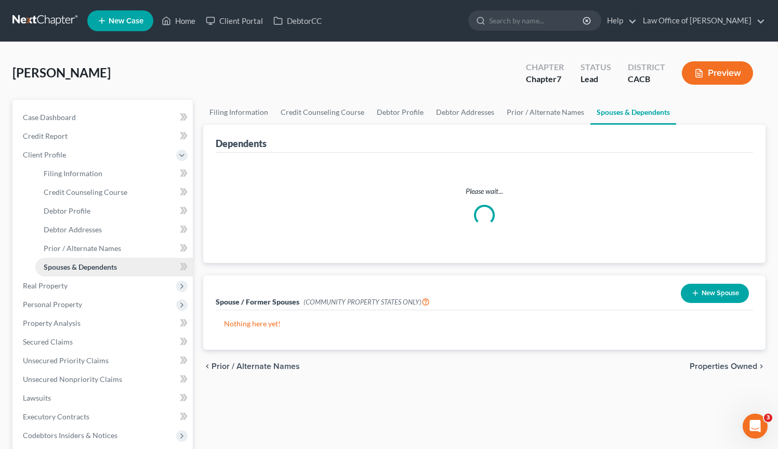
click at [107, 269] on span "Spouses & Dependents" at bounding box center [80, 266] width 73 height 9
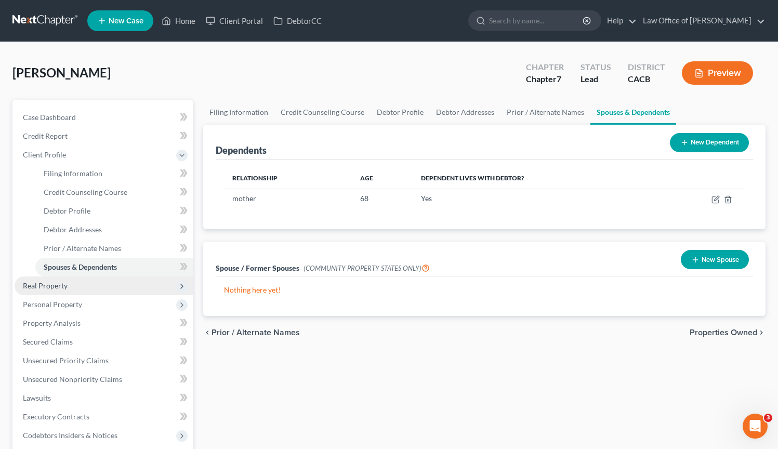
click at [59, 285] on span "Real Property" at bounding box center [45, 285] width 45 height 9
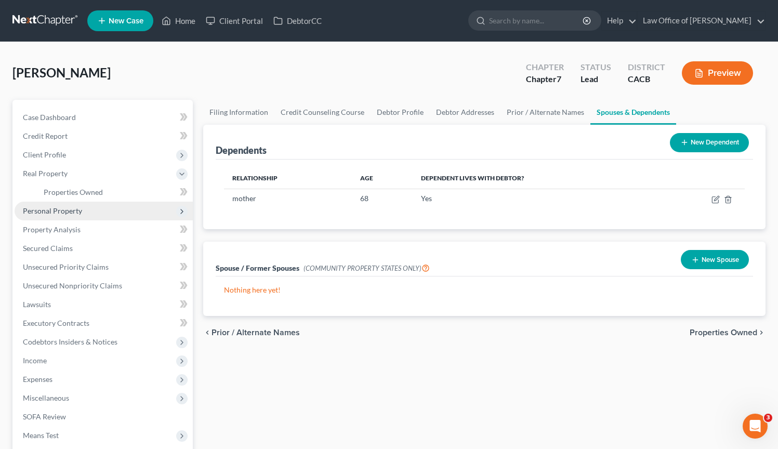
click at [83, 213] on span "Personal Property" at bounding box center [104, 211] width 178 height 19
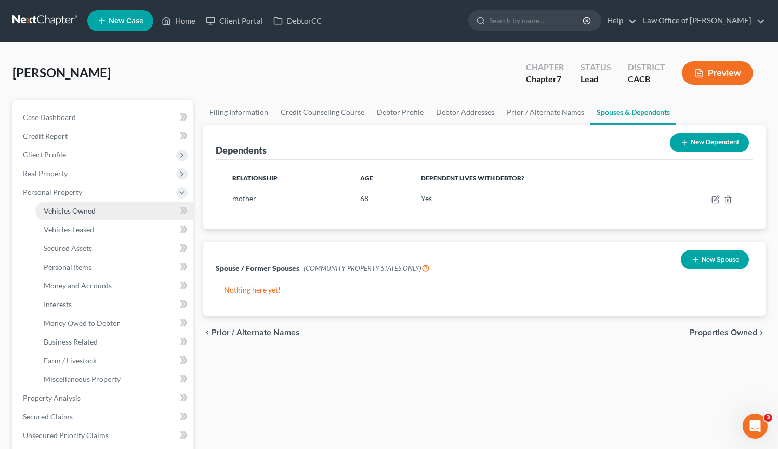
click at [94, 211] on span "Vehicles Owned" at bounding box center [70, 210] width 52 height 9
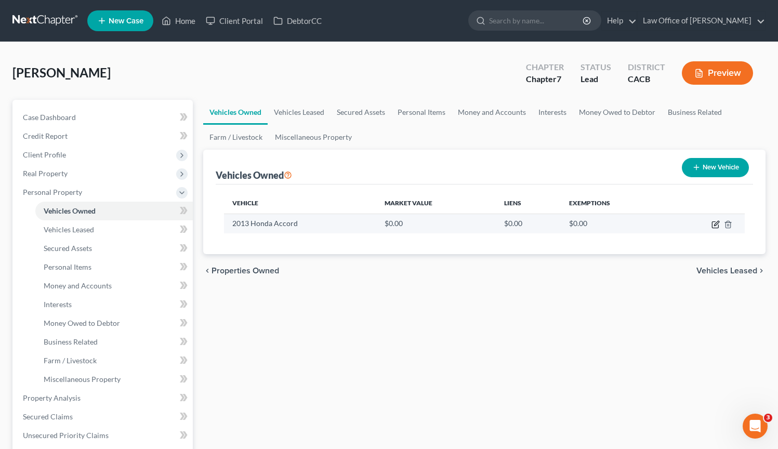
click at [716, 226] on icon "button" at bounding box center [715, 224] width 8 height 8
select select "0"
select select "13"
select select "2"
select select "0"
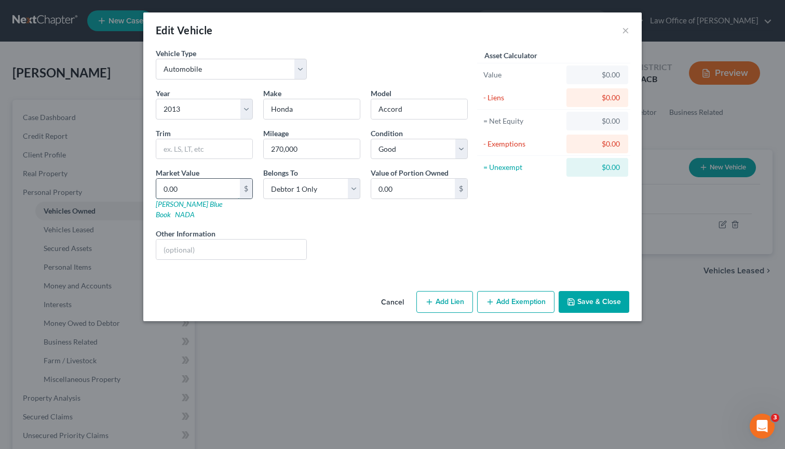
click at [208, 184] on input "0.00" at bounding box center [198, 189] width 84 height 20
type input "1"
type input "1.00"
type input "10"
type input "10.00"
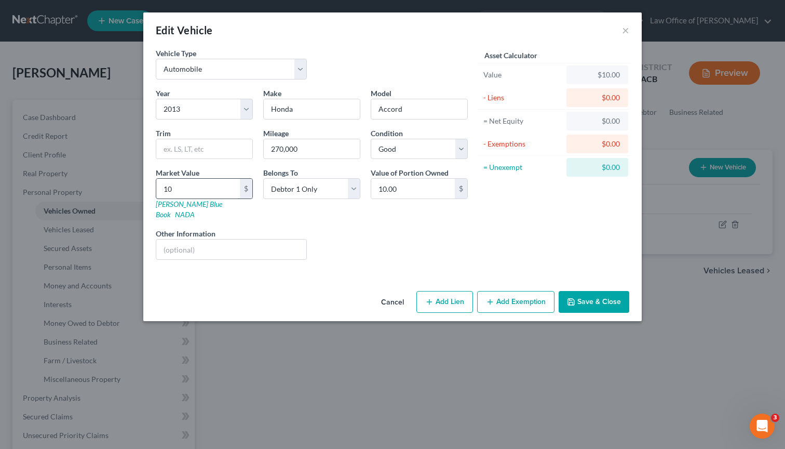
type input "108"
type input "108.00"
type input "1088"
type input "1,088.00"
type input "1,0880"
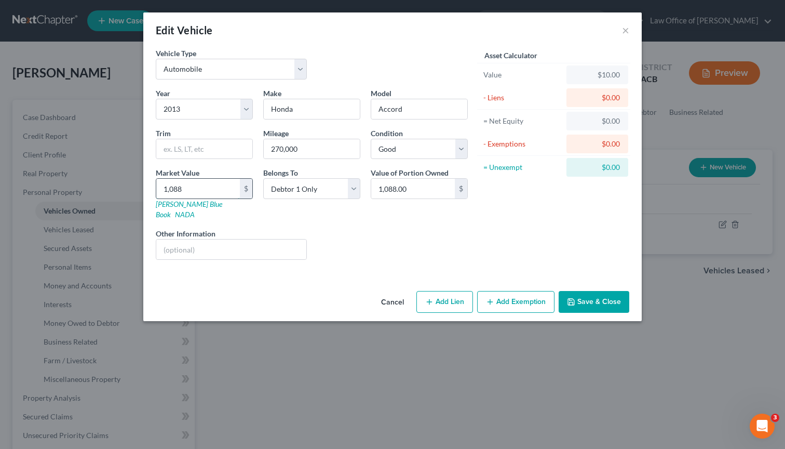
type input "10,880.00"
type input "10,880"
click at [205, 244] on input "text" at bounding box center [231, 249] width 150 height 20
type input "owns outright-paid off"
click at [595, 292] on button "Save & Close" at bounding box center [594, 302] width 71 height 22
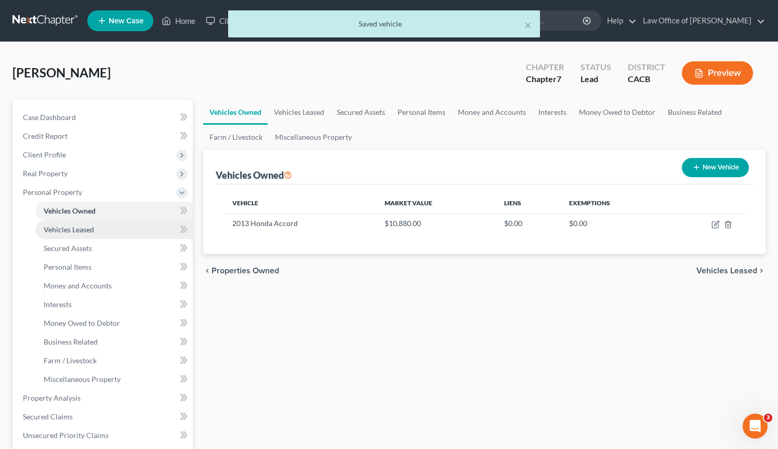
click at [92, 229] on span "Vehicles Leased" at bounding box center [69, 229] width 50 height 9
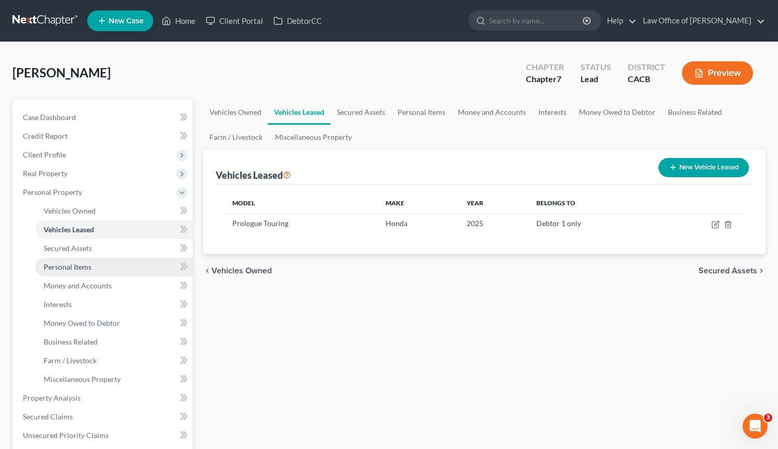
click at [63, 268] on span "Personal Items" at bounding box center [68, 266] width 48 height 9
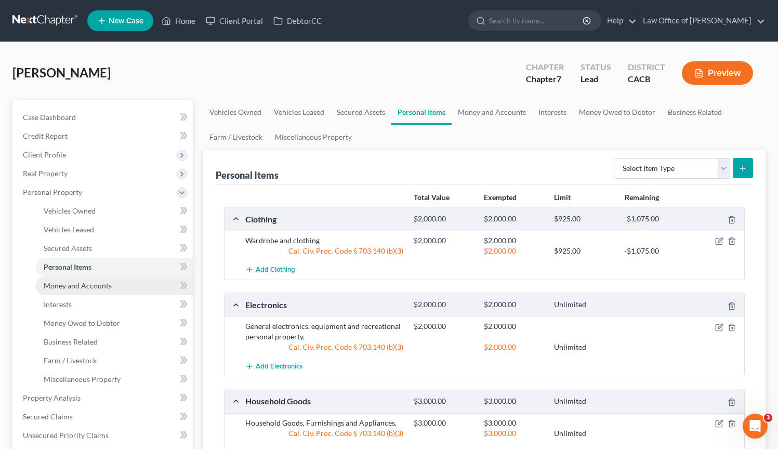
click at [68, 286] on span "Money and Accounts" at bounding box center [78, 285] width 68 height 9
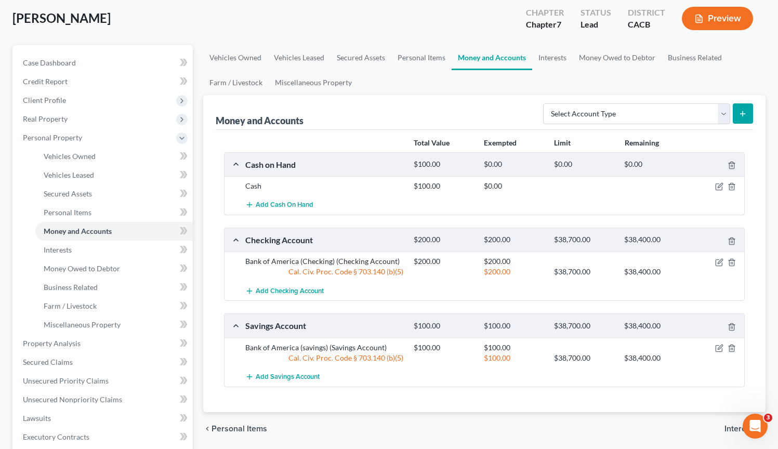
scroll to position [40, 0]
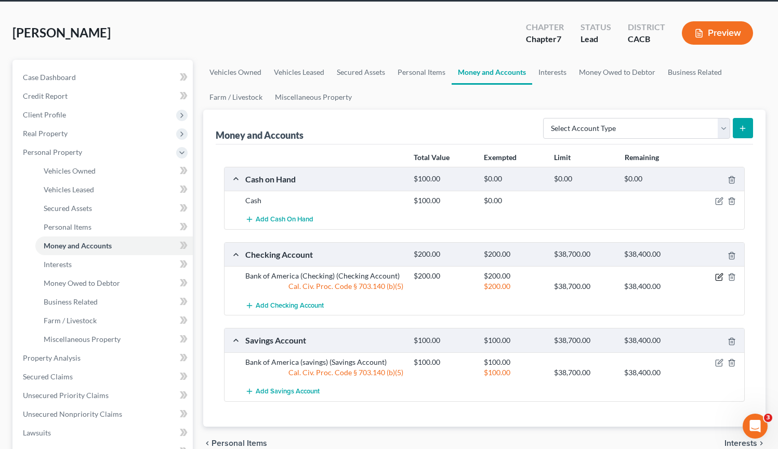
click at [718, 277] on icon "button" at bounding box center [719, 277] width 8 height 8
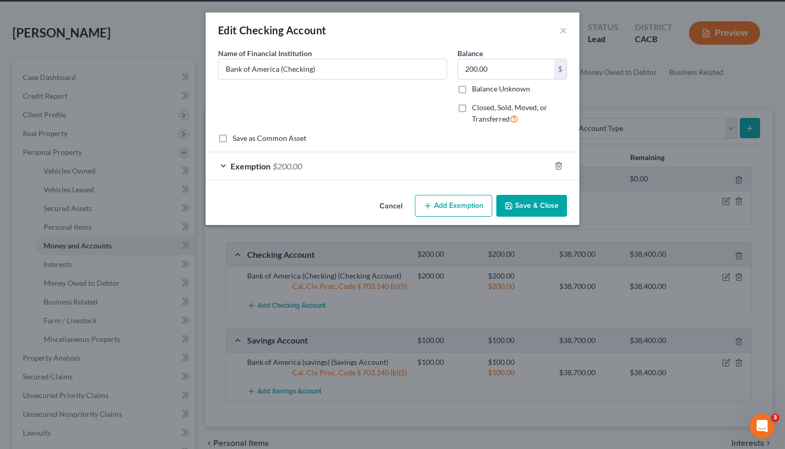
click at [236, 170] on div "Exemption $200.00" at bounding box center [378, 166] width 345 height 28
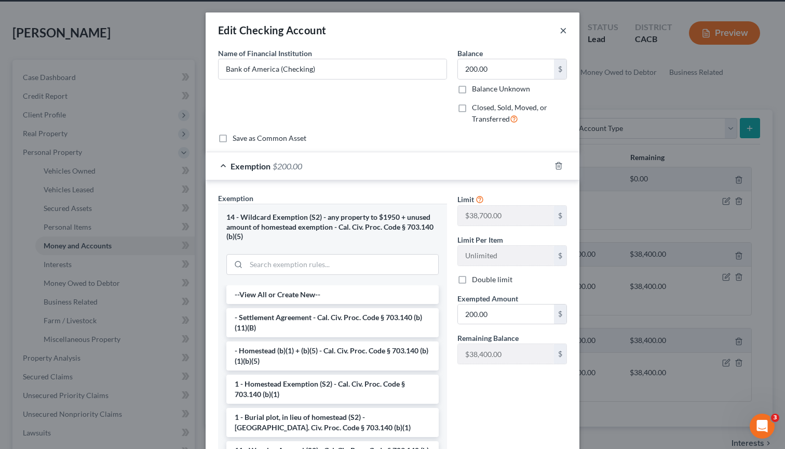
click at [560, 29] on button "×" at bounding box center [563, 30] width 7 height 12
